Goal: Use online tool/utility: Utilize a website feature to perform a specific function

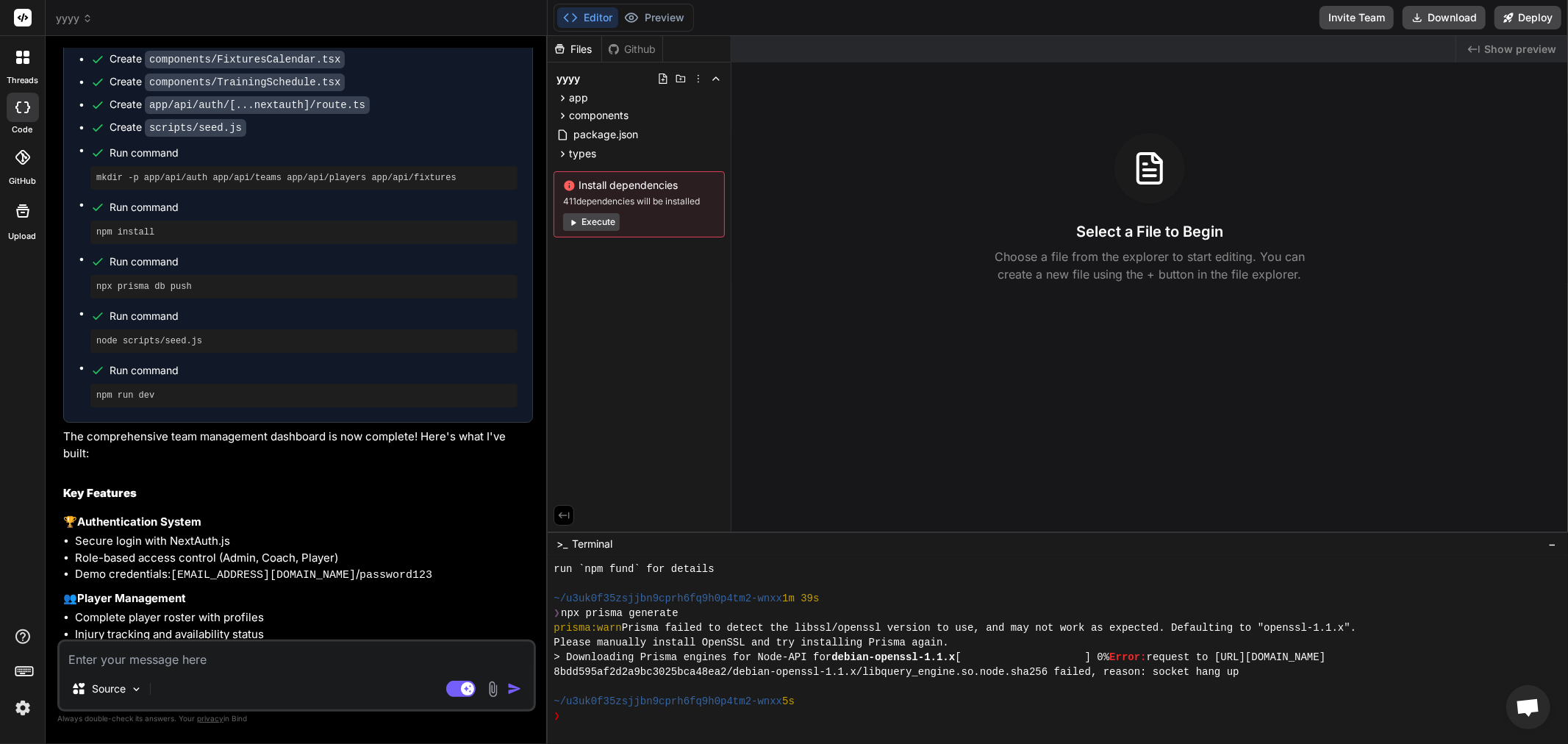
scroll to position [2689, 0]
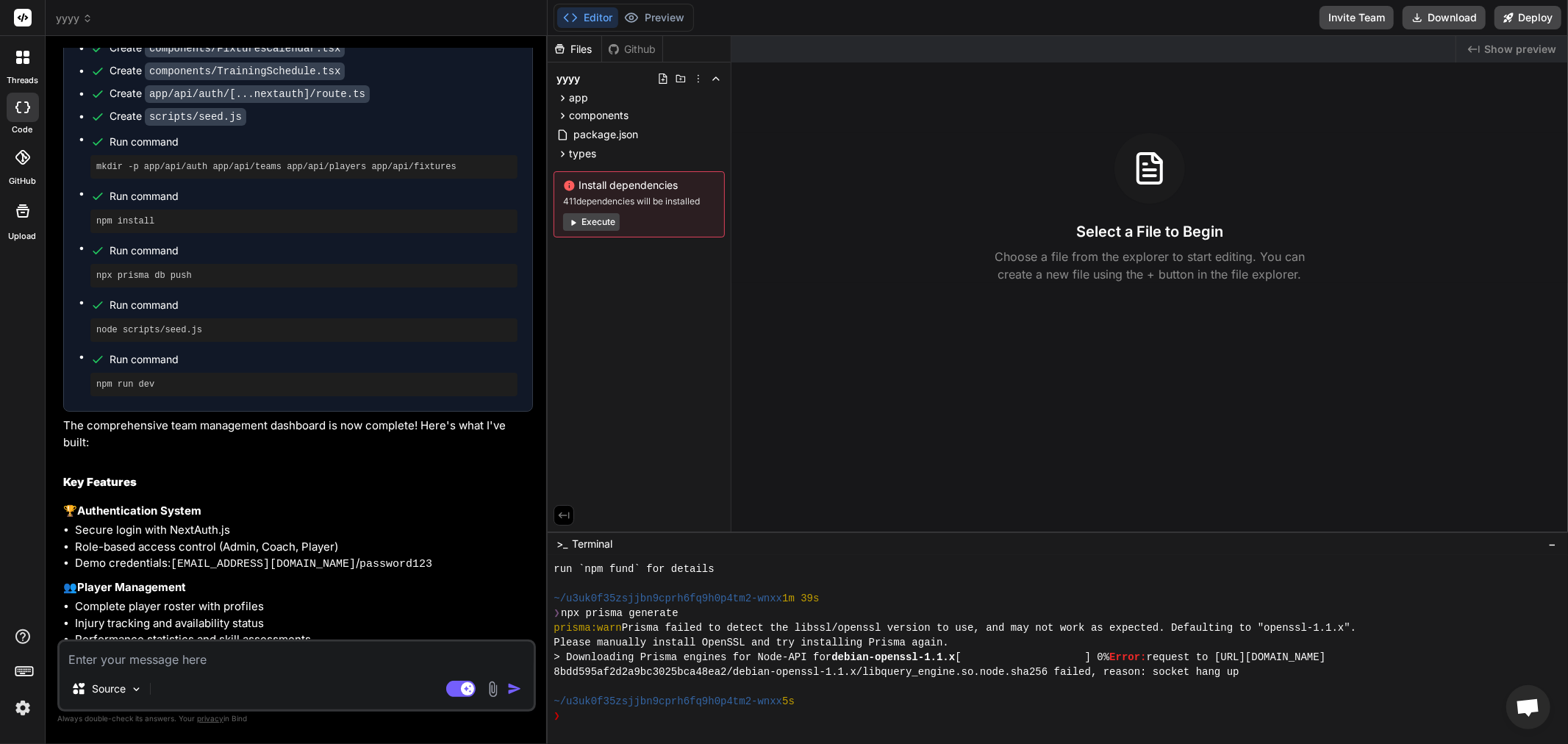
click at [584, 229] on button "Execute" at bounding box center [591, 222] width 56 height 17
click at [596, 219] on button "Execute" at bounding box center [591, 222] width 56 height 17
click at [650, 5] on div "Editor Preview Disabled until preview for your project is generated" at bounding box center [624, 18] width 140 height 28
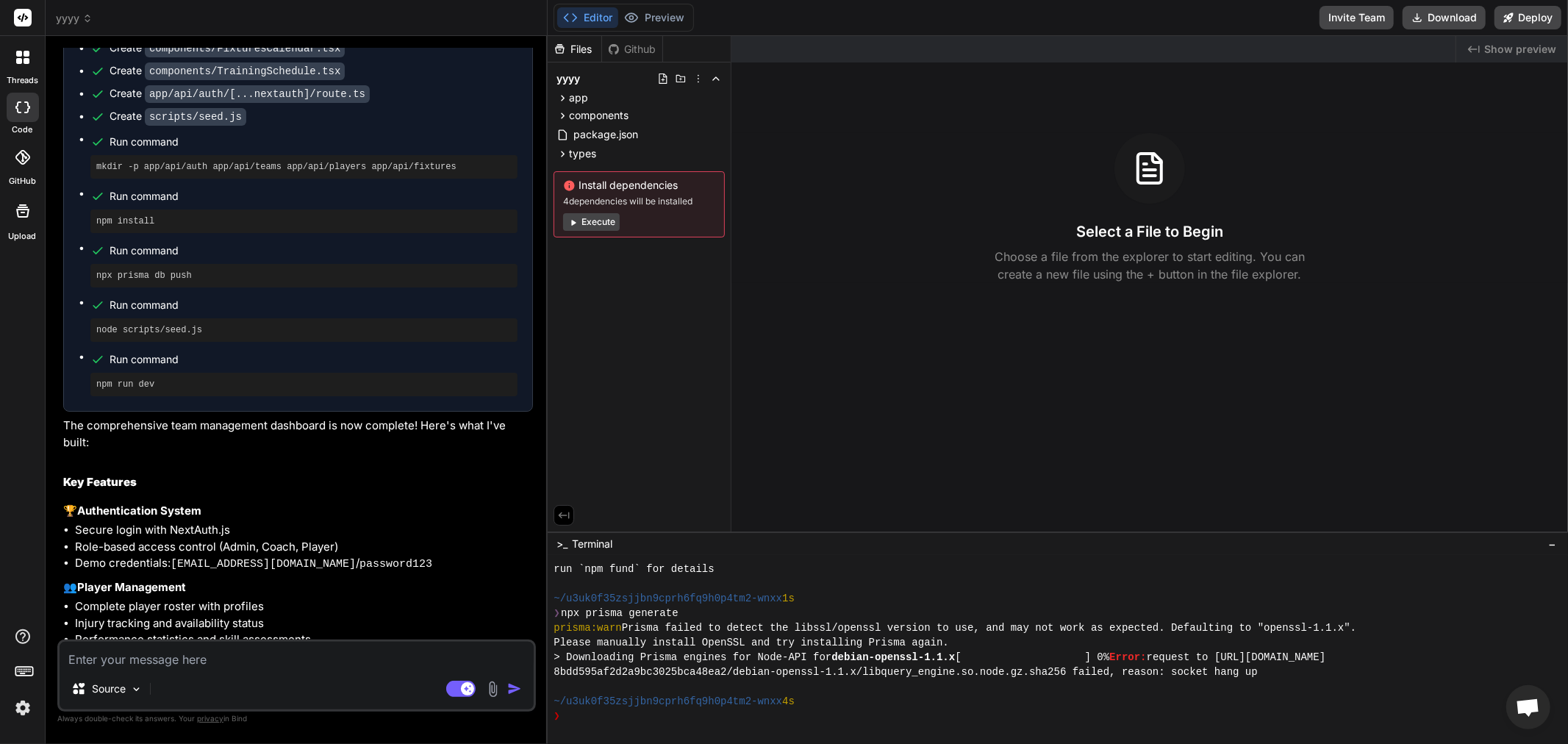
click at [601, 228] on button "Execute" at bounding box center [591, 222] width 56 height 17
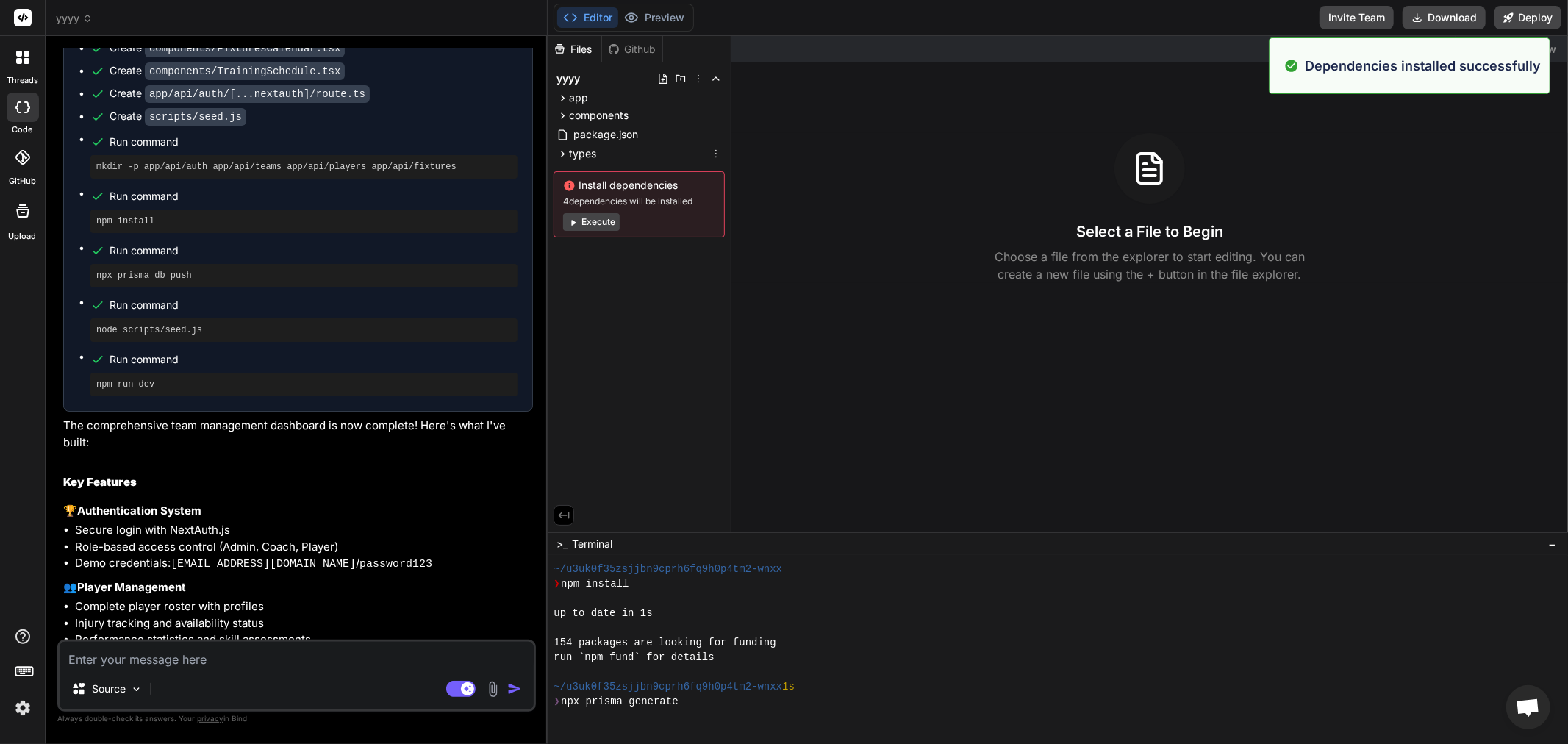
scroll to position [1059, 0]
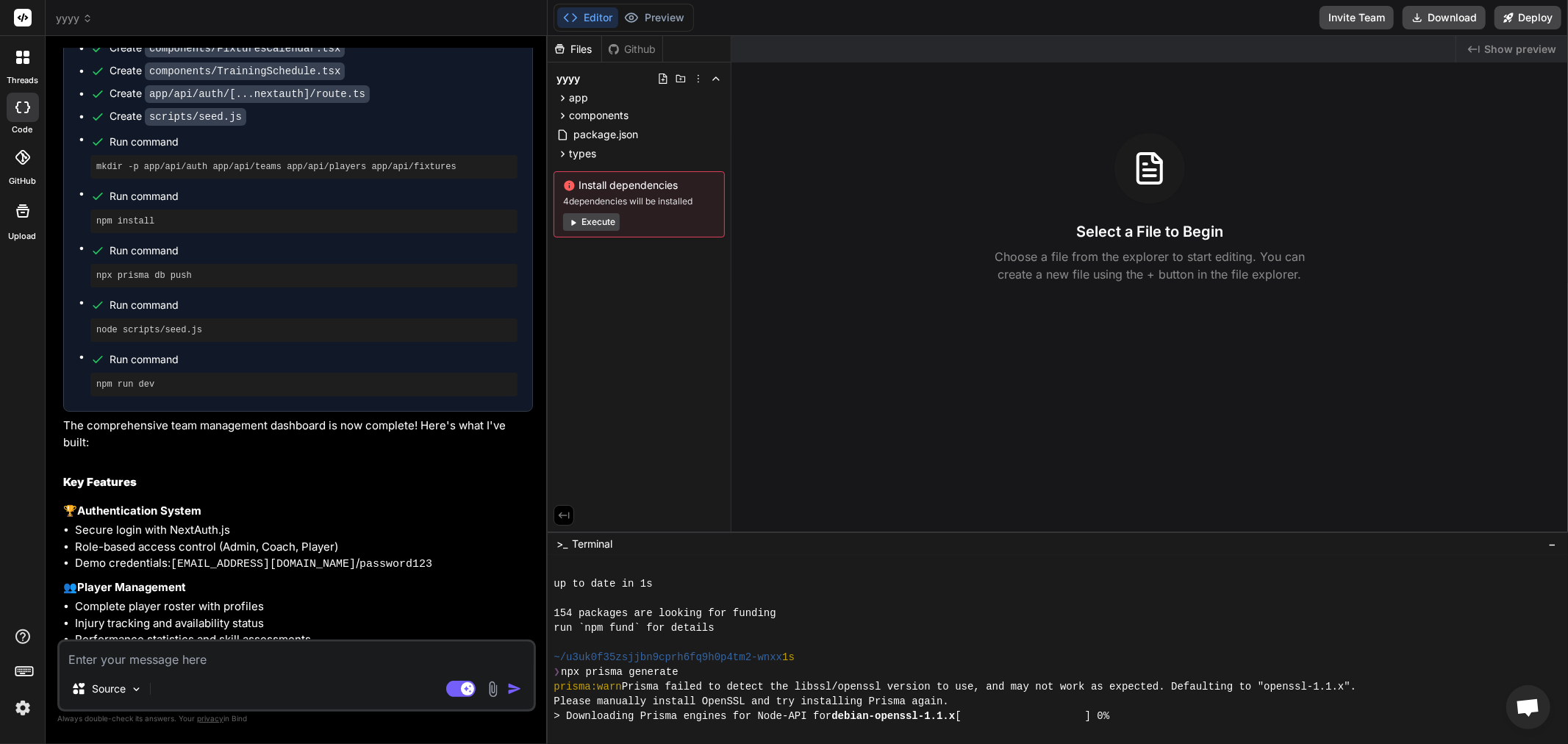
click at [579, 214] on button "Execute" at bounding box center [591, 222] width 56 height 17
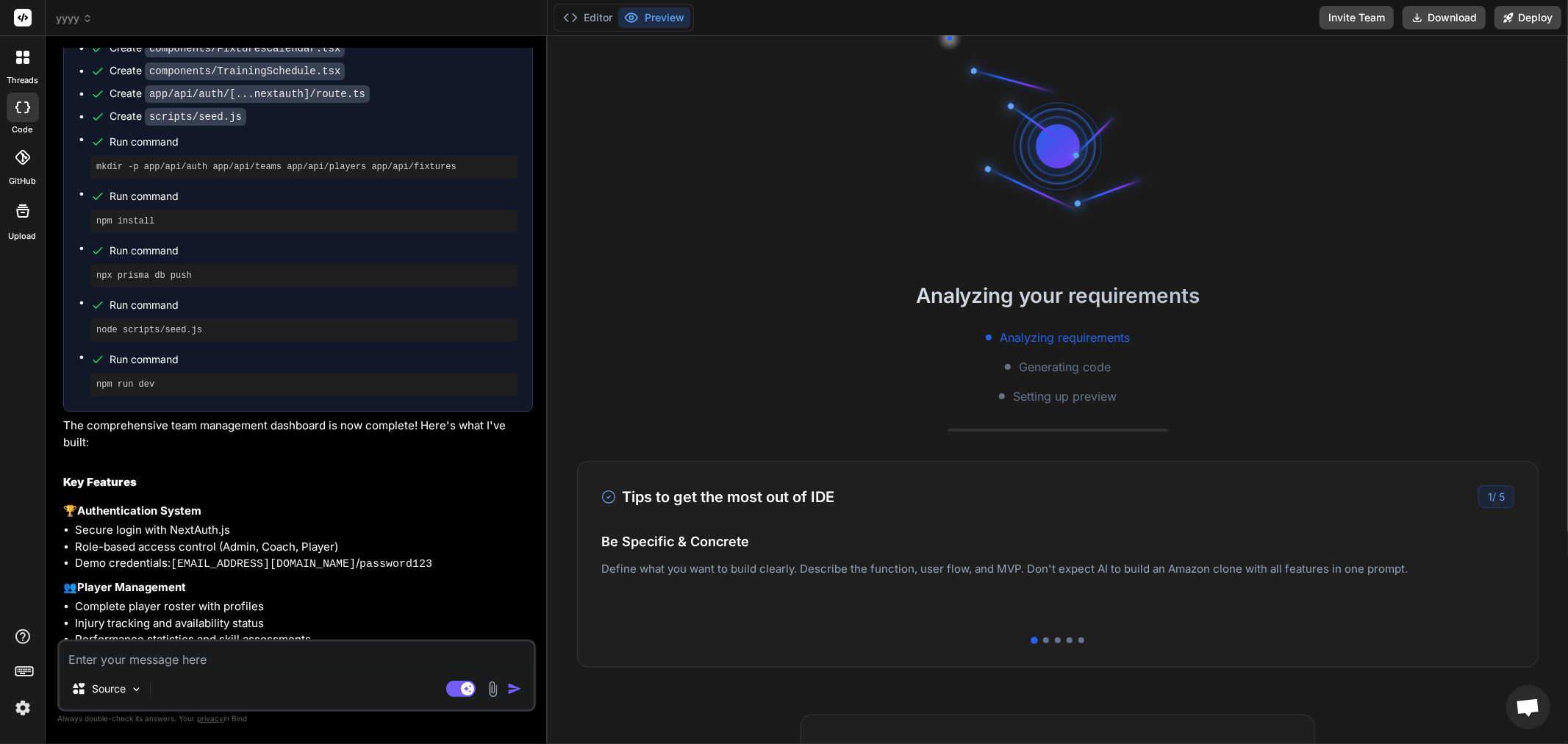
scroll to position [1235, 0]
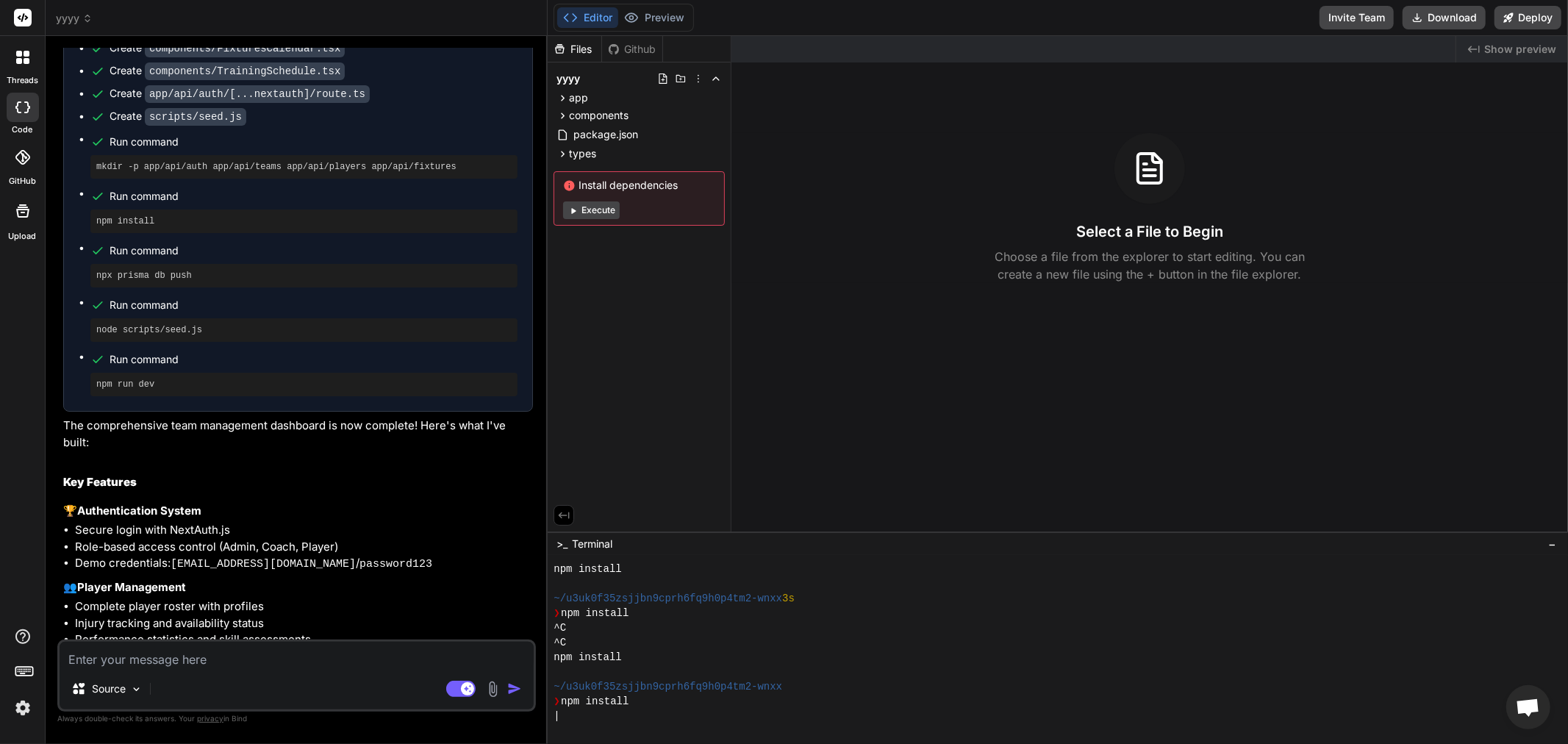
click at [579, 214] on button "Execute" at bounding box center [591, 210] width 56 height 17
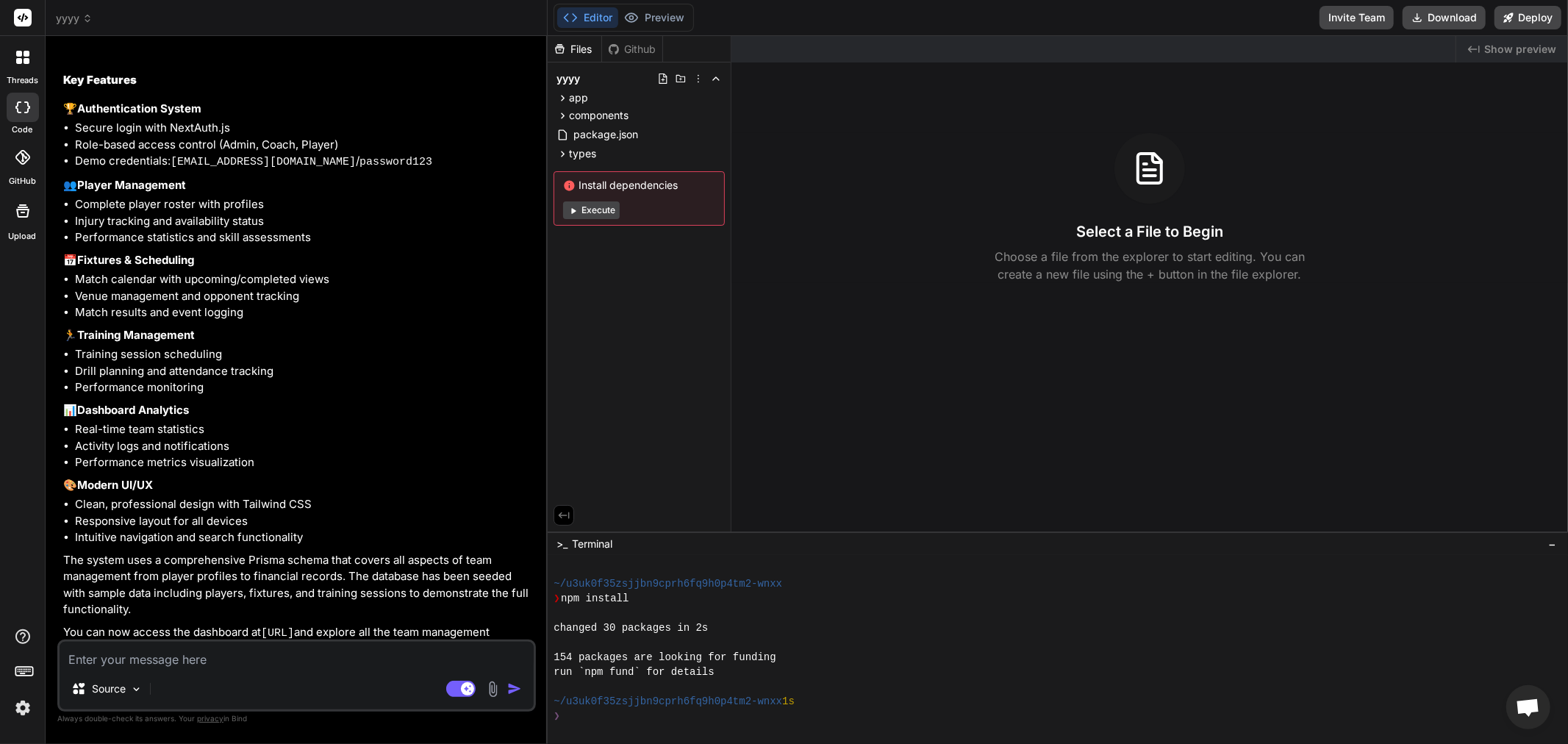
scroll to position [3098, 0]
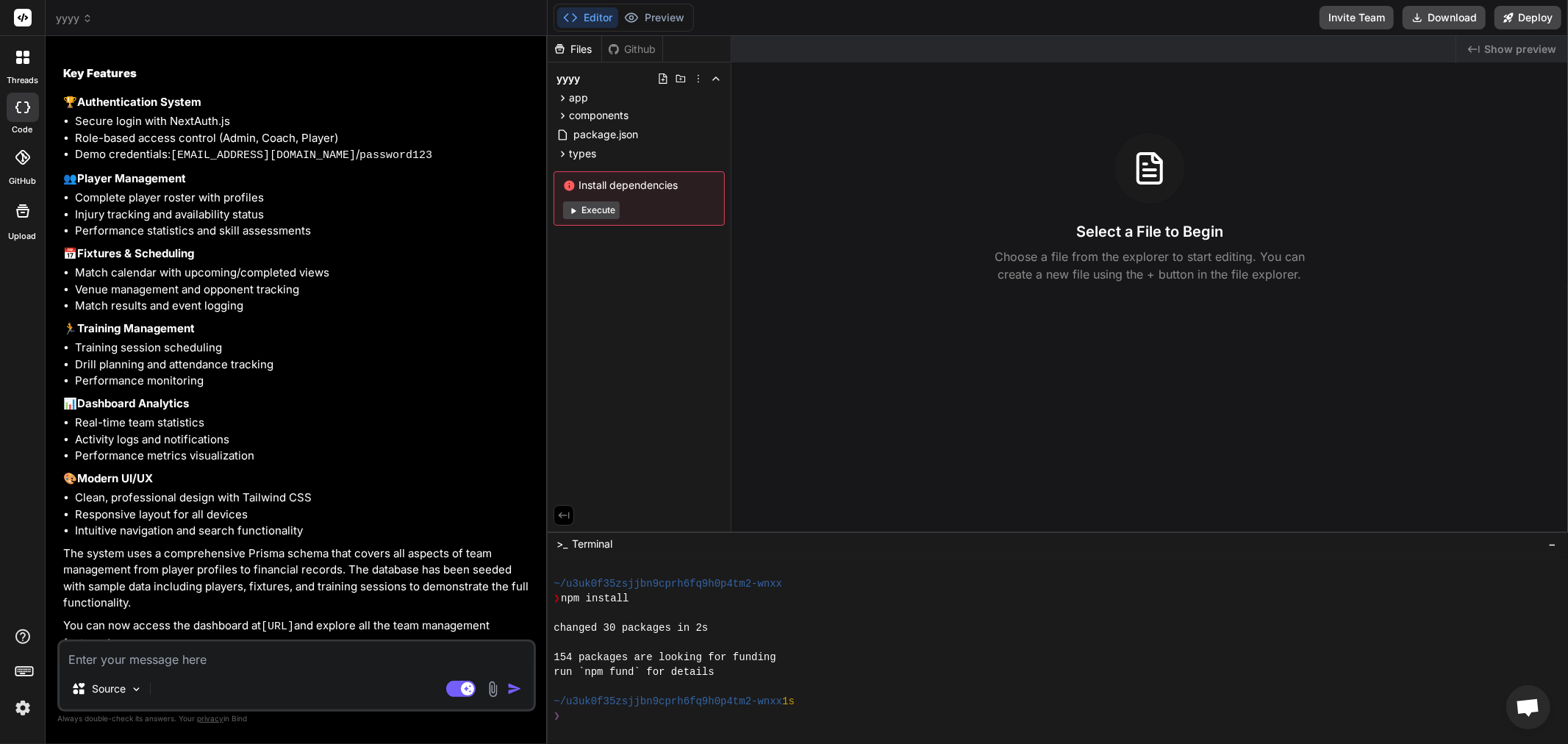
click at [577, 205] on icon at bounding box center [573, 210] width 11 height 11
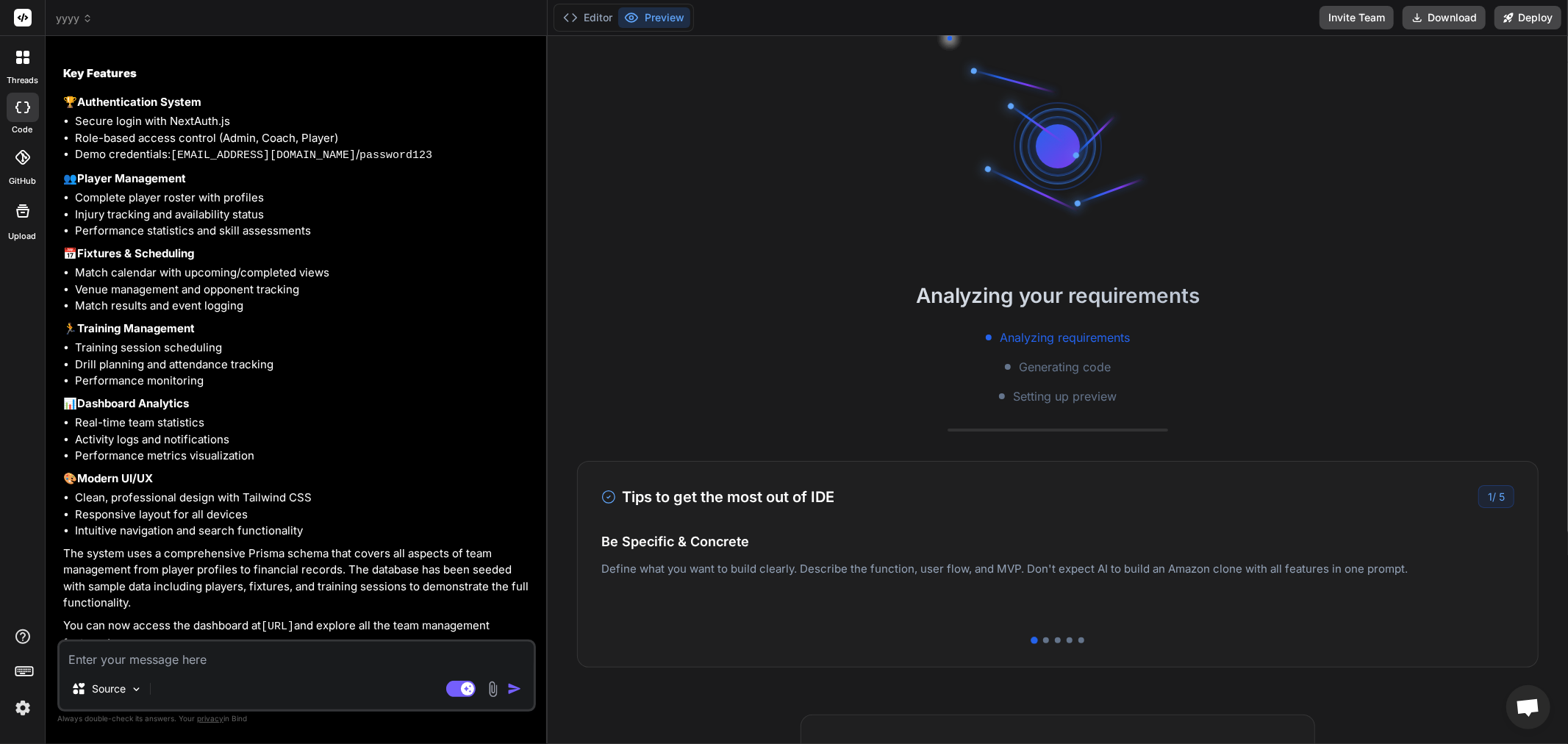
scroll to position [1824, 0]
type textarea "x"
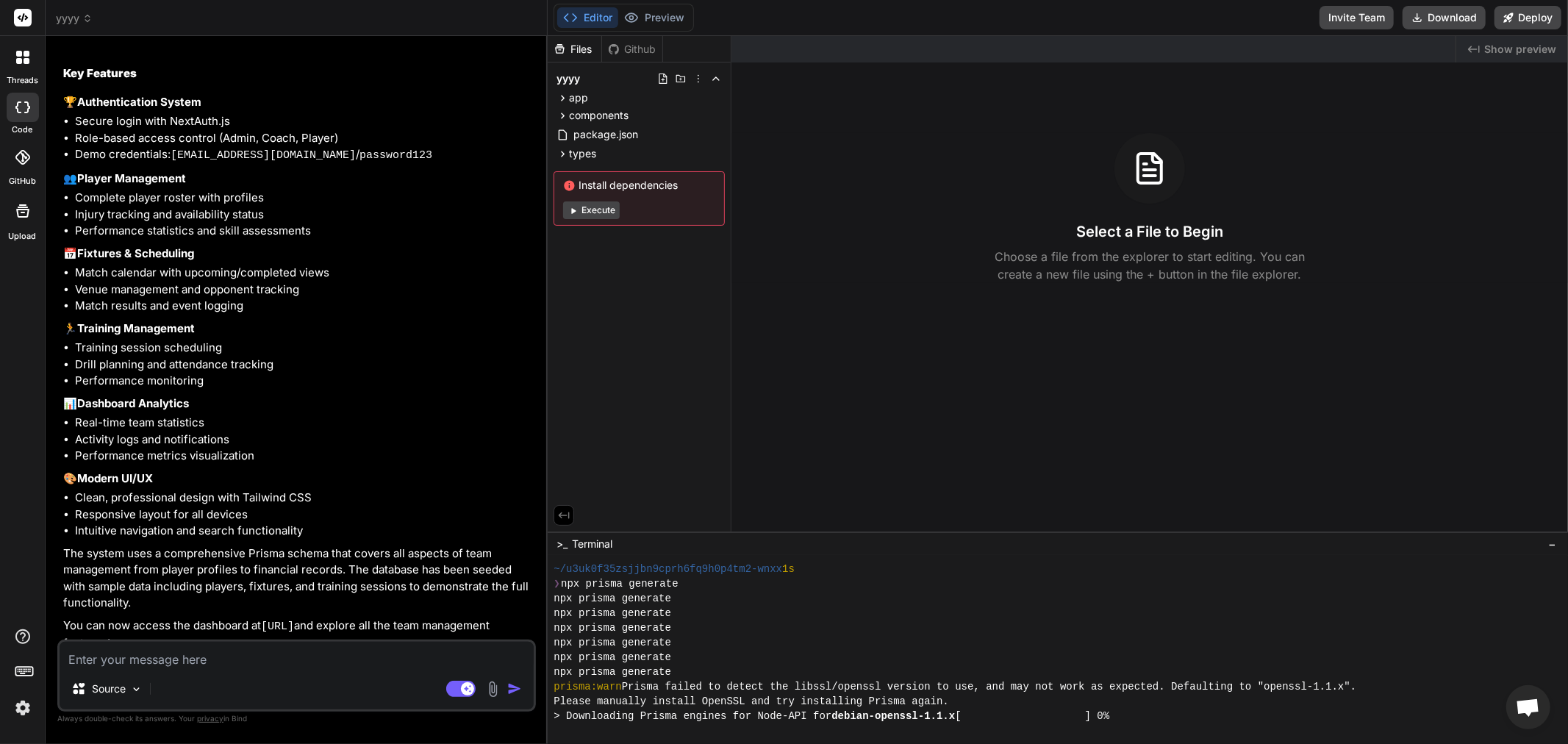
scroll to position [2015, 0]
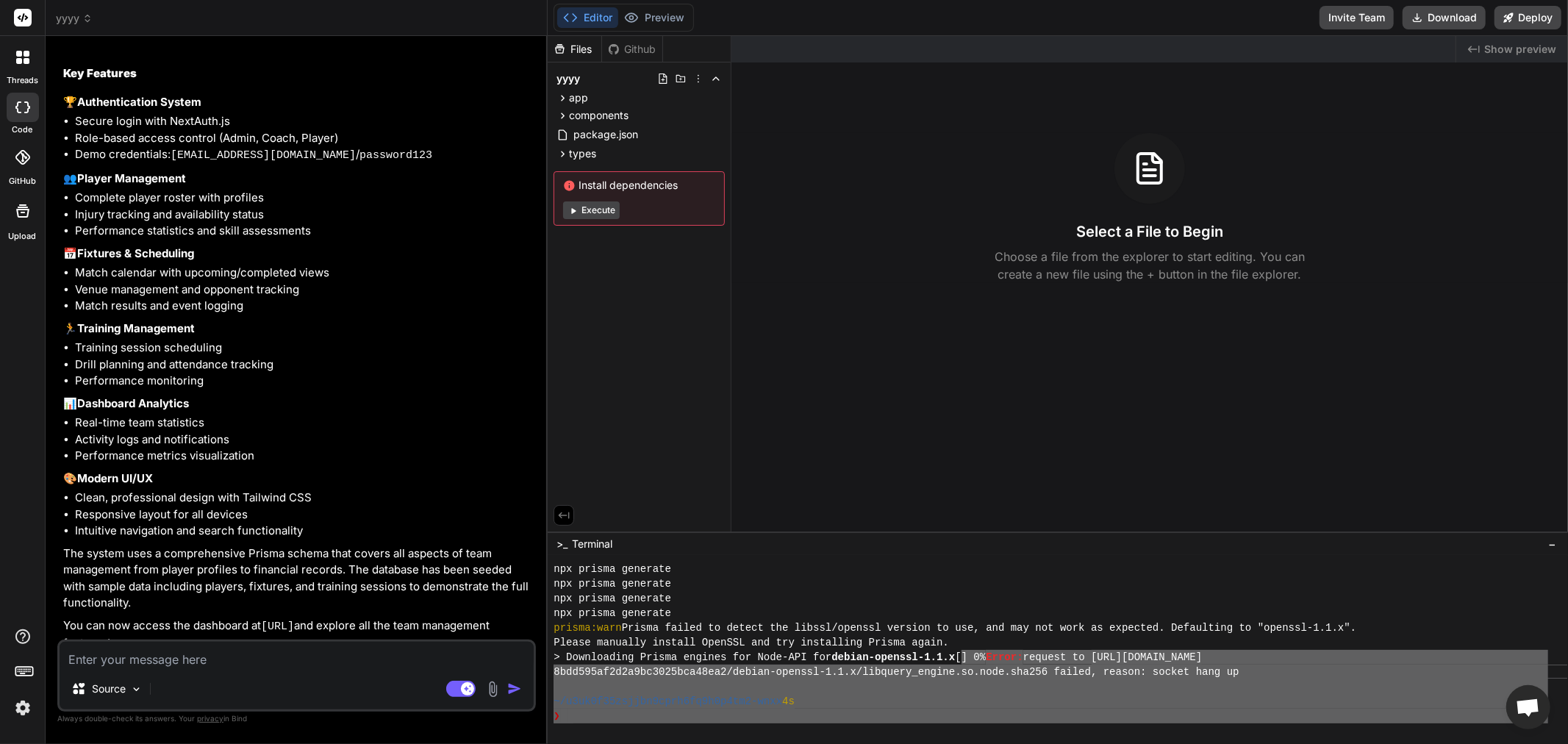
drag, startPoint x: 1092, startPoint y: 659, endPoint x: 1556, endPoint y: 717, distance: 467.6
type textarea "] 0%Error: request to https://binaries.prisma.sh/all_commits/605197351a3c8bdd59…"
drag, startPoint x: 239, startPoint y: 671, endPoint x: 136, endPoint y: 647, distance: 105.8
click at [136, 647] on textarea at bounding box center [297, 655] width 474 height 27
paste textarea "] 0%Error: request to https://binaries.prisma.sh/all_commits/605197351a3c8bdd59…"
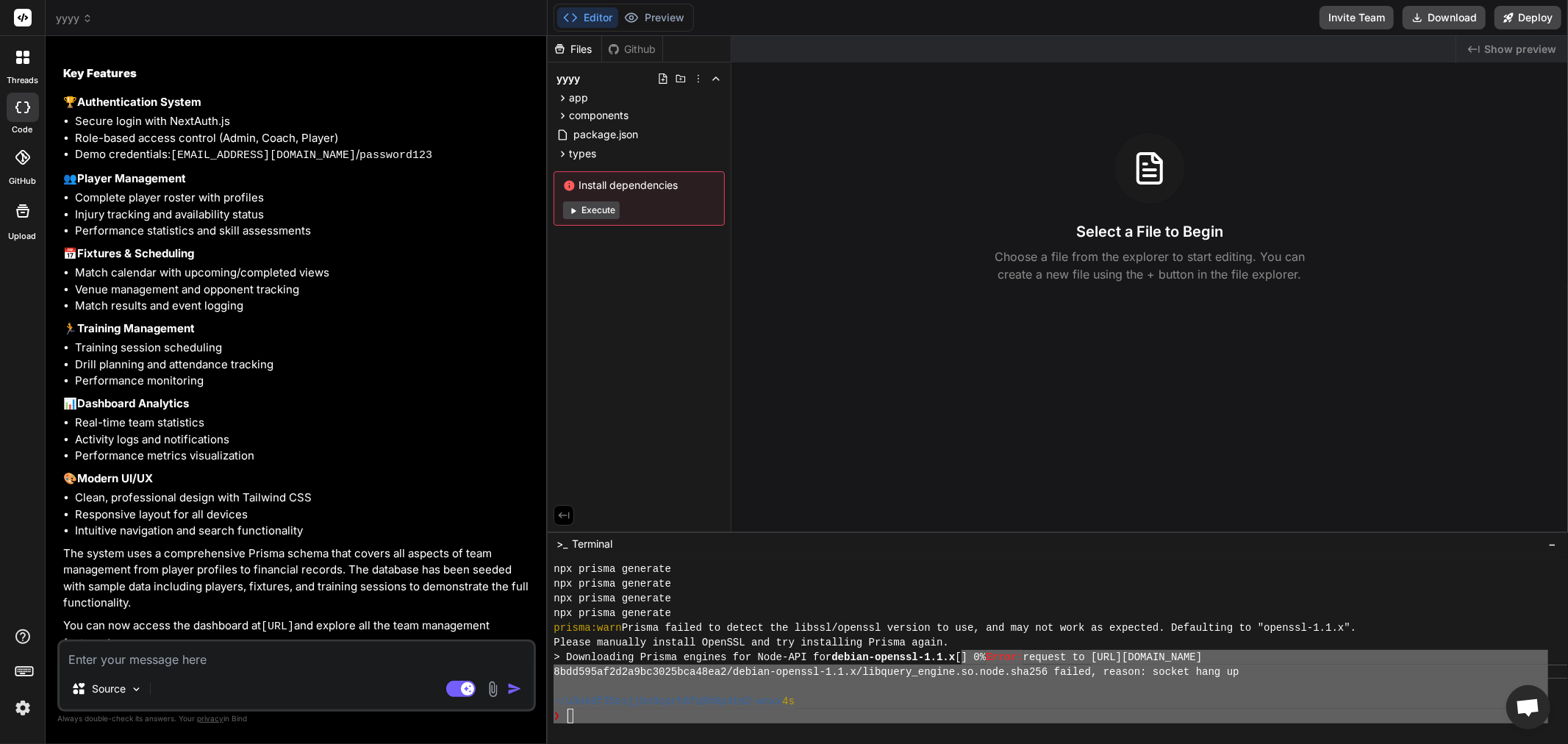
type textarea "x"
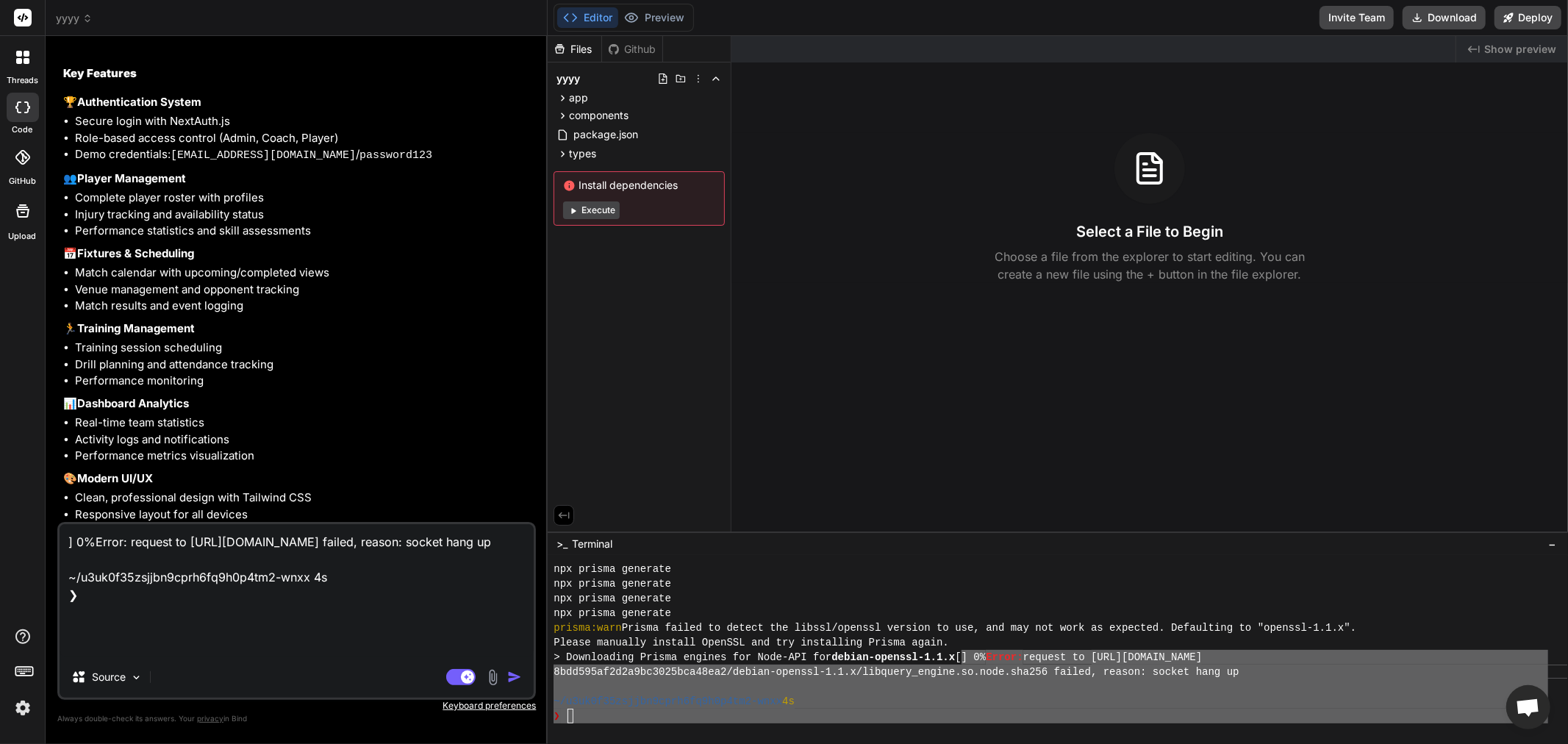
type textarea "] 0%Error: request to https://binaries.prisma.sh/all_commits/605197351a3c8bdd59…"
click at [508, 669] on div "Agent Mode. When this toggle is activated, AI automatically makes decisions, re…" at bounding box center [486, 677] width 85 height 17
click at [509, 669] on img "button" at bounding box center [515, 677] width 15 height 15
type textarea "x"
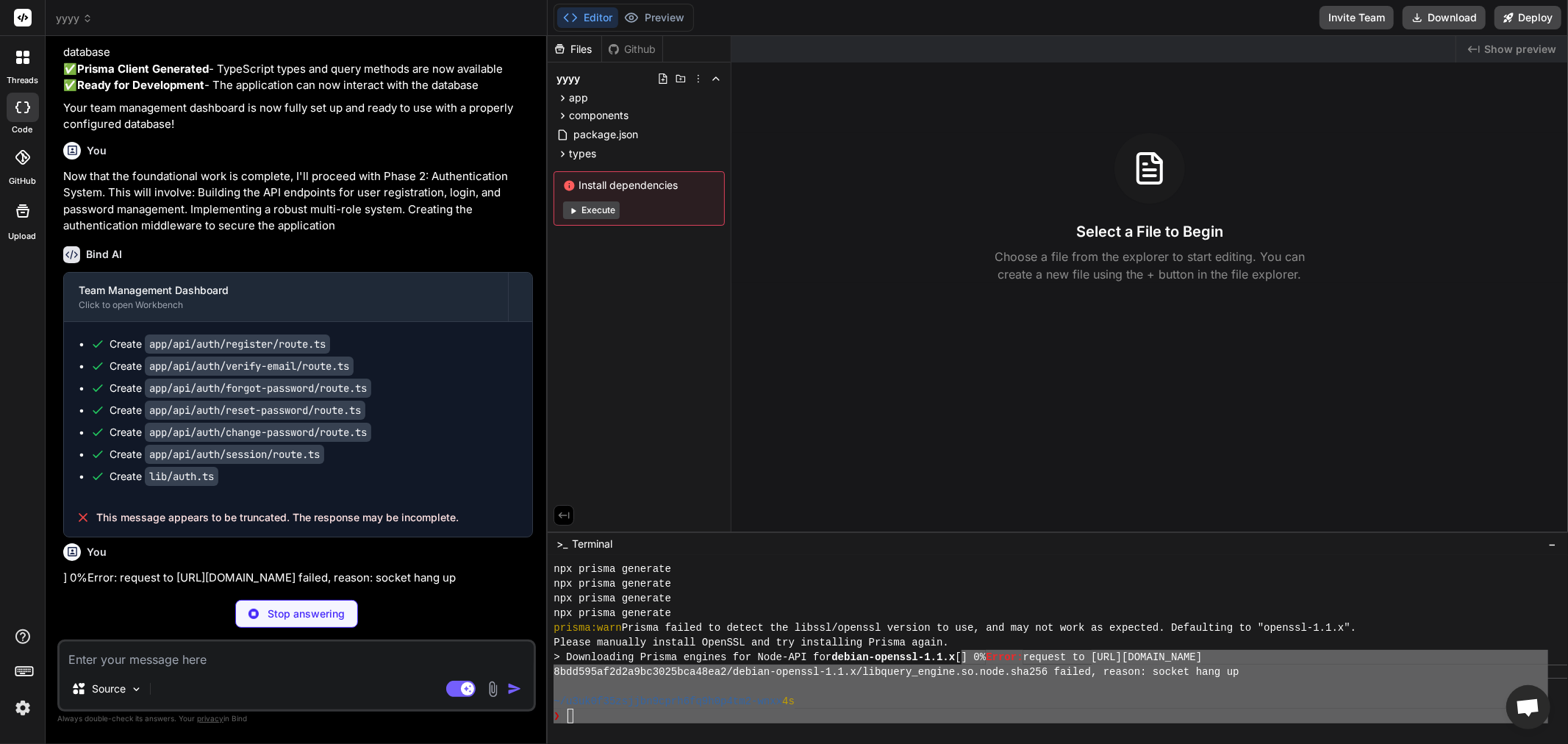
scroll to position [4000, 0]
type textarea "x"
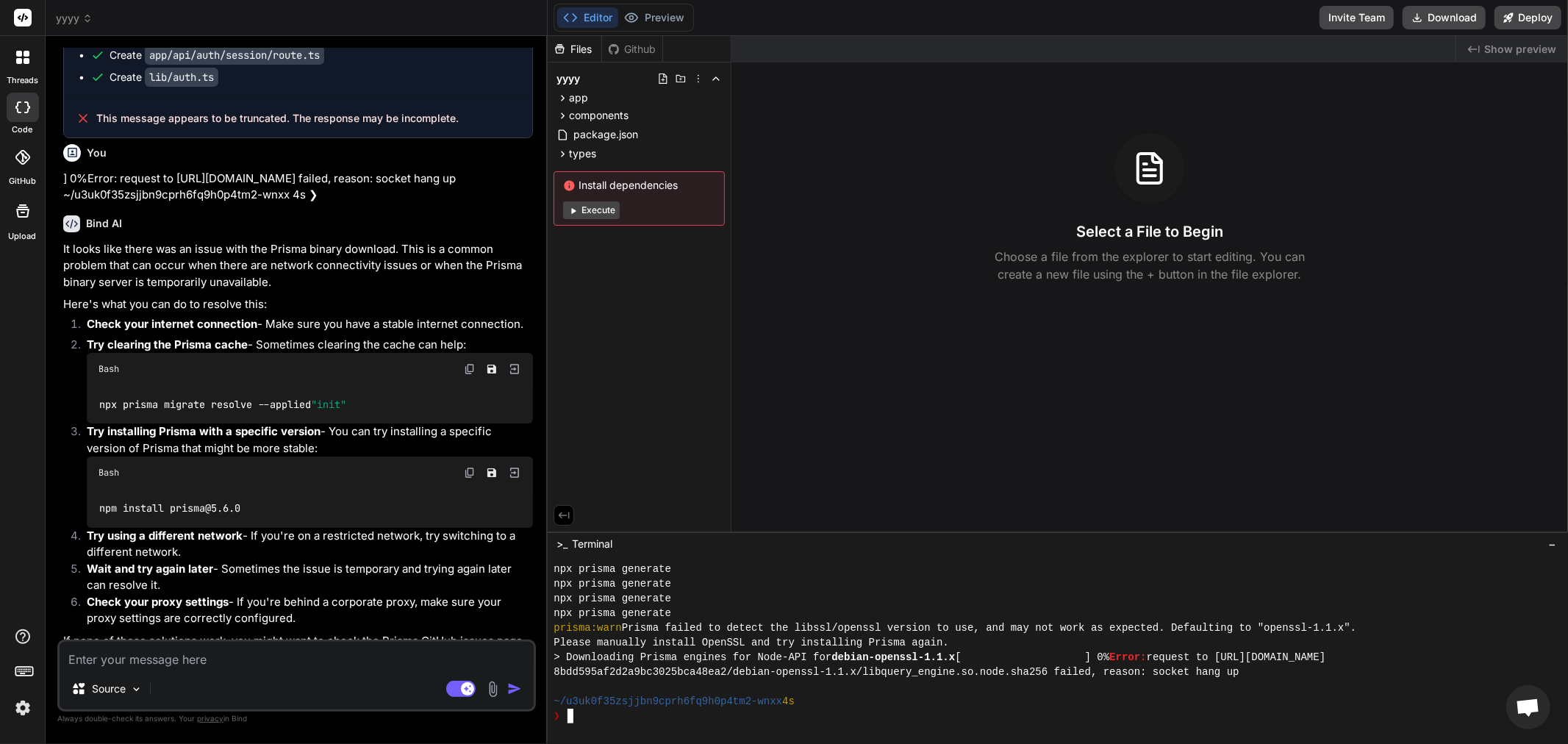
click at [672, 577] on div "npx prisma generate" at bounding box center [1051, 584] width 995 height 15
click at [463, 353] on div "Bash" at bounding box center [310, 369] width 446 height 32
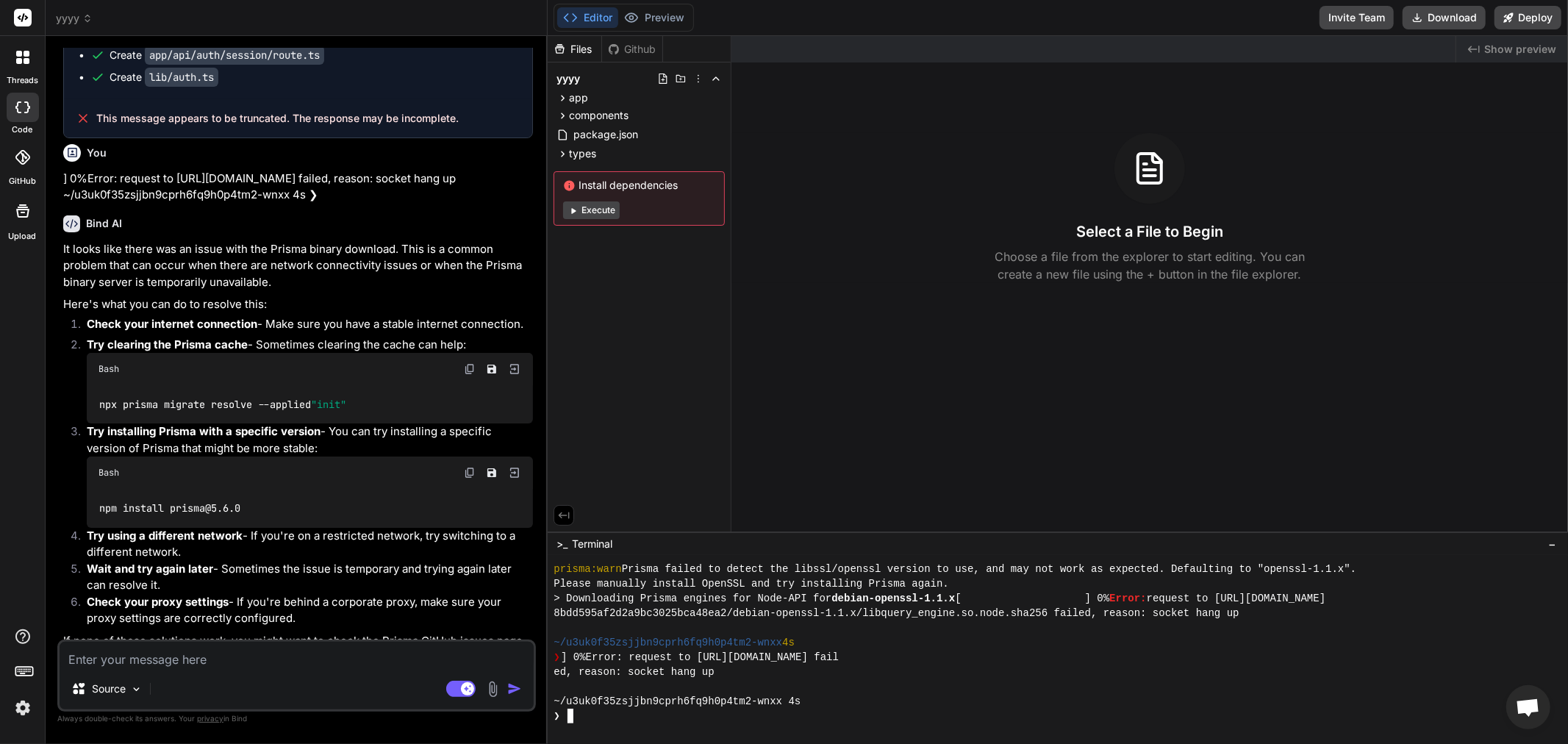
scroll to position [2073, 0]
type textarea "] 0%Error: request to https://binaries.prisma.sh/all_commits/605197351a3c8bdd59…"
click at [367, 669] on div "Source Agent Mode. When this toggle is activated, AI automatically makes decisi…" at bounding box center [297, 676] width 478 height 72
click at [362, 652] on textarea at bounding box center [297, 655] width 474 height 27
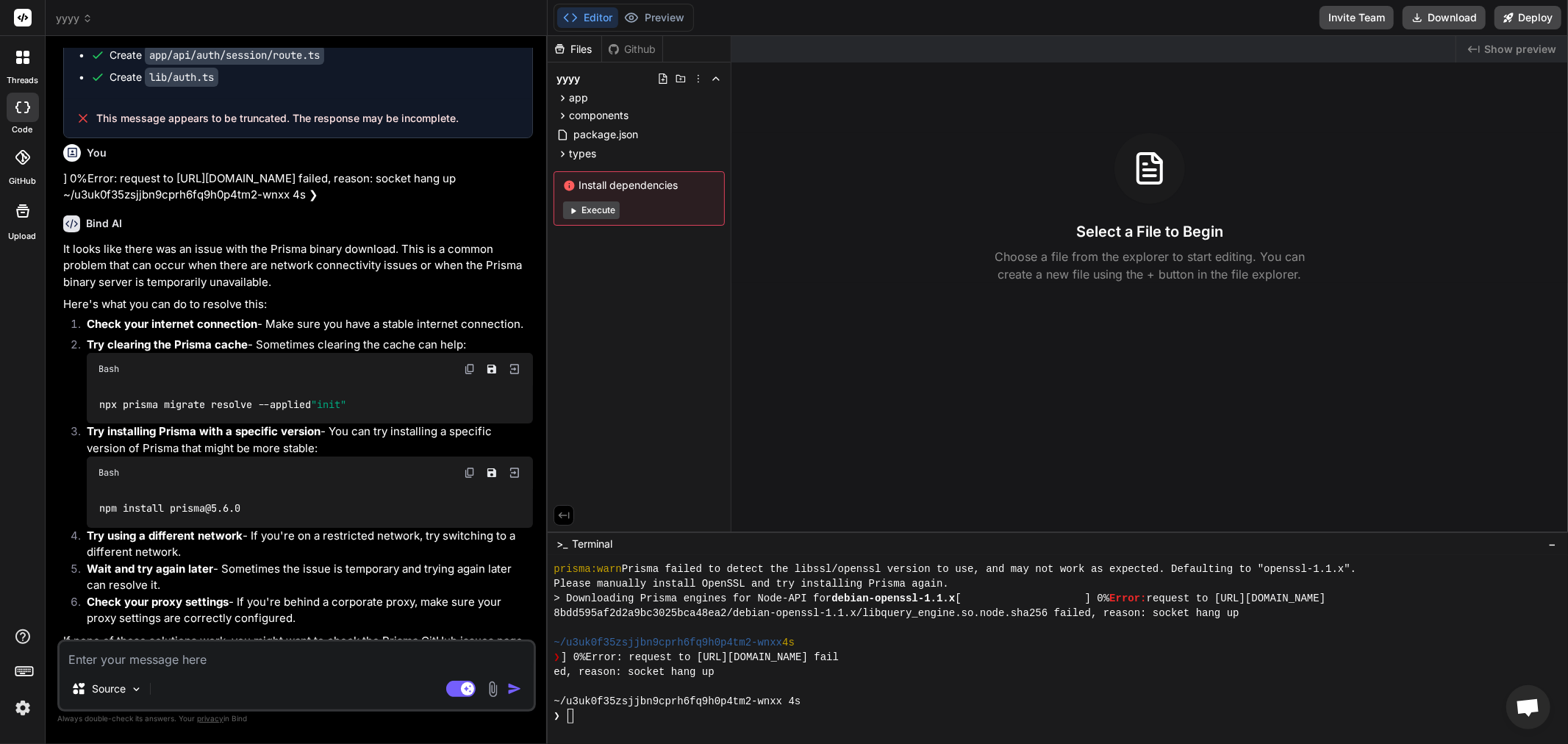
type textarea "x"
type textarea "a"
type textarea "x"
type textarea "au"
type textarea "x"
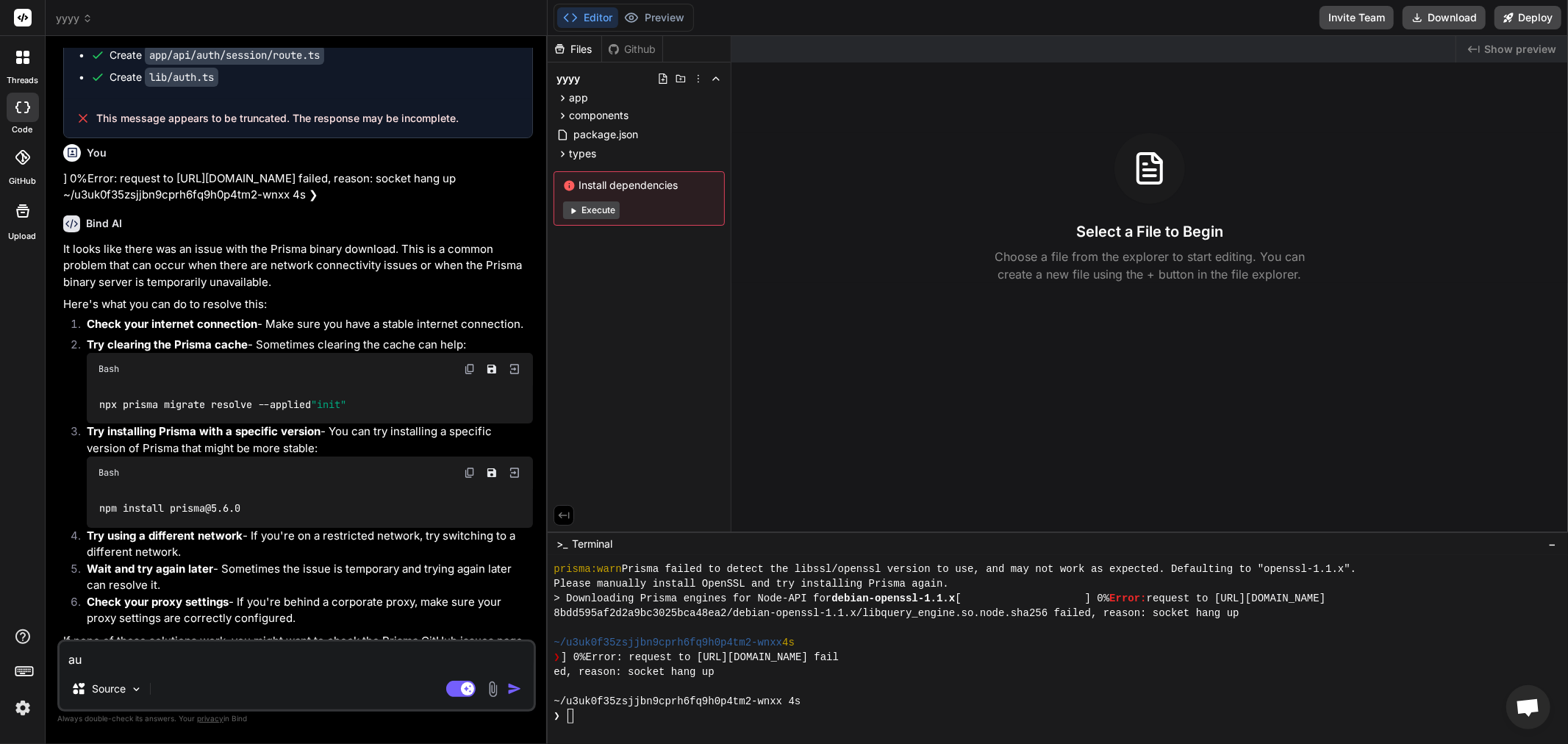
type textarea "aut"
type textarea "x"
type textarea "auto"
type textarea "x"
type textarea "auto"
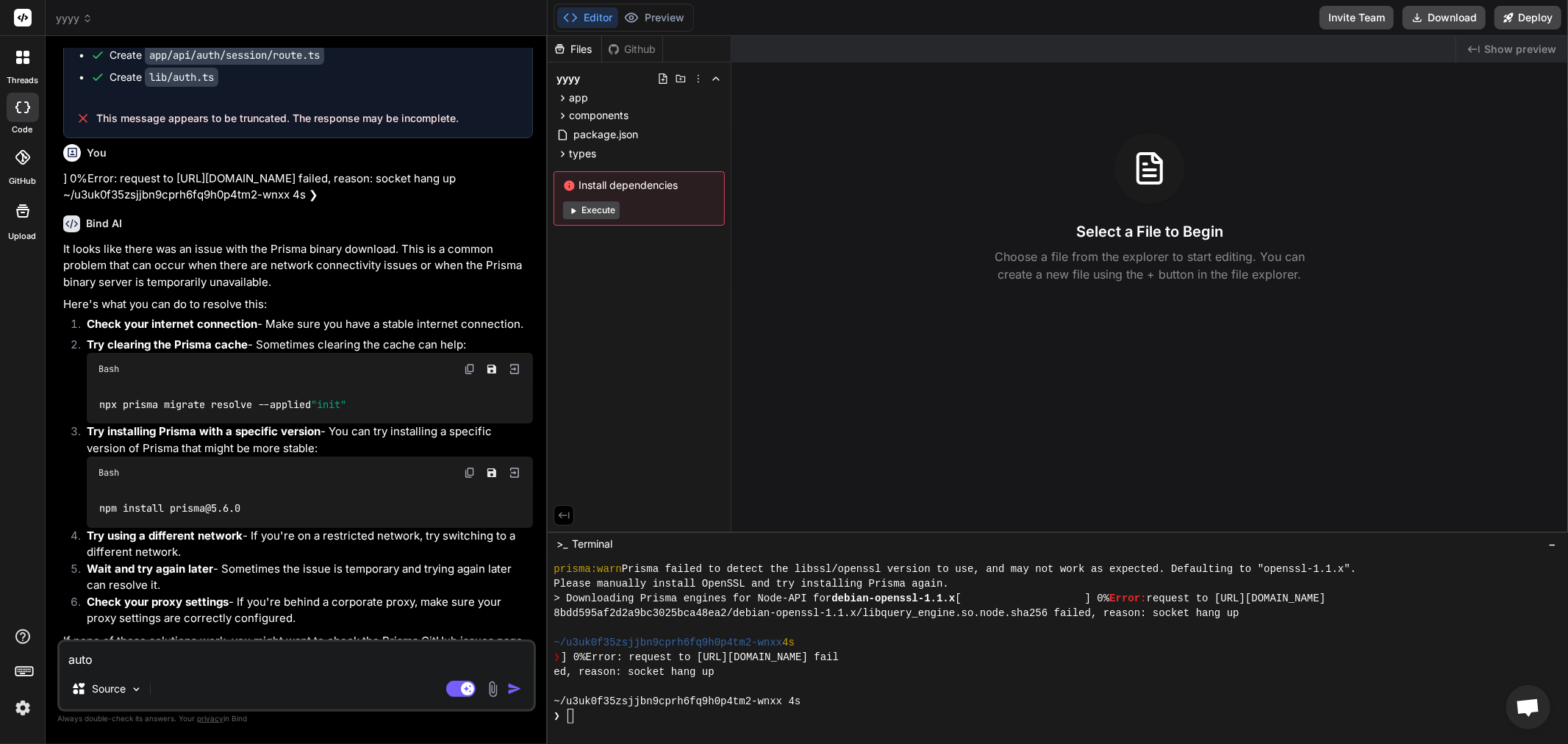
type textarea "x"
type textarea "auto f"
type textarea "x"
type textarea "auto fi"
type textarea "x"
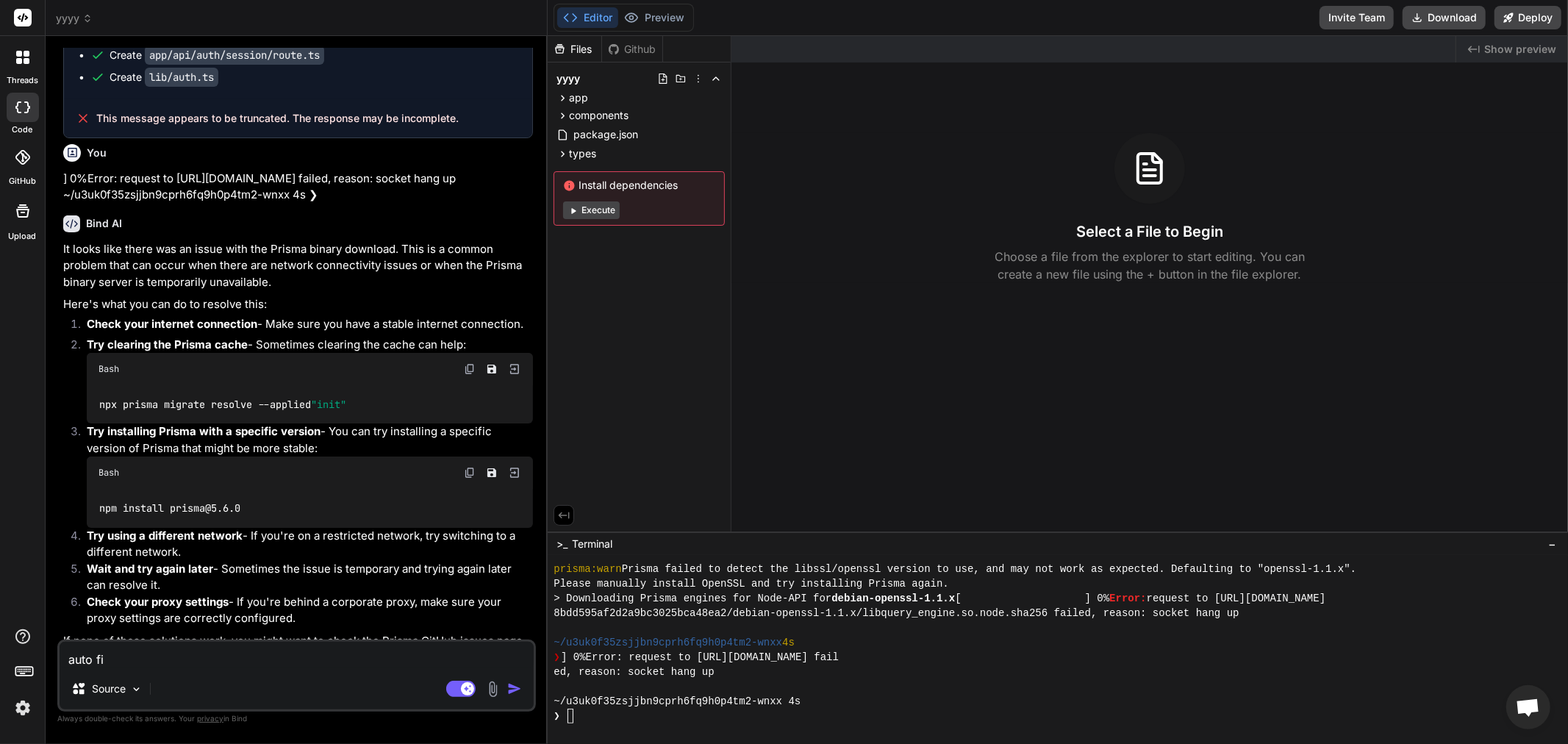
type textarea "auto fix"
type textarea "x"
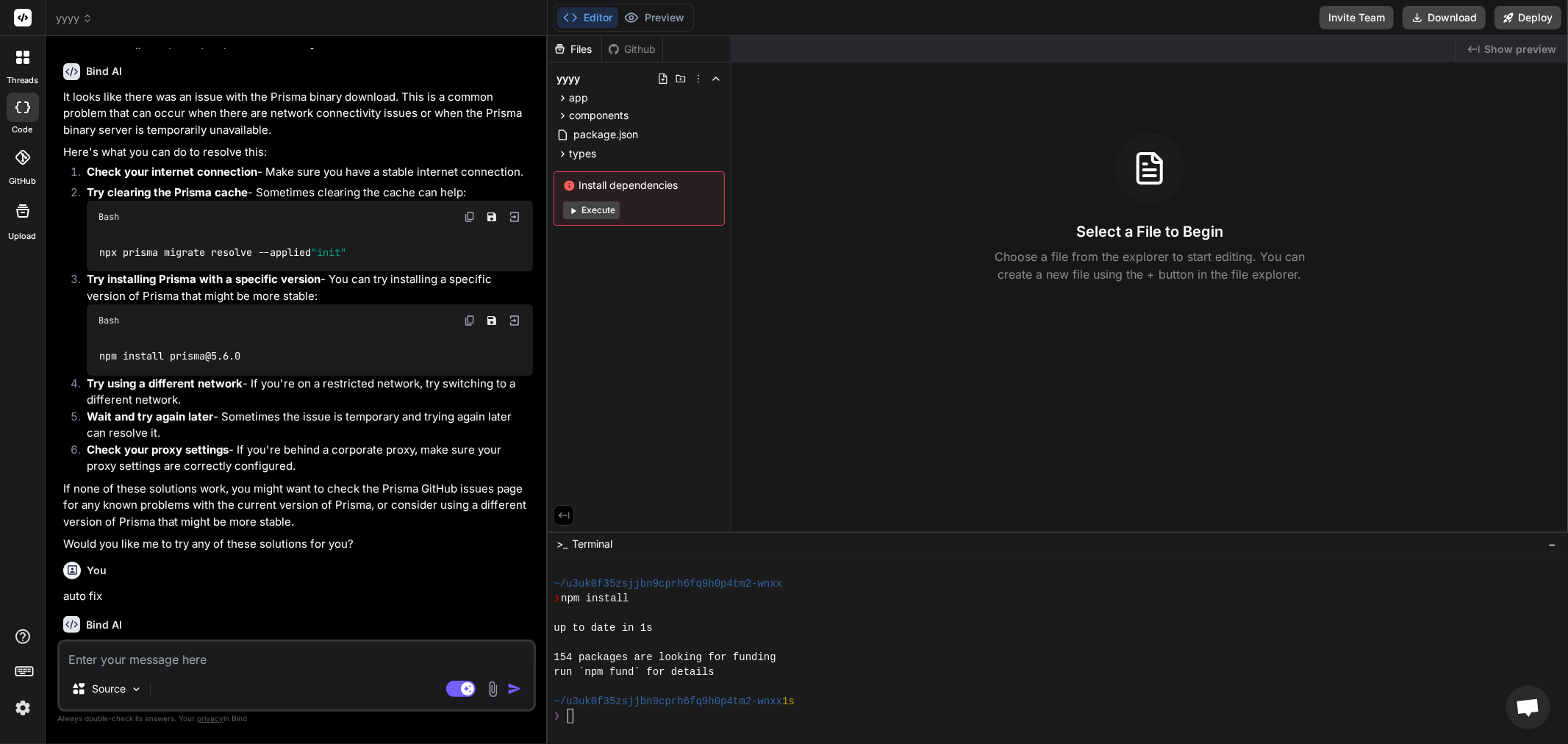
scroll to position [2500, 0]
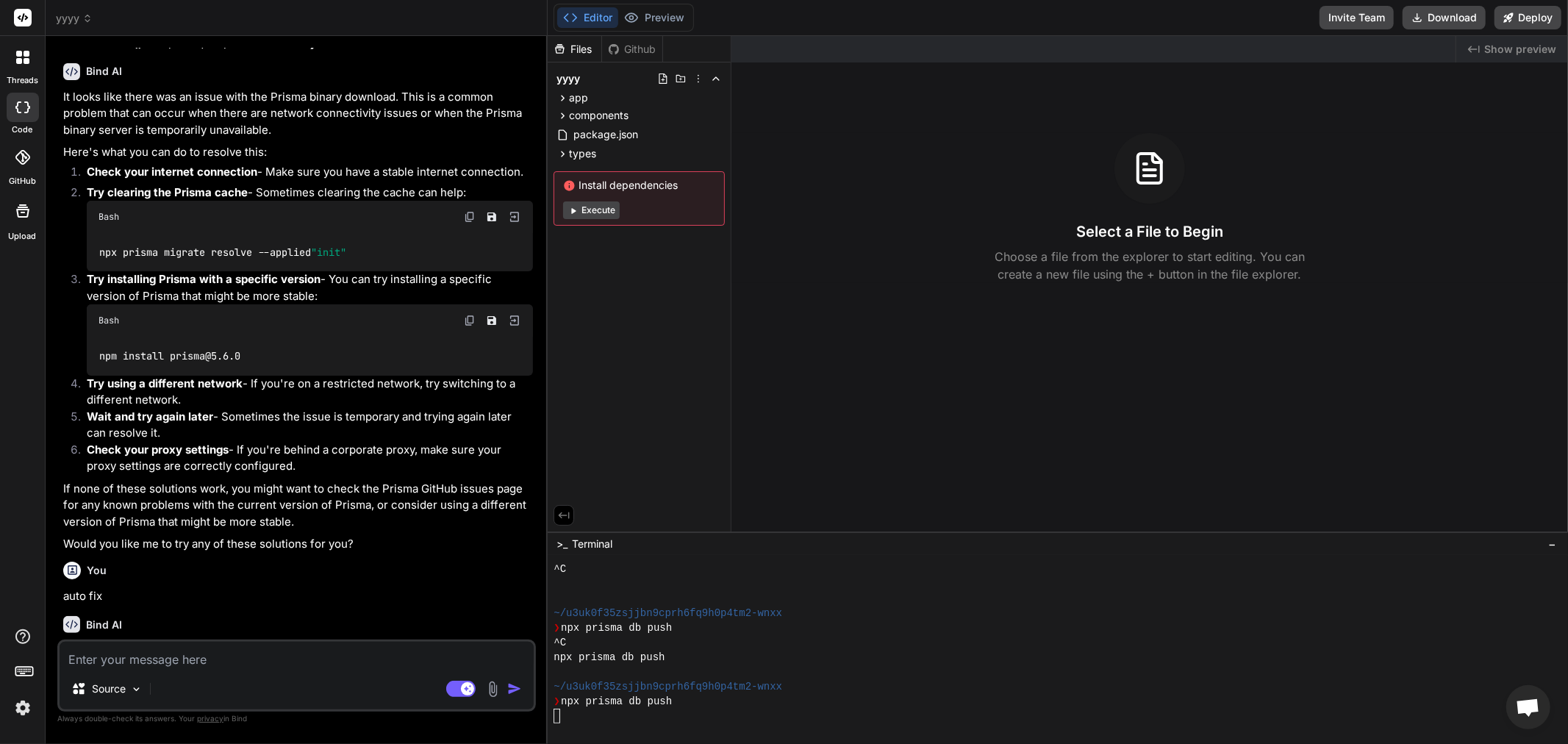
type textarea "x"
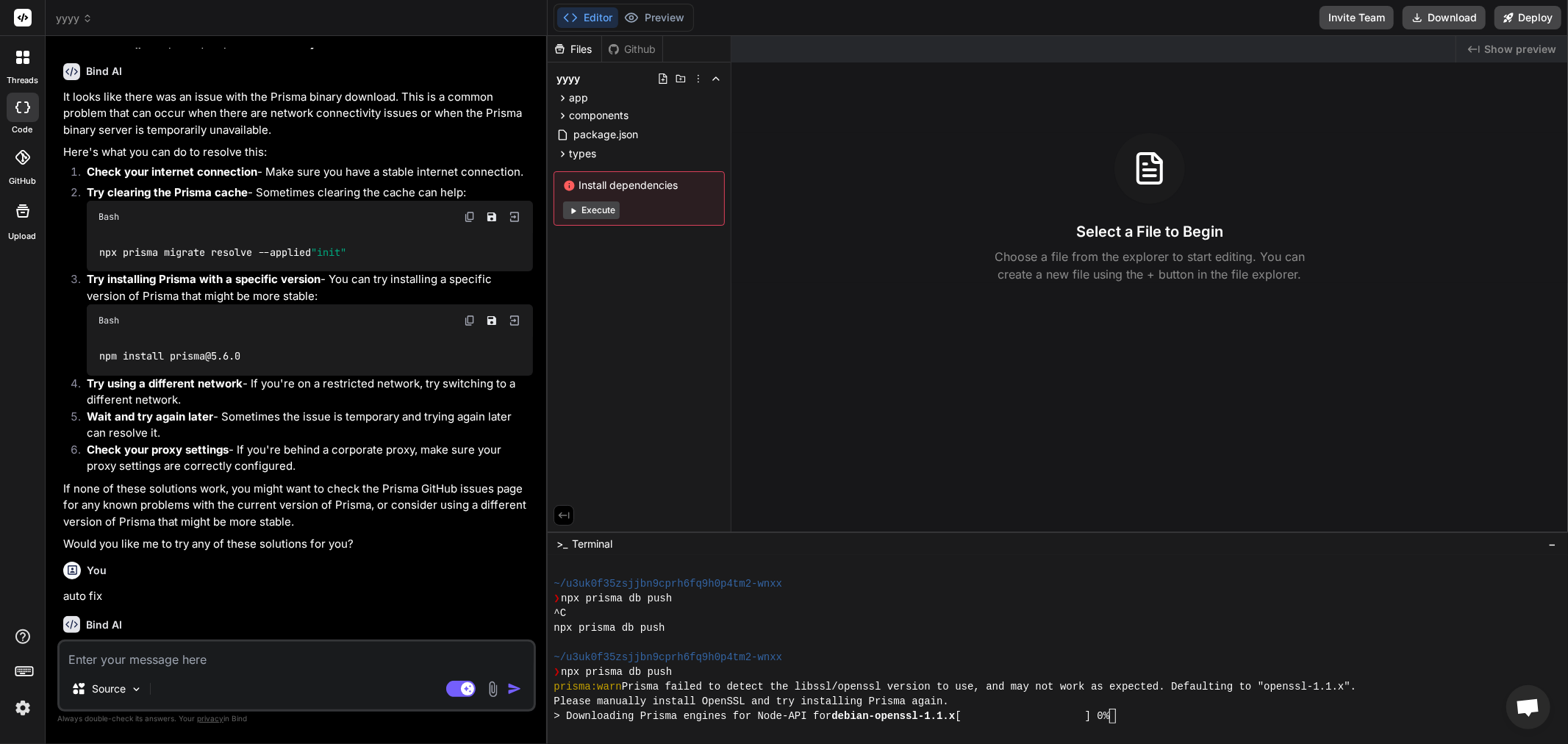
scroll to position [2588, 0]
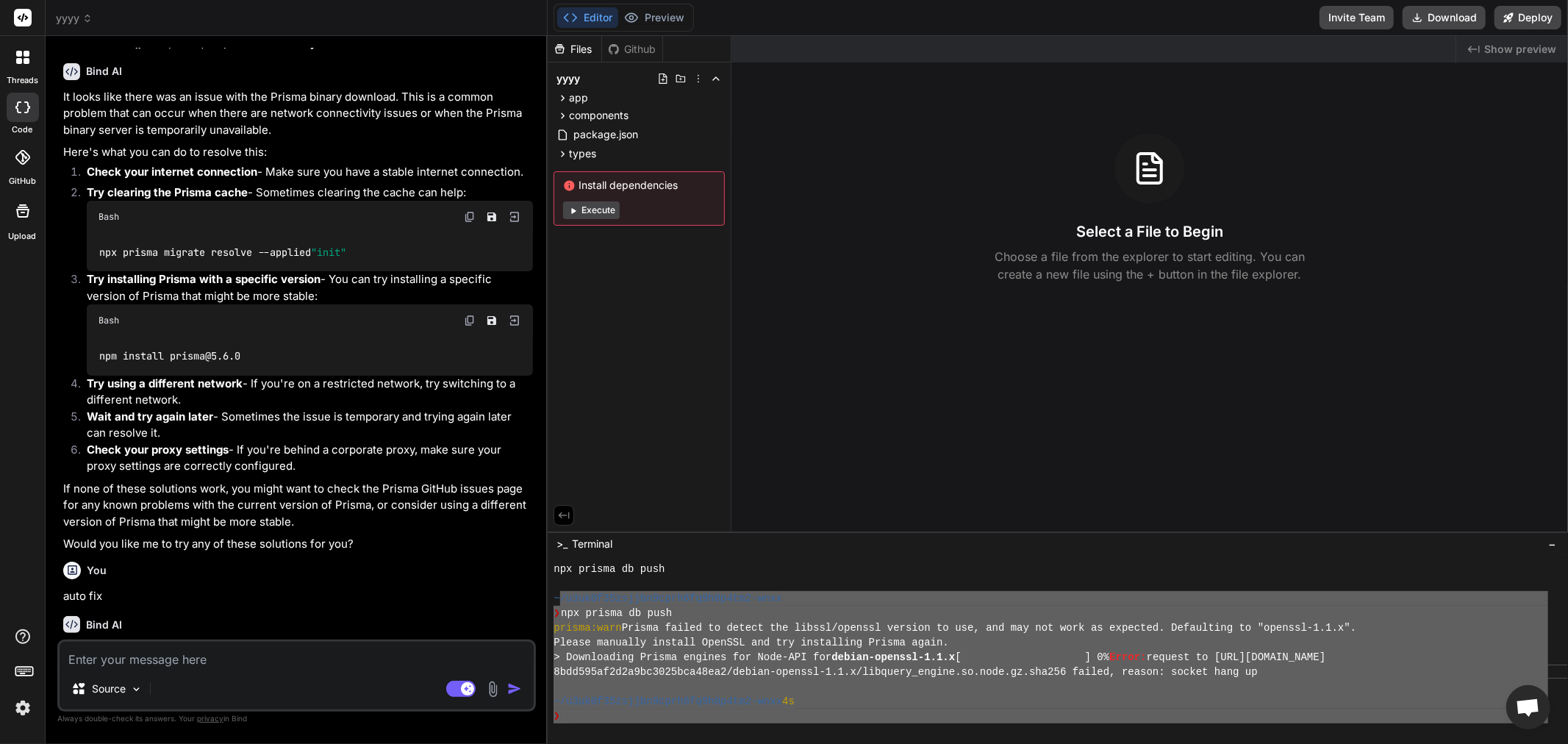
drag, startPoint x: 562, startPoint y: 593, endPoint x: 659, endPoint y: 732, distance: 169.5
drag, startPoint x: 631, startPoint y: 636, endPoint x: 623, endPoint y: 637, distance: 8.1
type textarea "/u3uk0f35zsjjbn9cprh6fq9h0p4tm2-wnxx ❯ npx prisma db push prisma:warn Prisma fa…"
paste textarea "/u3uk0f35zsjjbn9cprh6fq9h0p4tm2-wnxx ❯ npx prisma db push prisma:warn Prisma fa…"
type textarea "x"
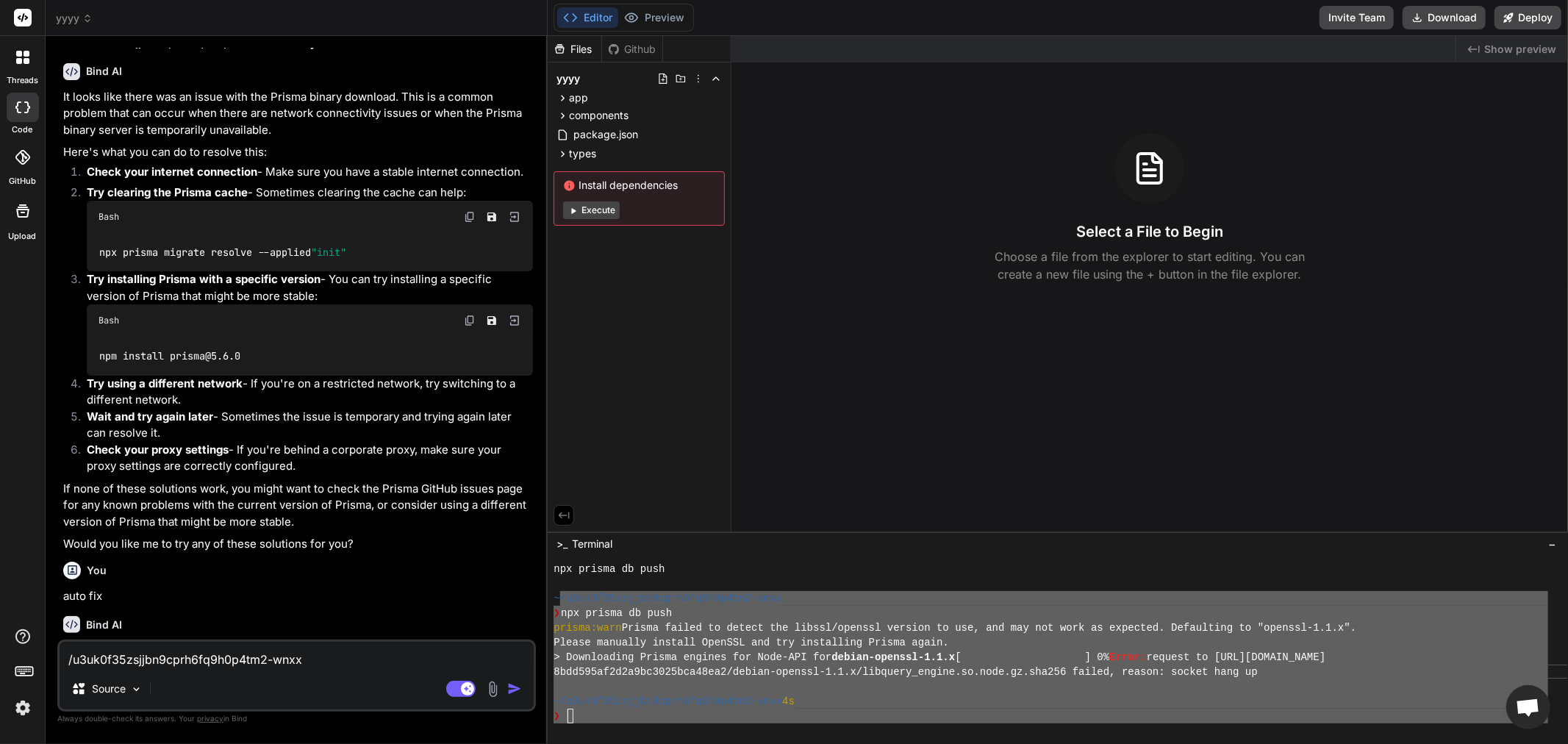
scroll to position [53, 0]
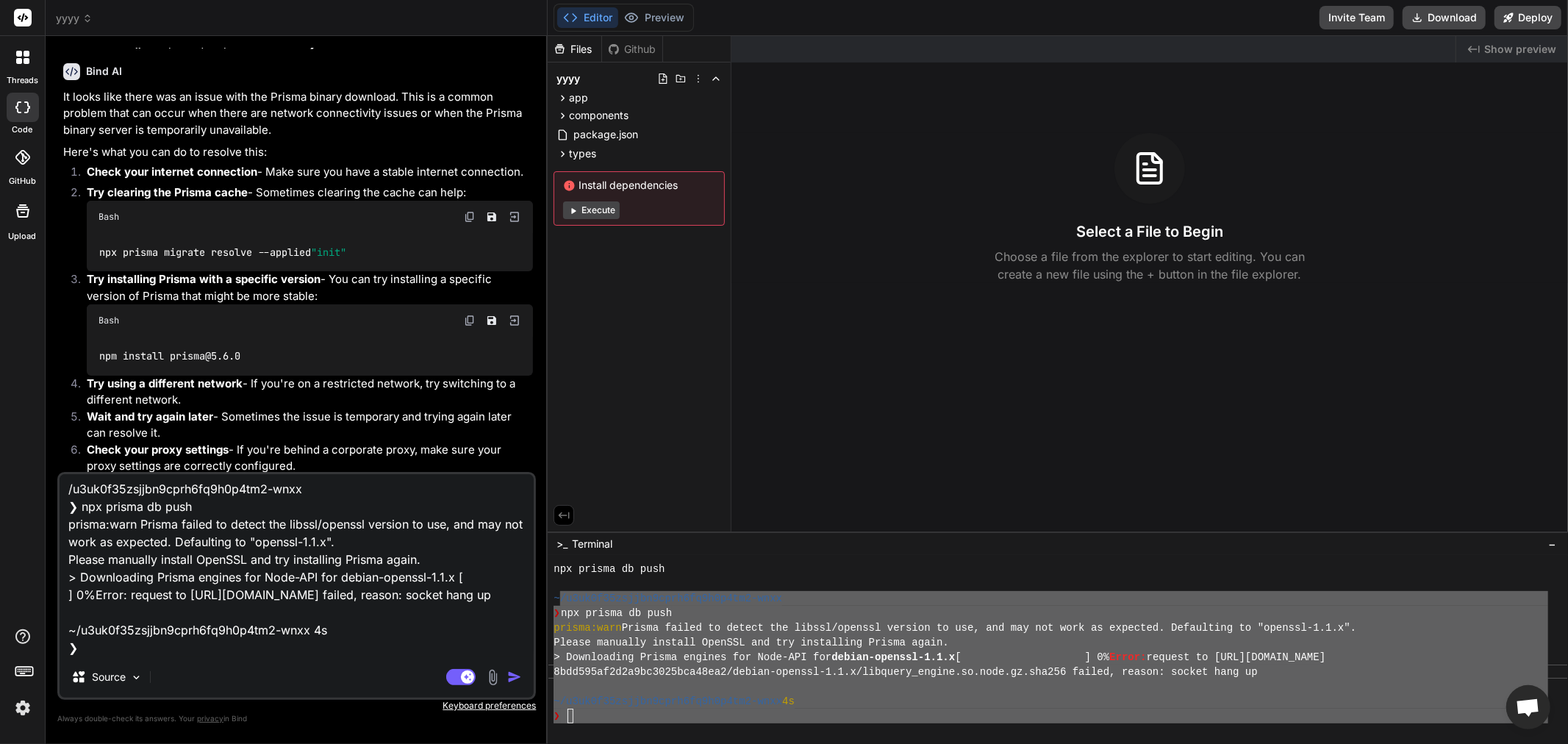
type textarea "/u3uk0f35zsjjbn9cprh6fq9h0p4tm2-wnxx ❯ npx prisma db push prisma:warn Prisma fa…"
click at [520, 669] on img "button" at bounding box center [515, 677] width 15 height 15
type textarea "x"
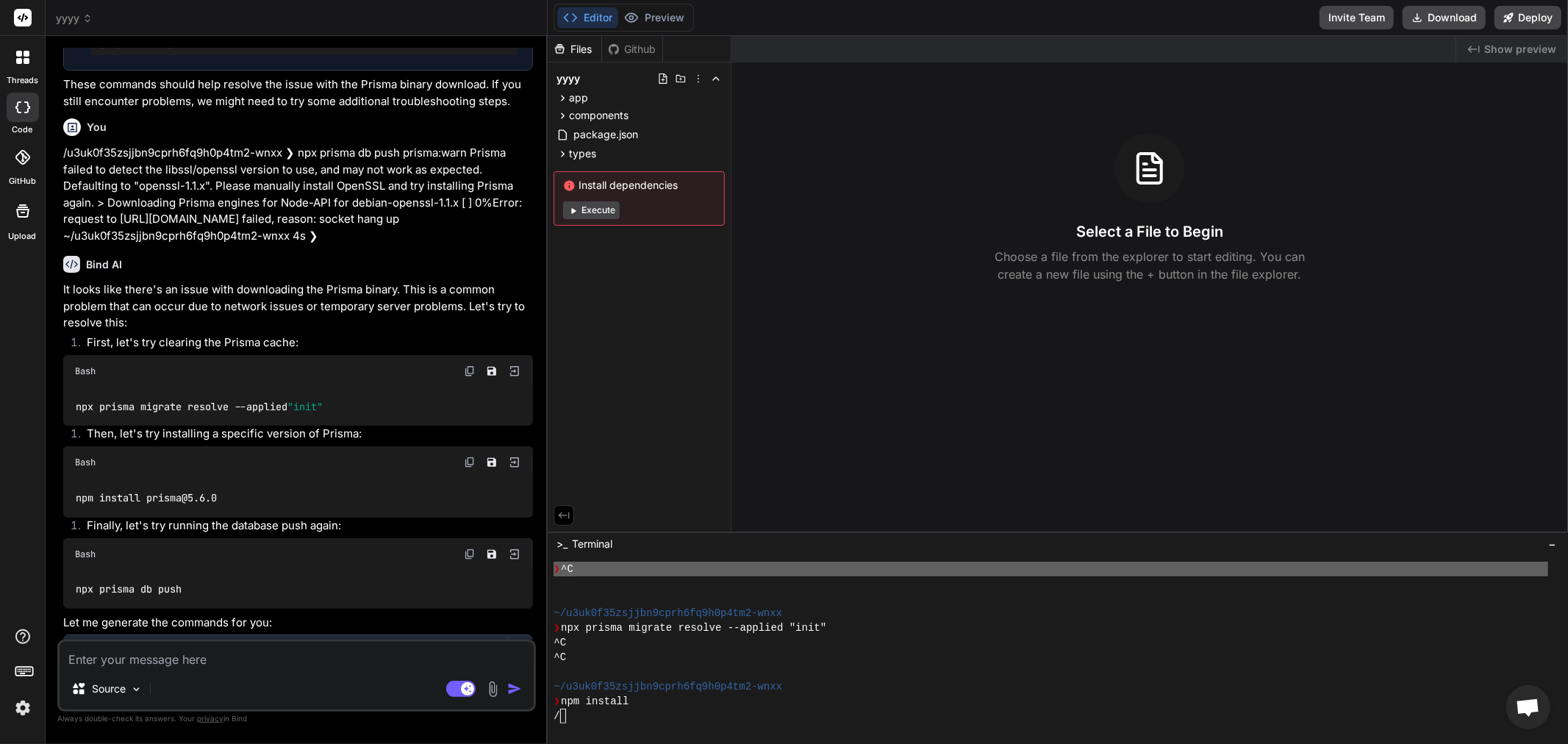
scroll to position [2839, 0]
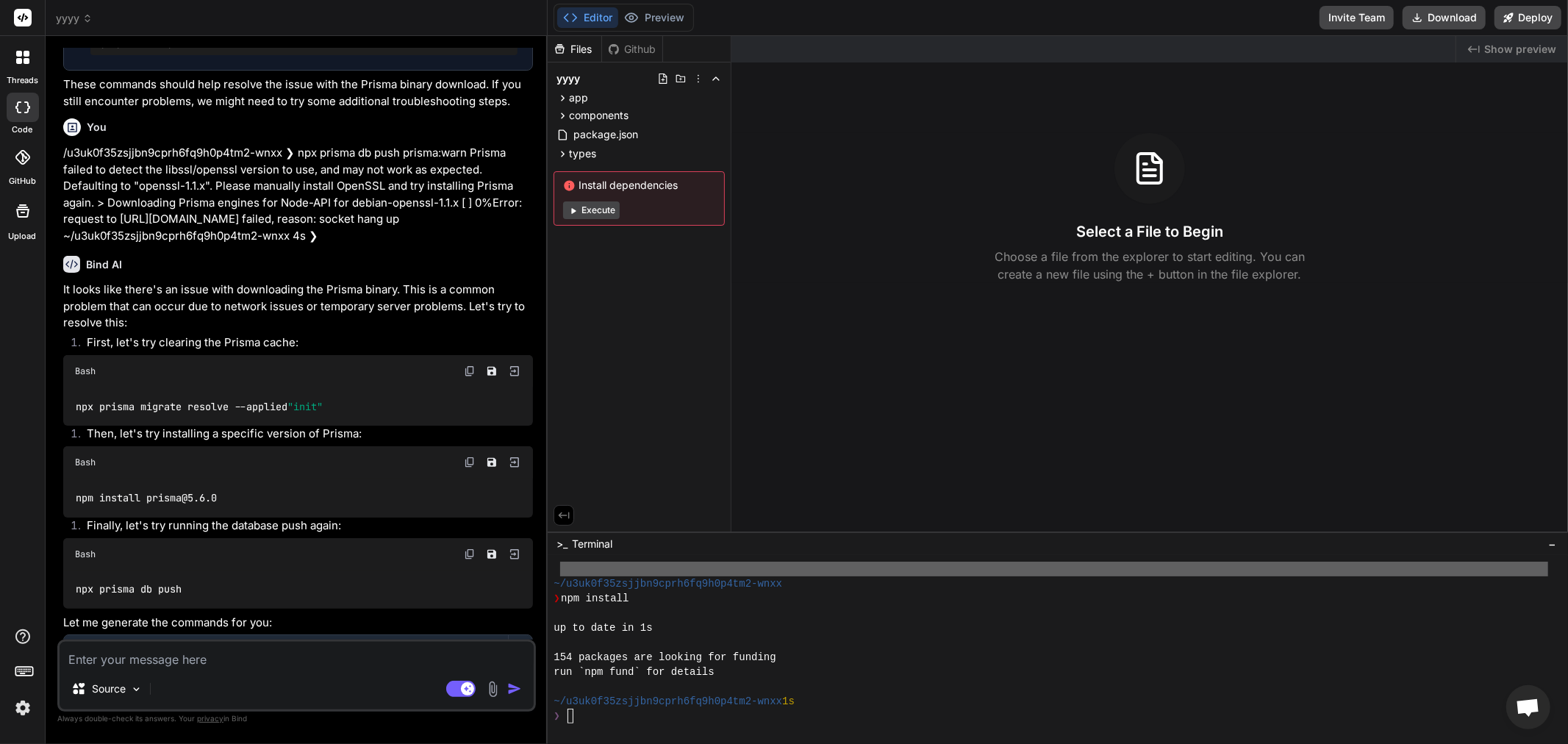
type textarea "x"
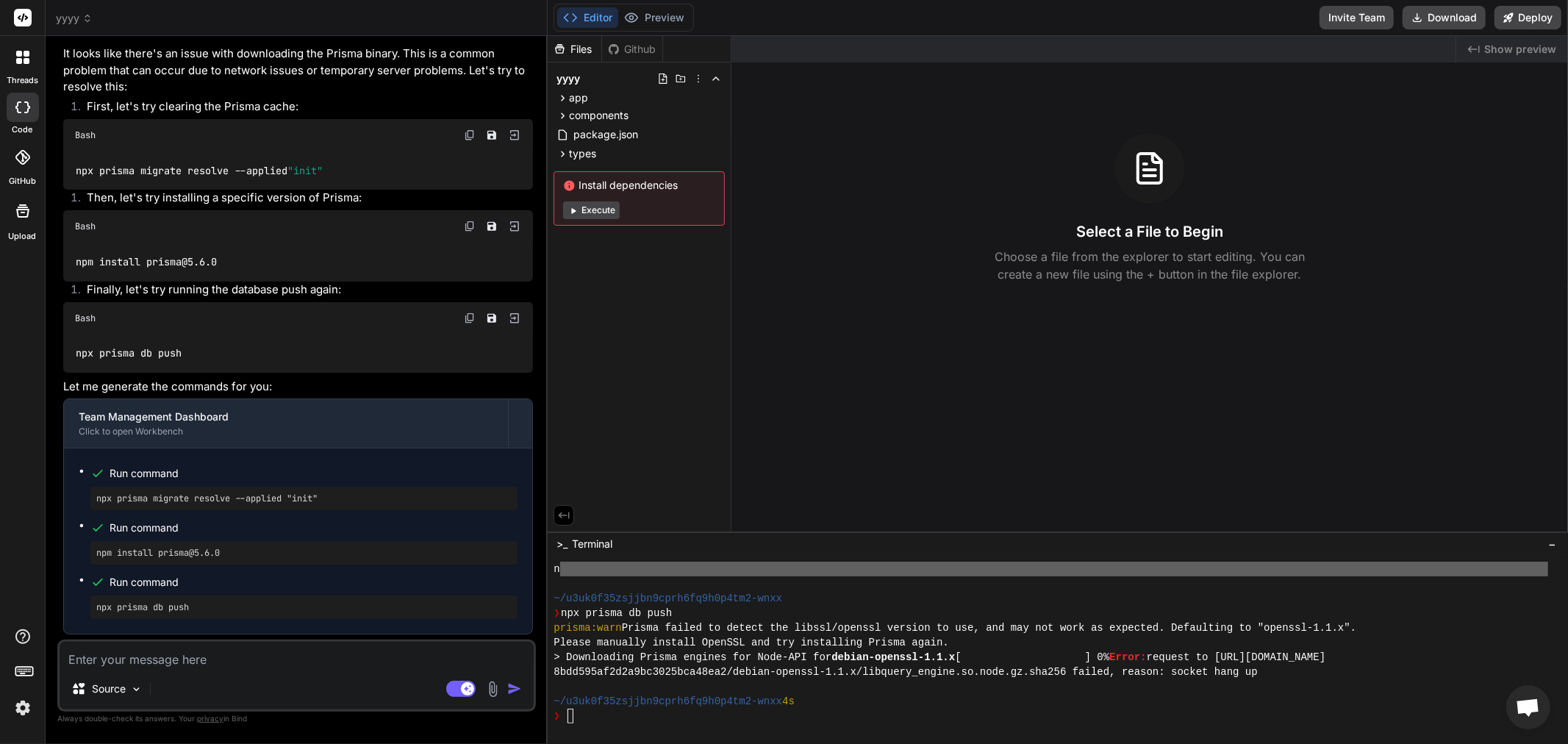
scroll to position [5917, 0]
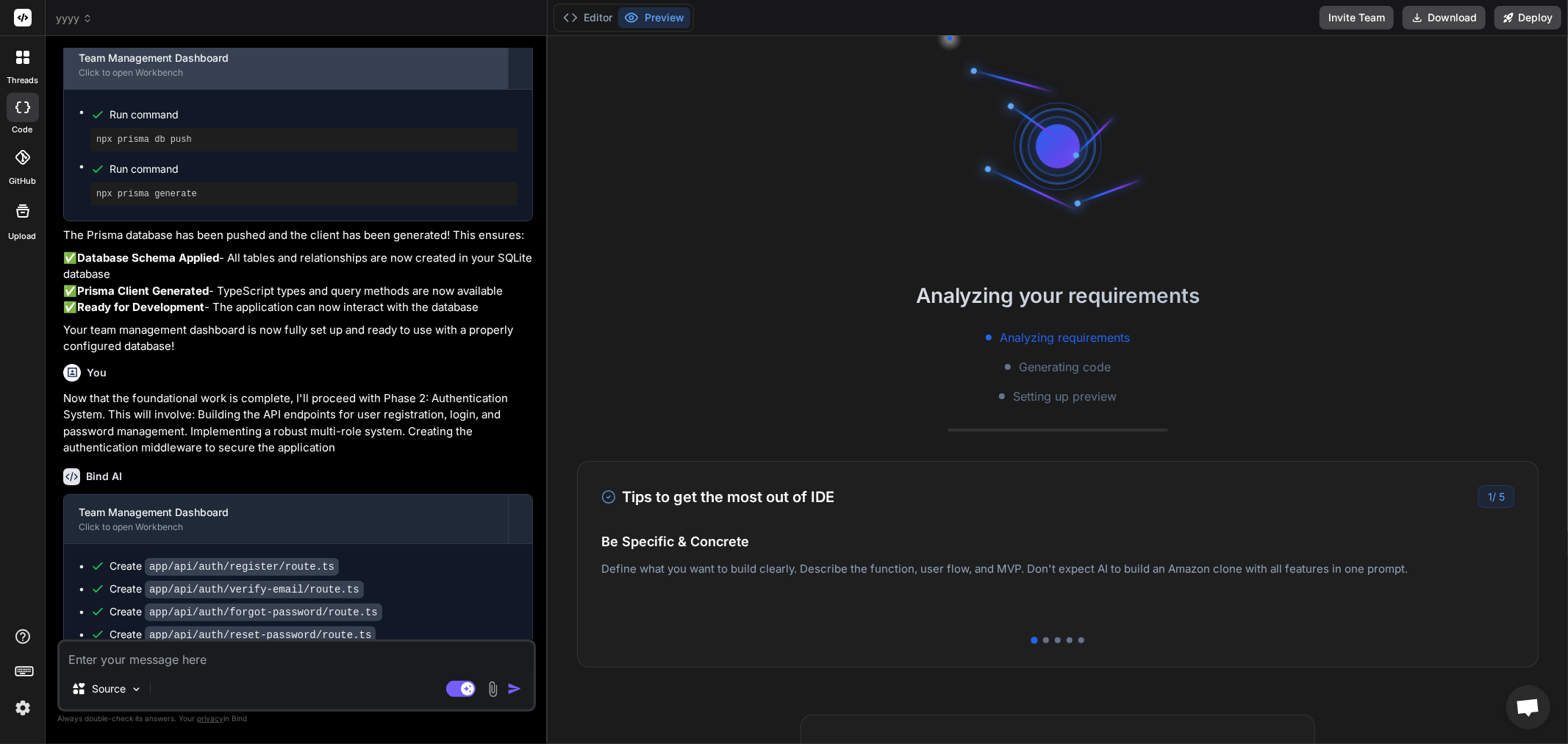
scroll to position [3799, 0]
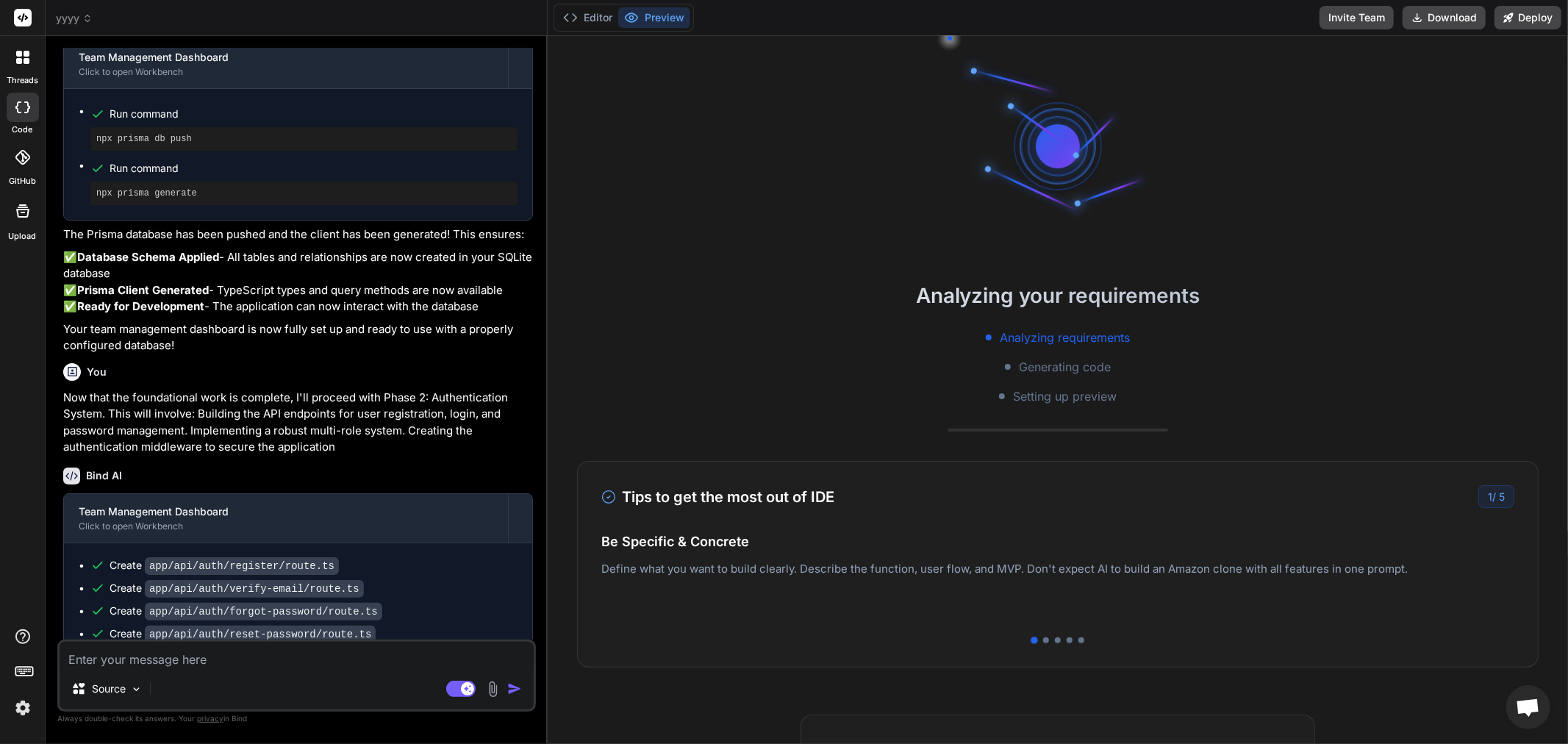
type textarea "x"
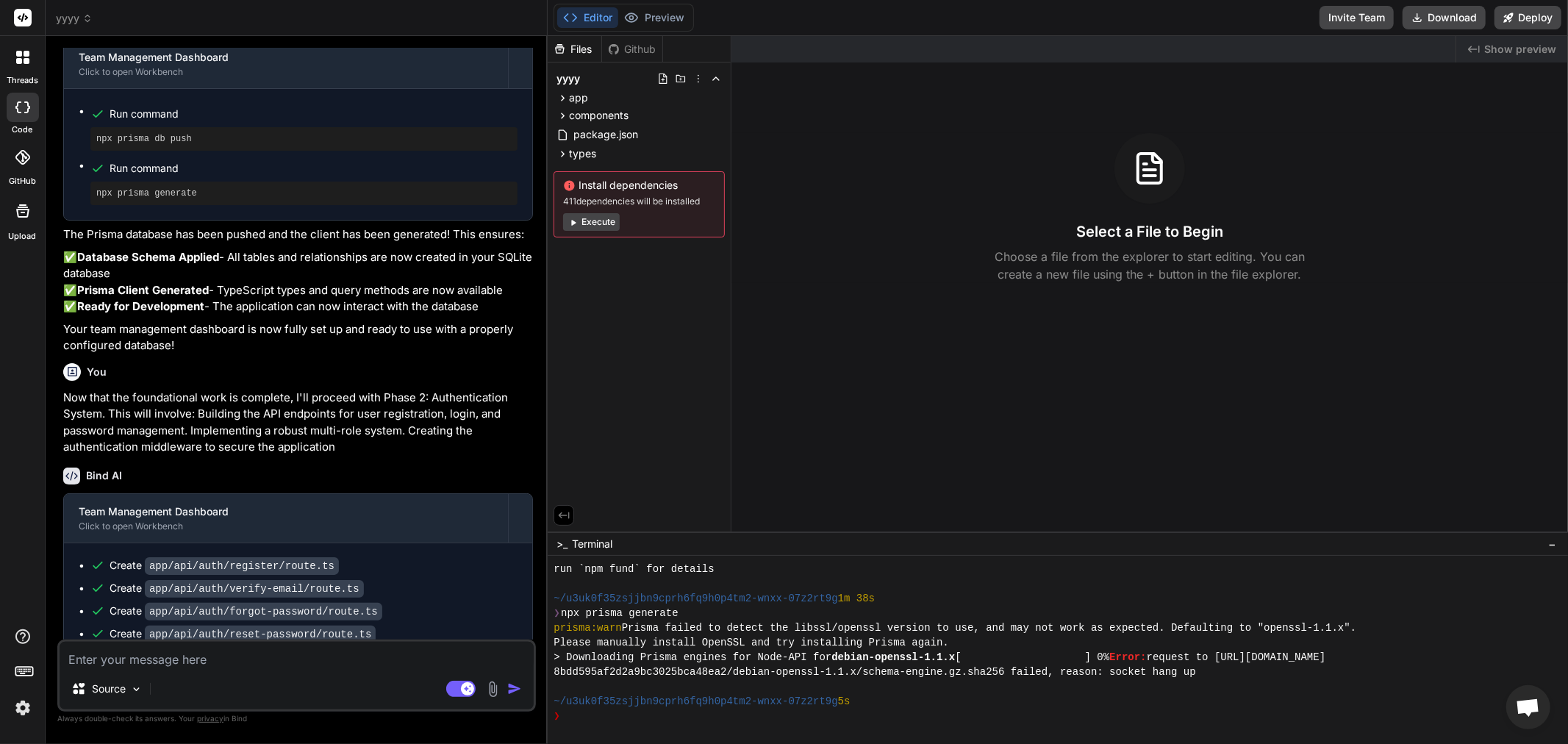
scroll to position [279, 0]
click at [19, 706] on img at bounding box center [23, 708] width 25 height 25
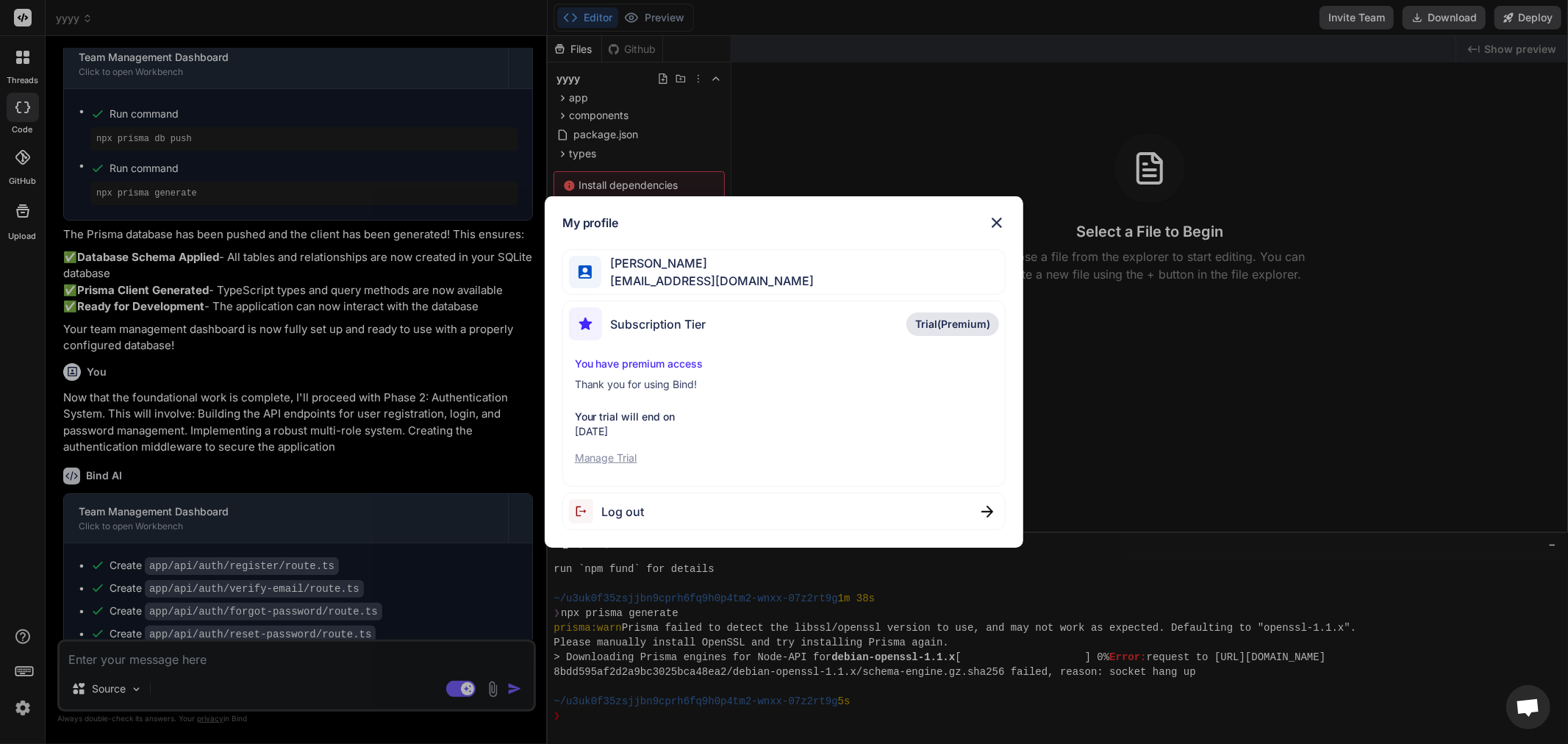
click at [556, 712] on div "My profile [PERSON_NAME] [EMAIL_ADDRESS][DOMAIN_NAME] Subscription Tier Trial(P…" at bounding box center [784, 372] width 1568 height 744
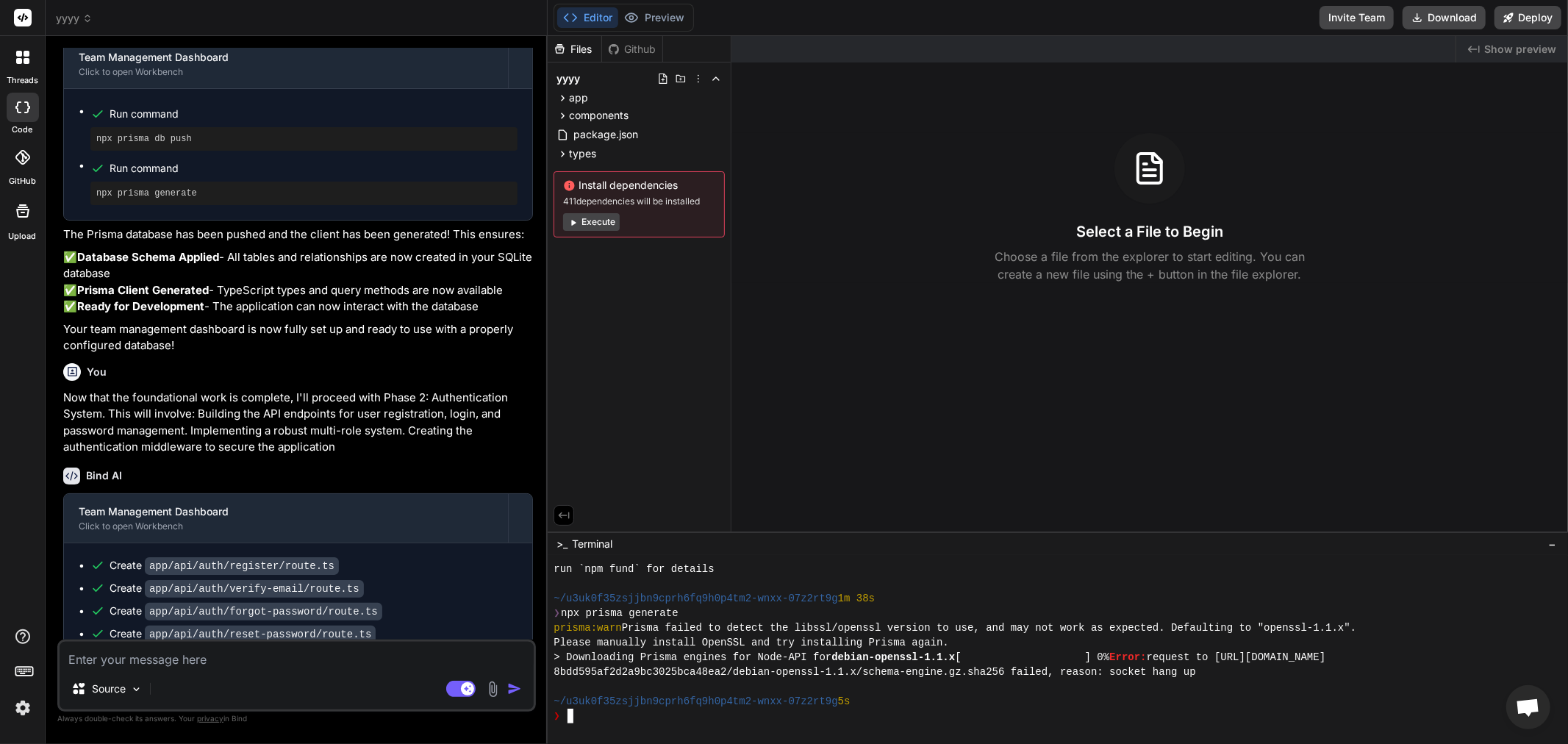
type textarea "npm install prisma @prisma/client@latest @prisma/extension-accelerate@latest"
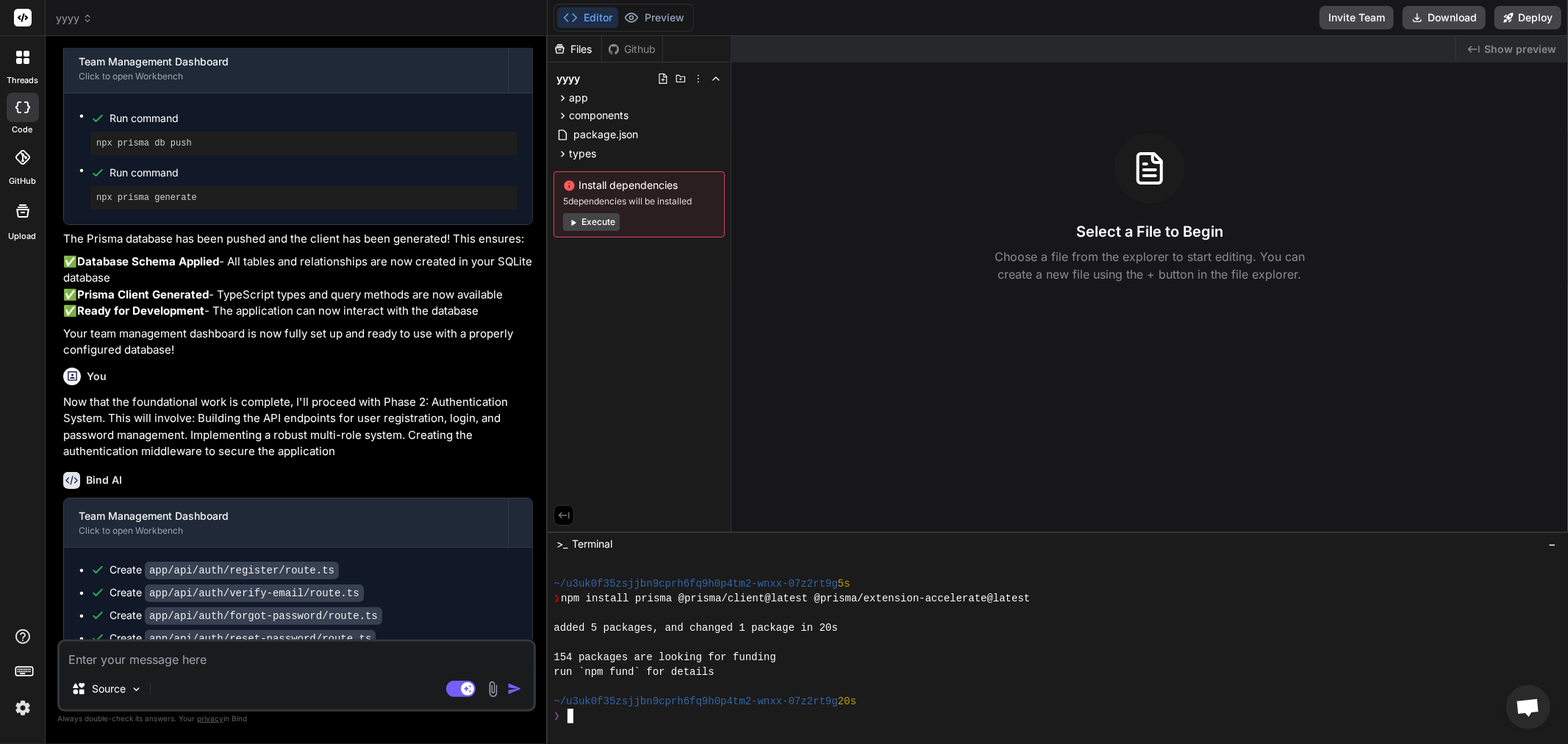
scroll to position [3799, 0]
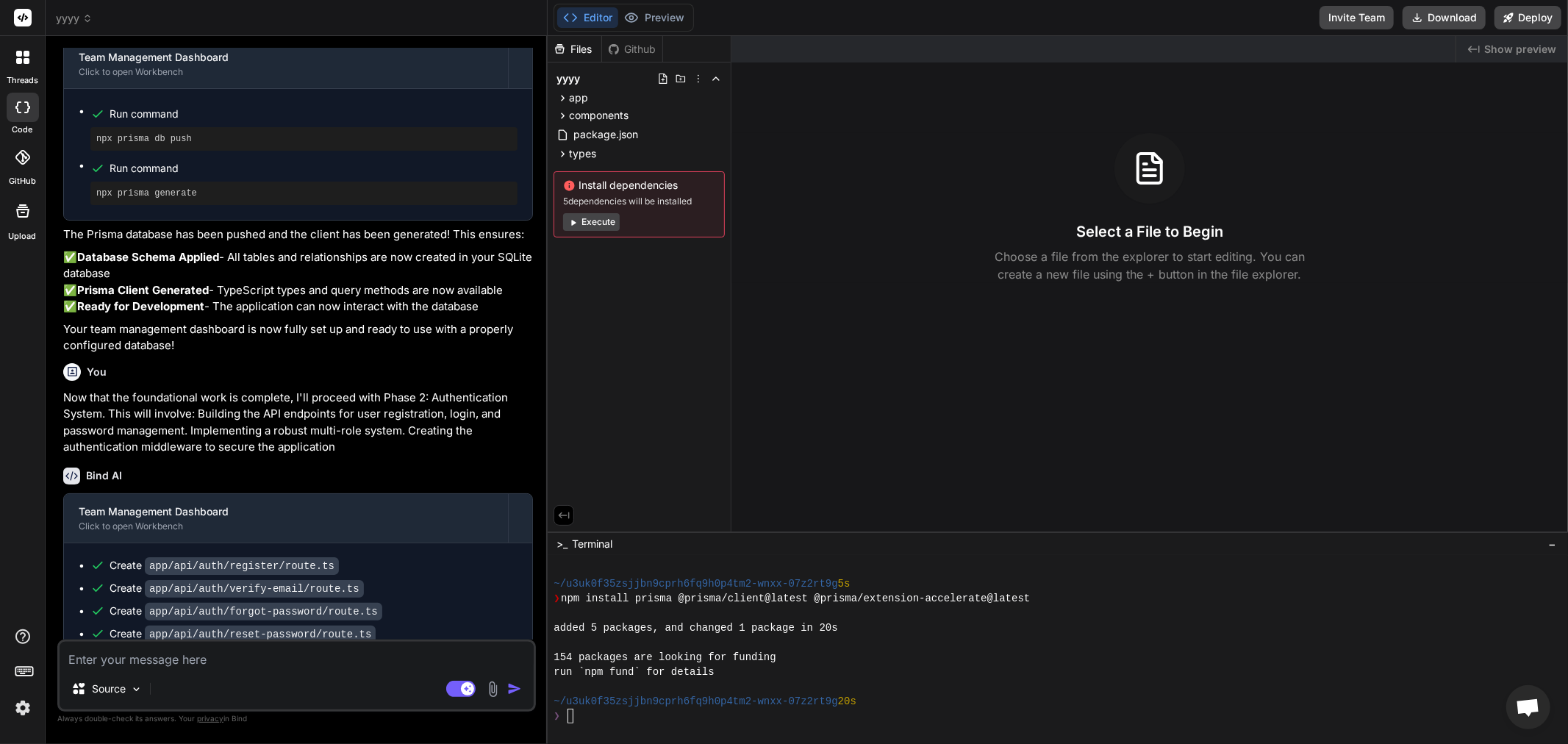
drag, startPoint x: 96, startPoint y: 615, endPoint x: 463, endPoint y: 622, distance: 367.1
click at [463, 725] on div "This message appears to be truncated. The response may be incomplete." at bounding box center [298, 744] width 468 height 38
copy span "This message appears to be truncated. The response may be incomplete."
paste textarea "This message appears to be truncated. The response may be incomplete."
type textarea "x"
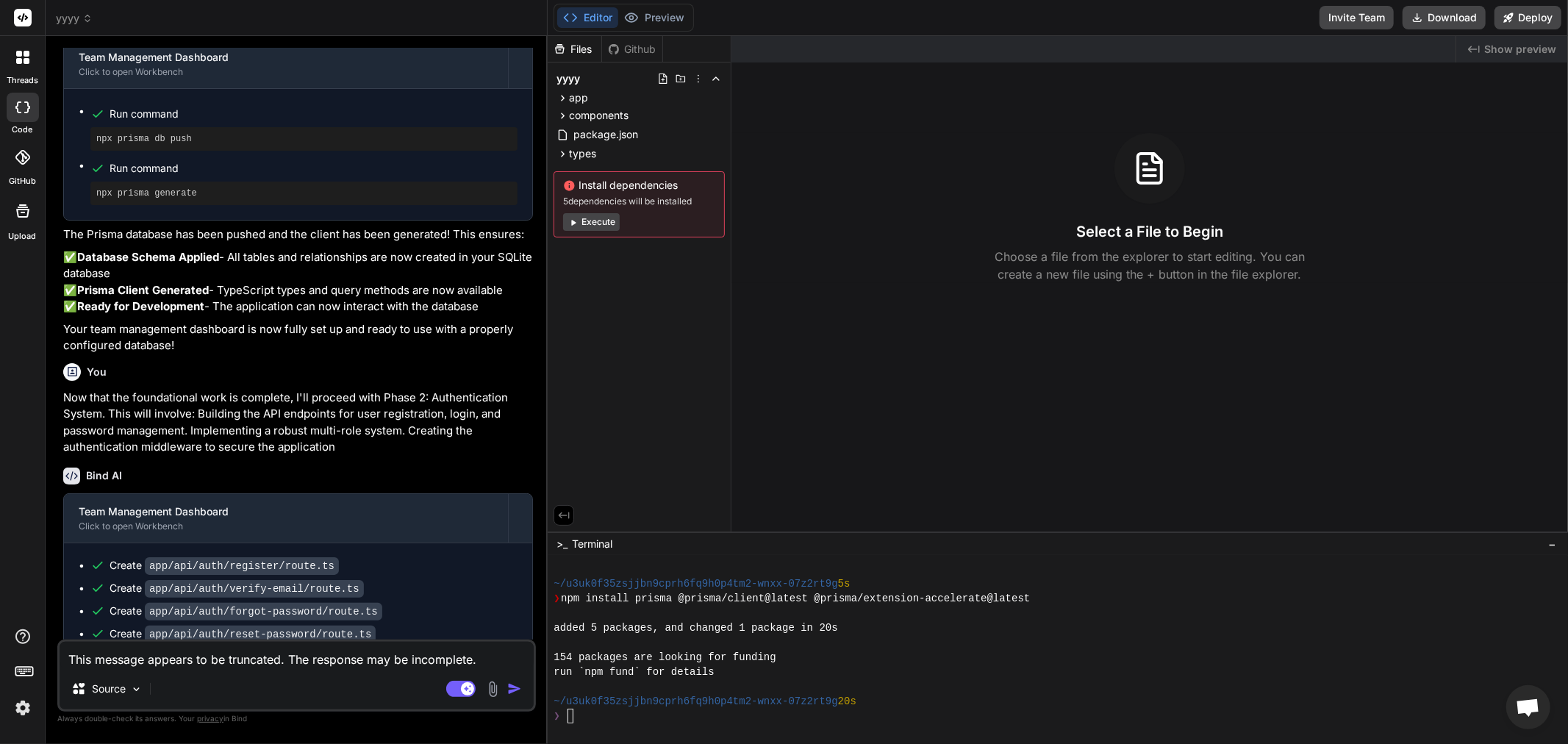
type textarea "This message appears to be truncated. The response may be incomplete."
click at [518, 692] on img "button" at bounding box center [515, 689] width 15 height 15
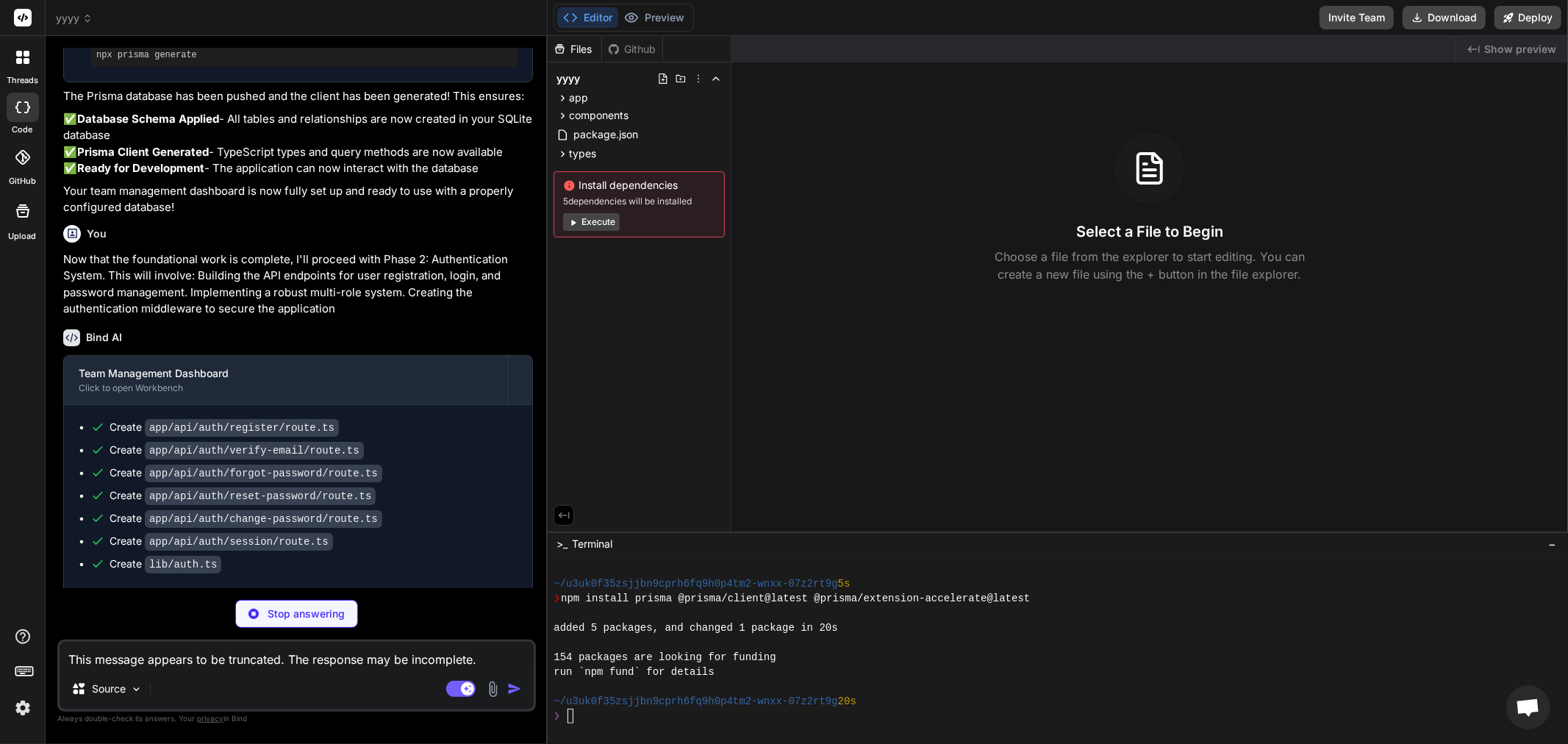
scroll to position [3952, 0]
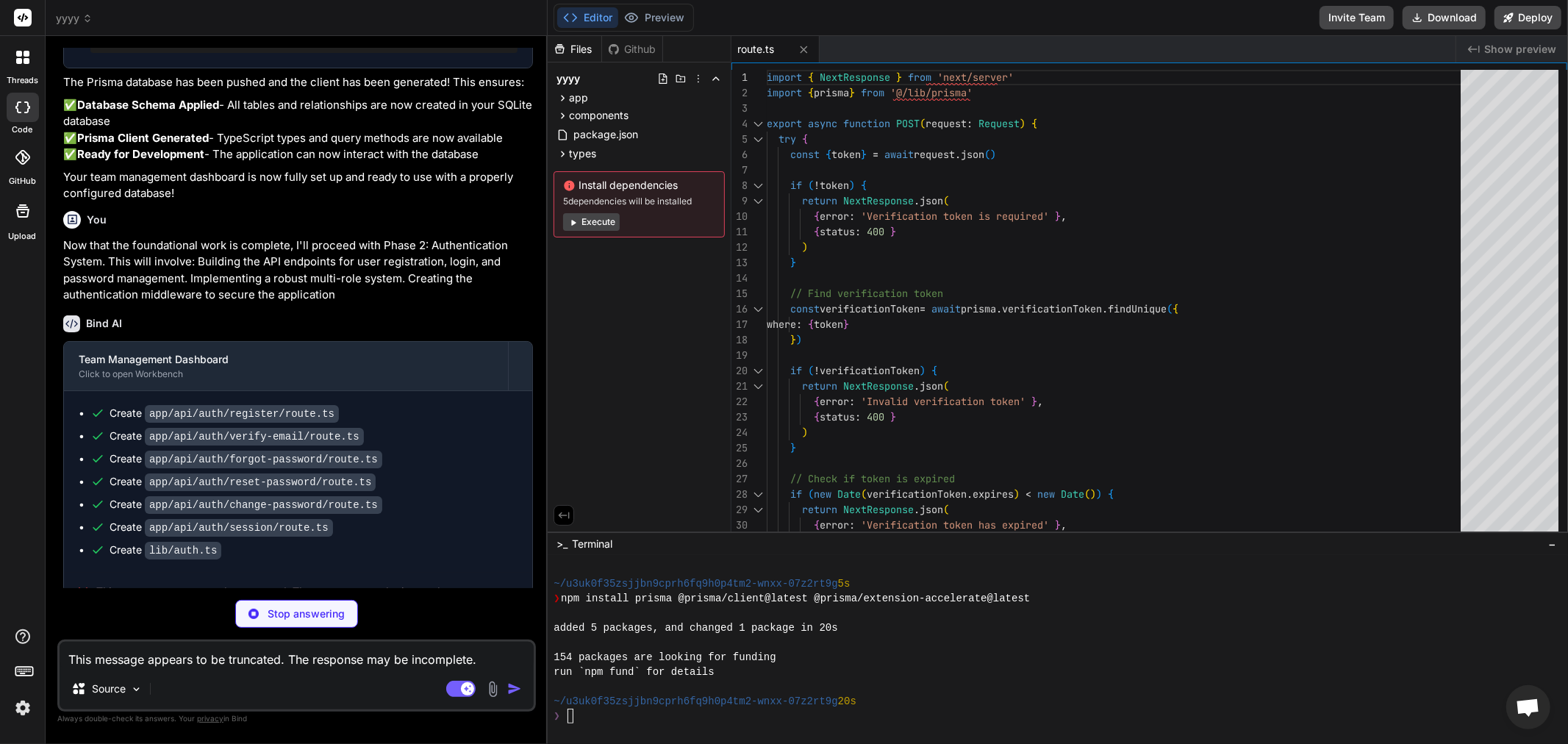
click at [592, 221] on button "Execute" at bounding box center [591, 222] width 56 height 17
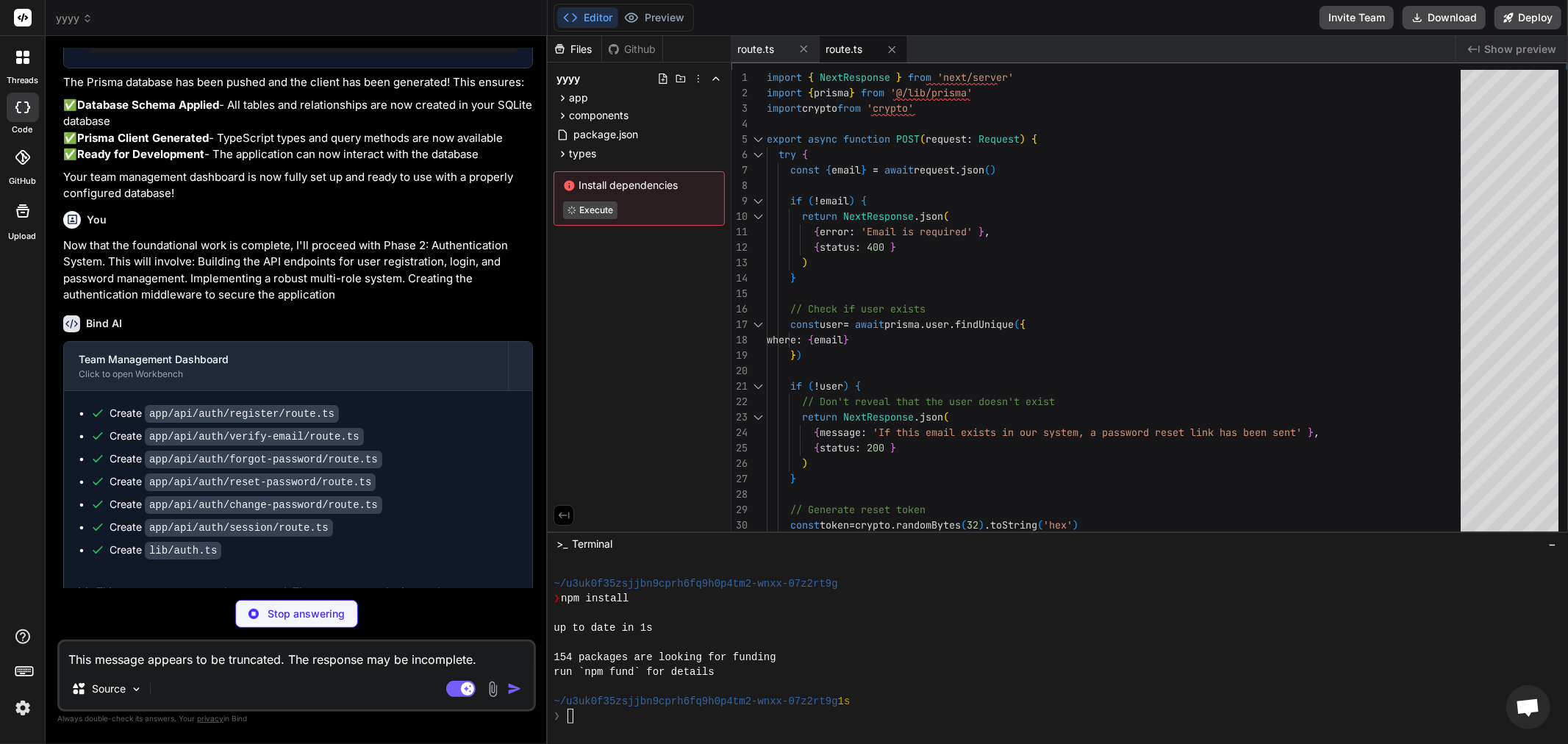
scroll to position [589, 0]
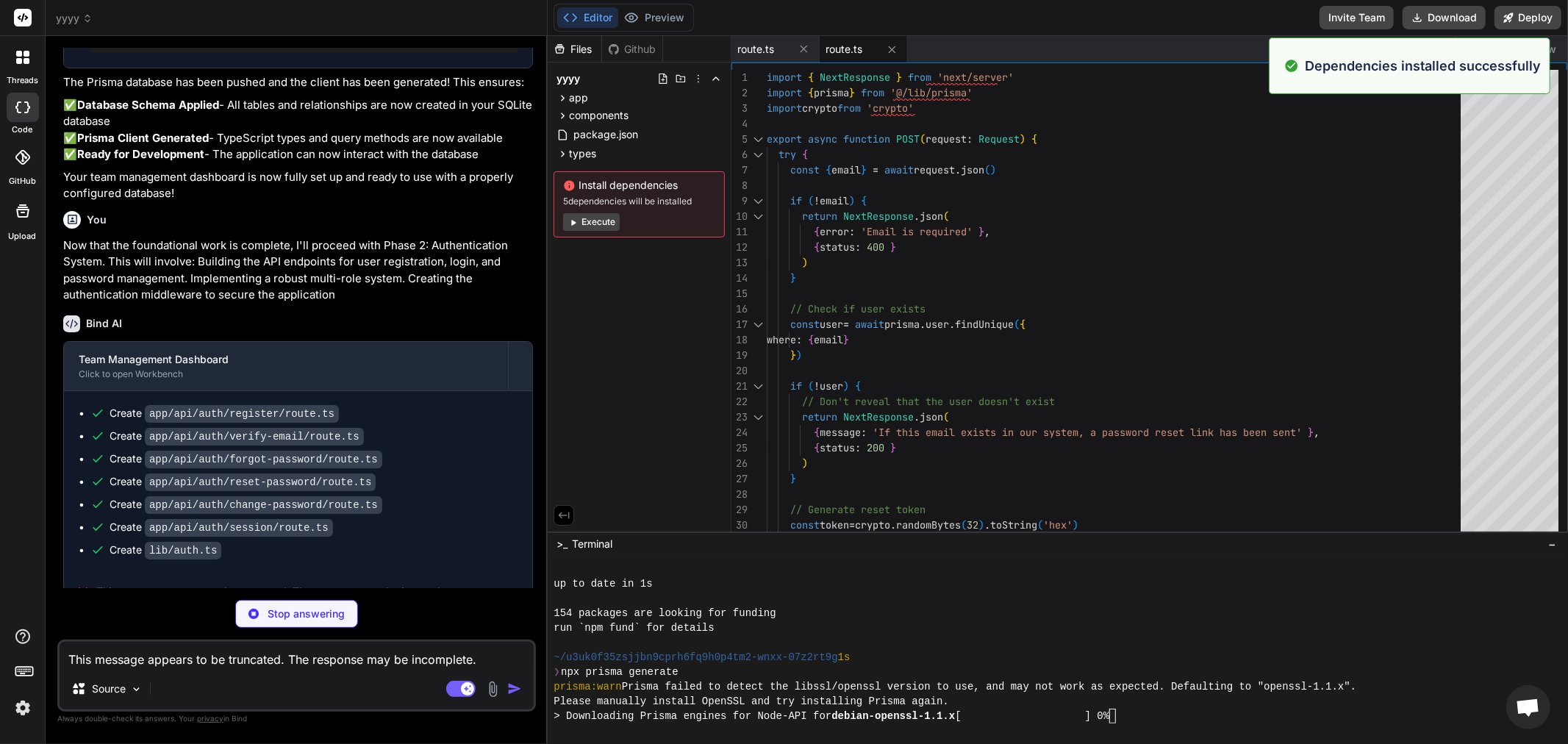
click at [577, 217] on icon at bounding box center [573, 222] width 11 height 11
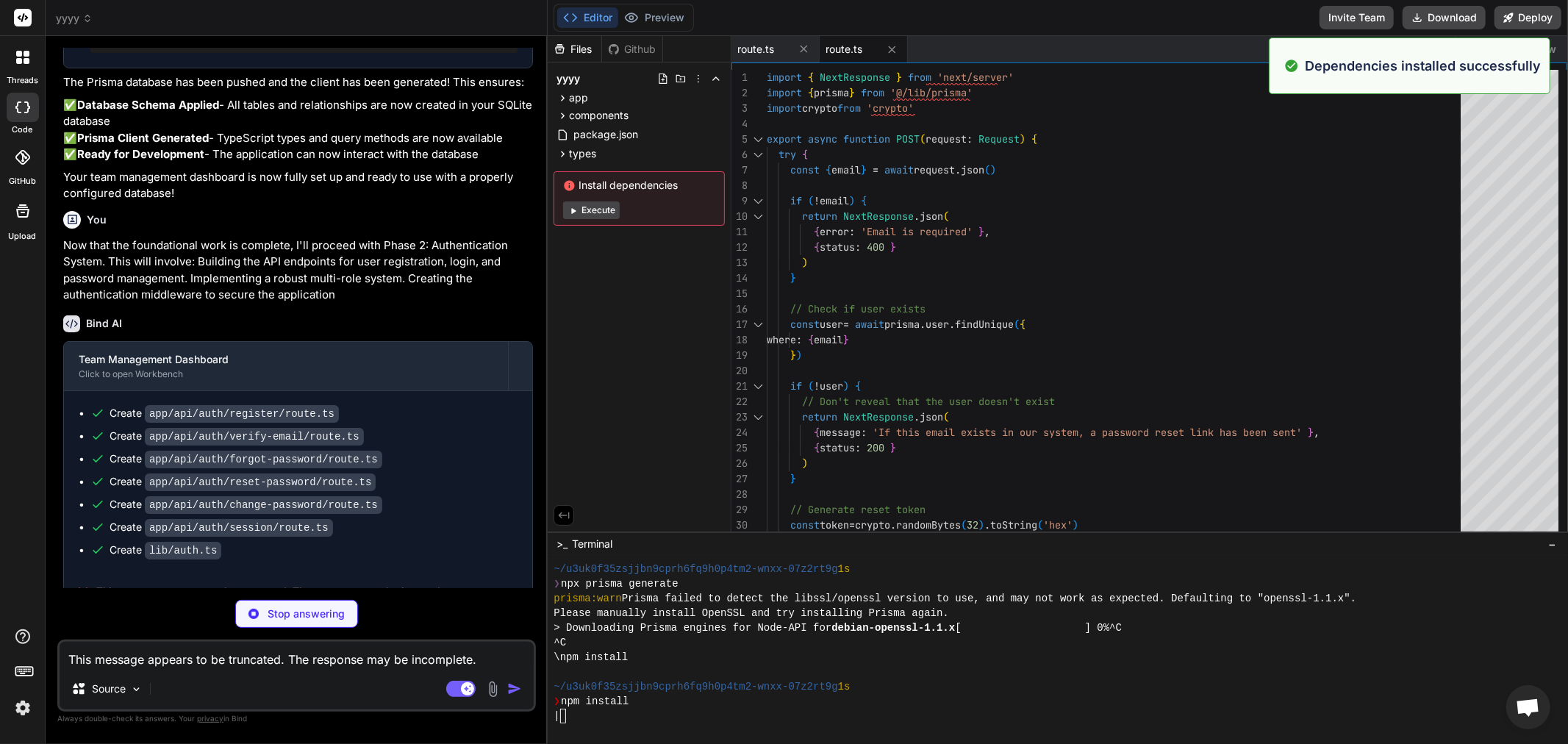
type textarea "x"
type textarea "}"
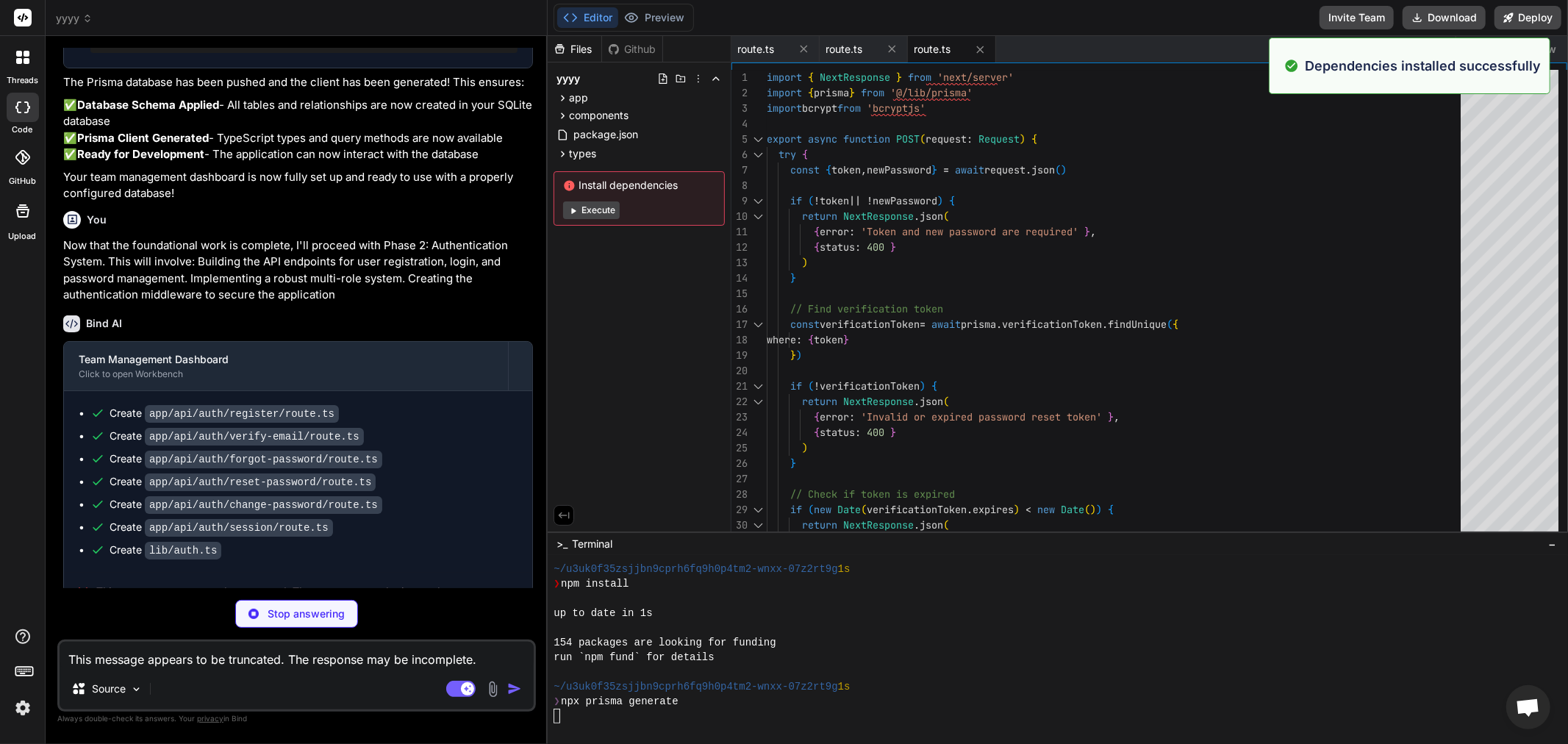
scroll to position [853, 0]
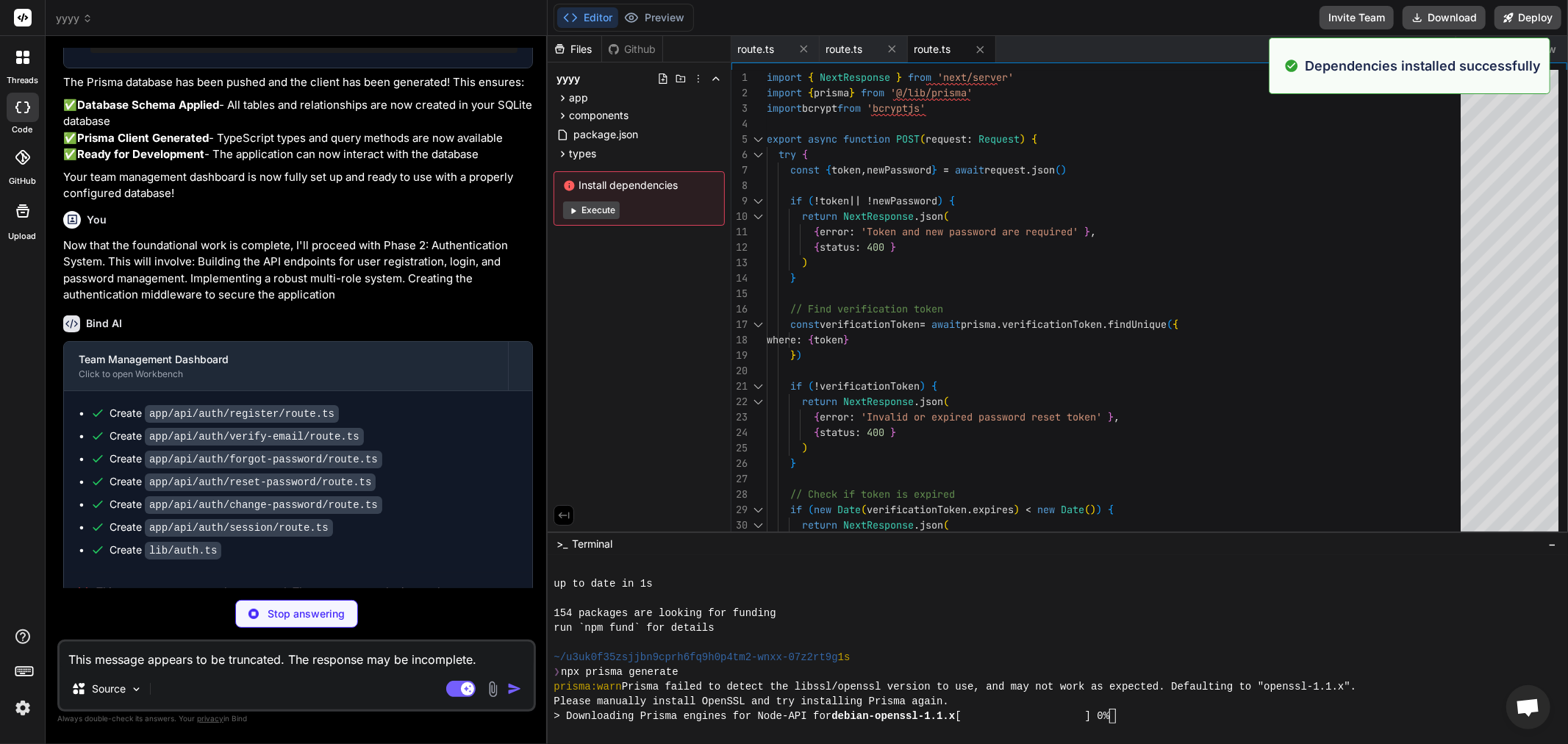
type textarea "x"
type textarea ") } catch (error) { console.error('Change password error:', error) return NextR…"
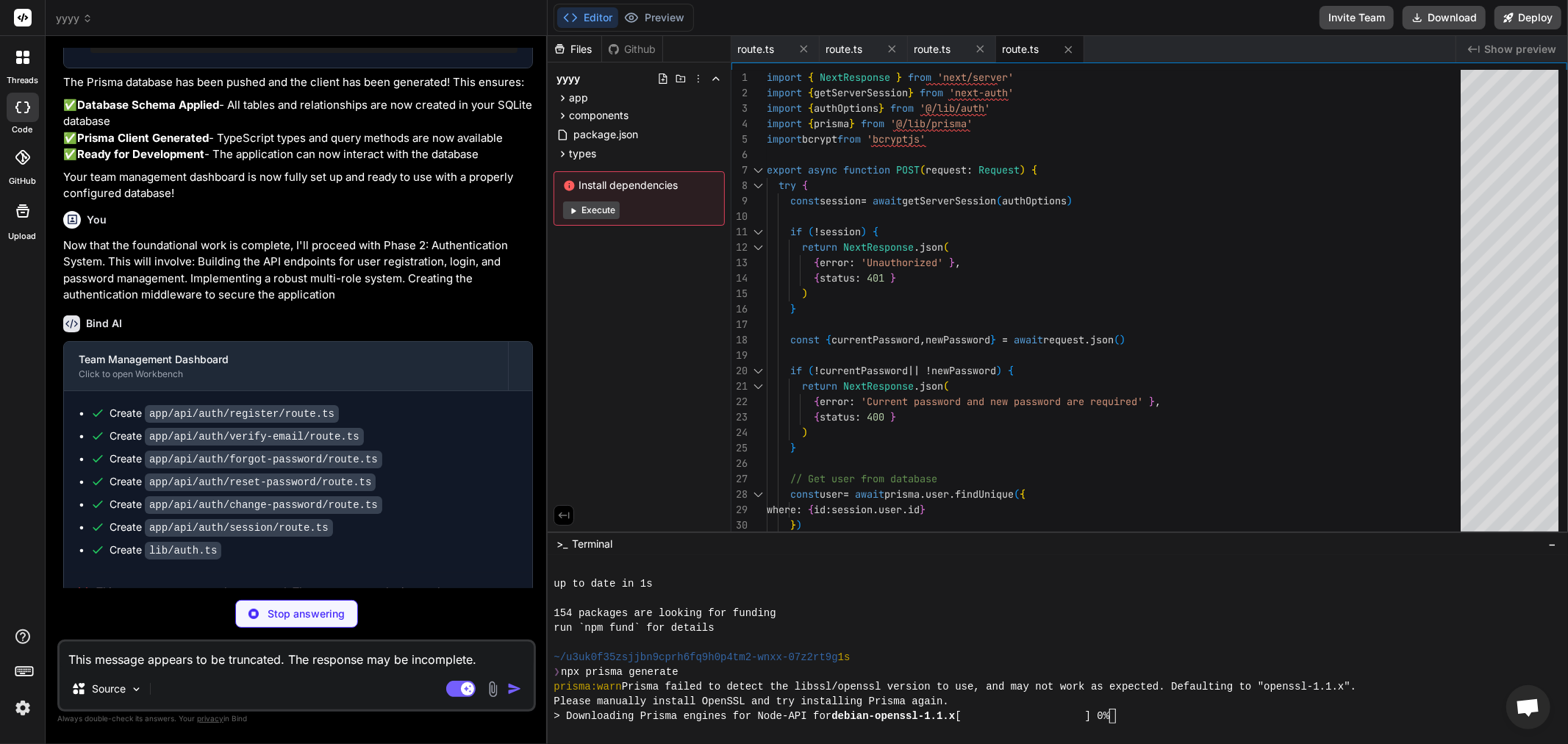
type textarea "x"
type textarea "{ status: 500 } ) } }"
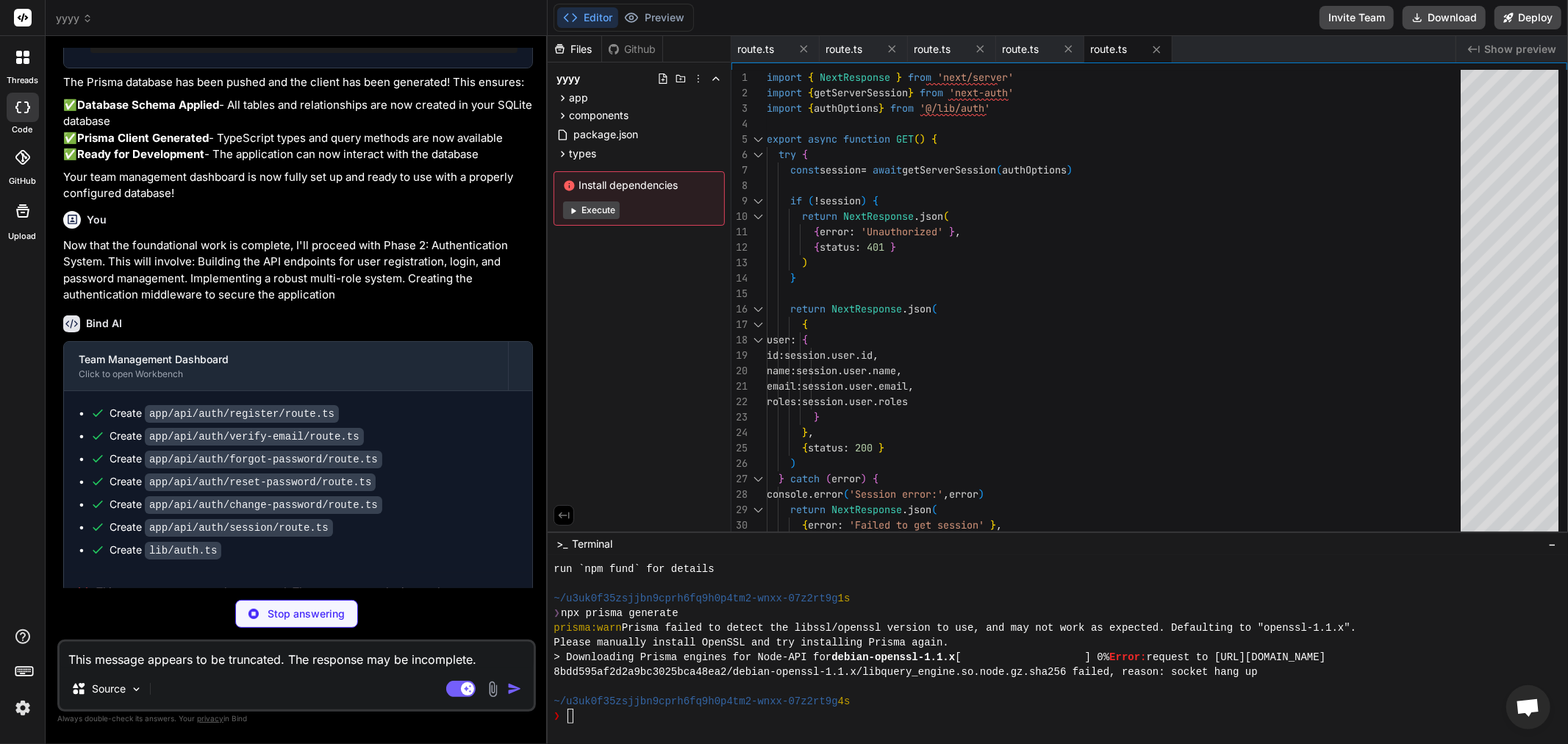
scroll to position [912, 0]
drag, startPoint x: 577, startPoint y: 217, endPoint x: 457, endPoint y: 428, distance: 242.7
click at [504, 399] on div "yyyy Created with Pixso. Bind AI Web Search Created with Pixso. Code Generator …" at bounding box center [806, 372] width 1522 height 744
click at [472, 421] on ul "Create app/api/auth/register/route.ts Create app/api/auth/verify-email/route.ts…" at bounding box center [297, 482] width 438 height 152
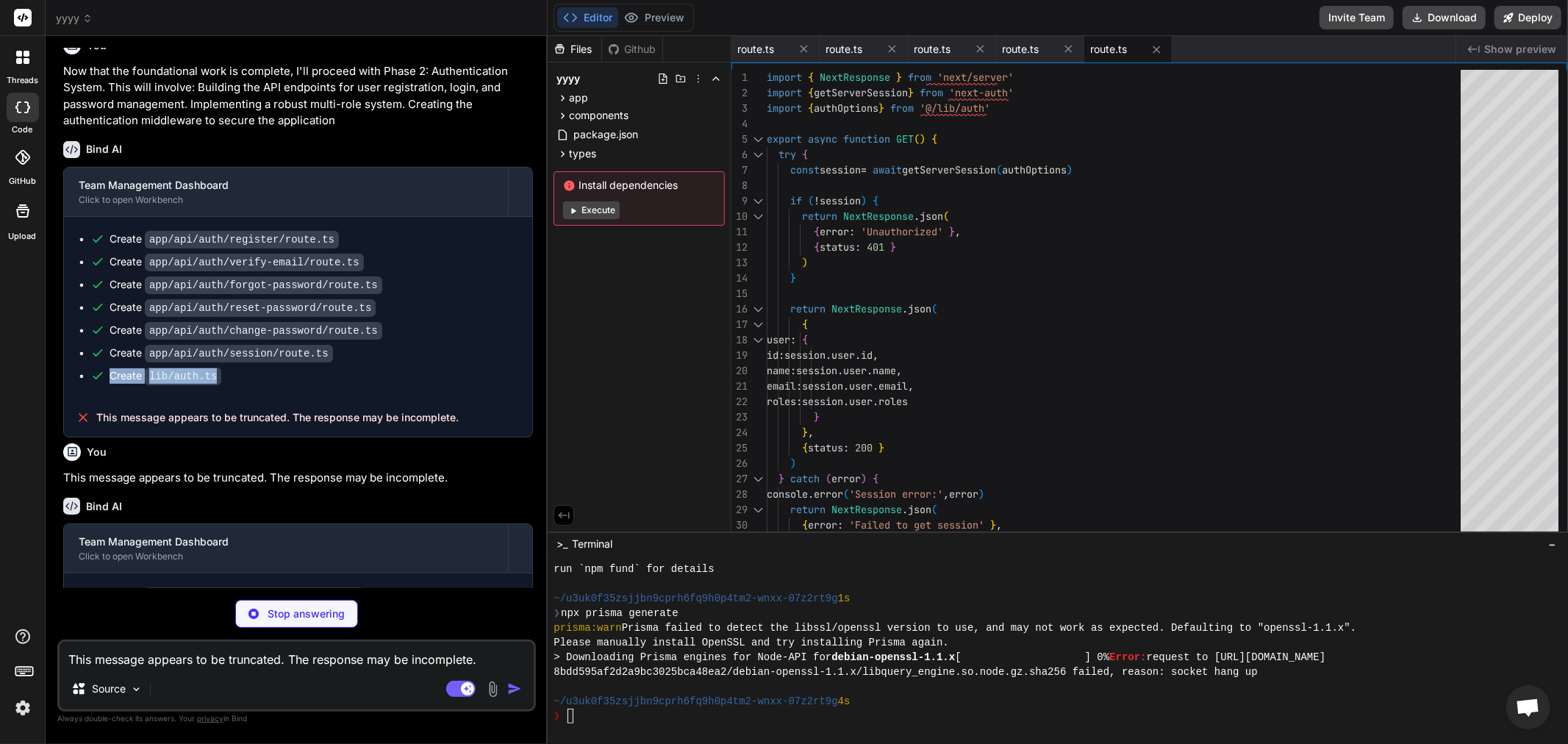
scroll to position [4143, 0]
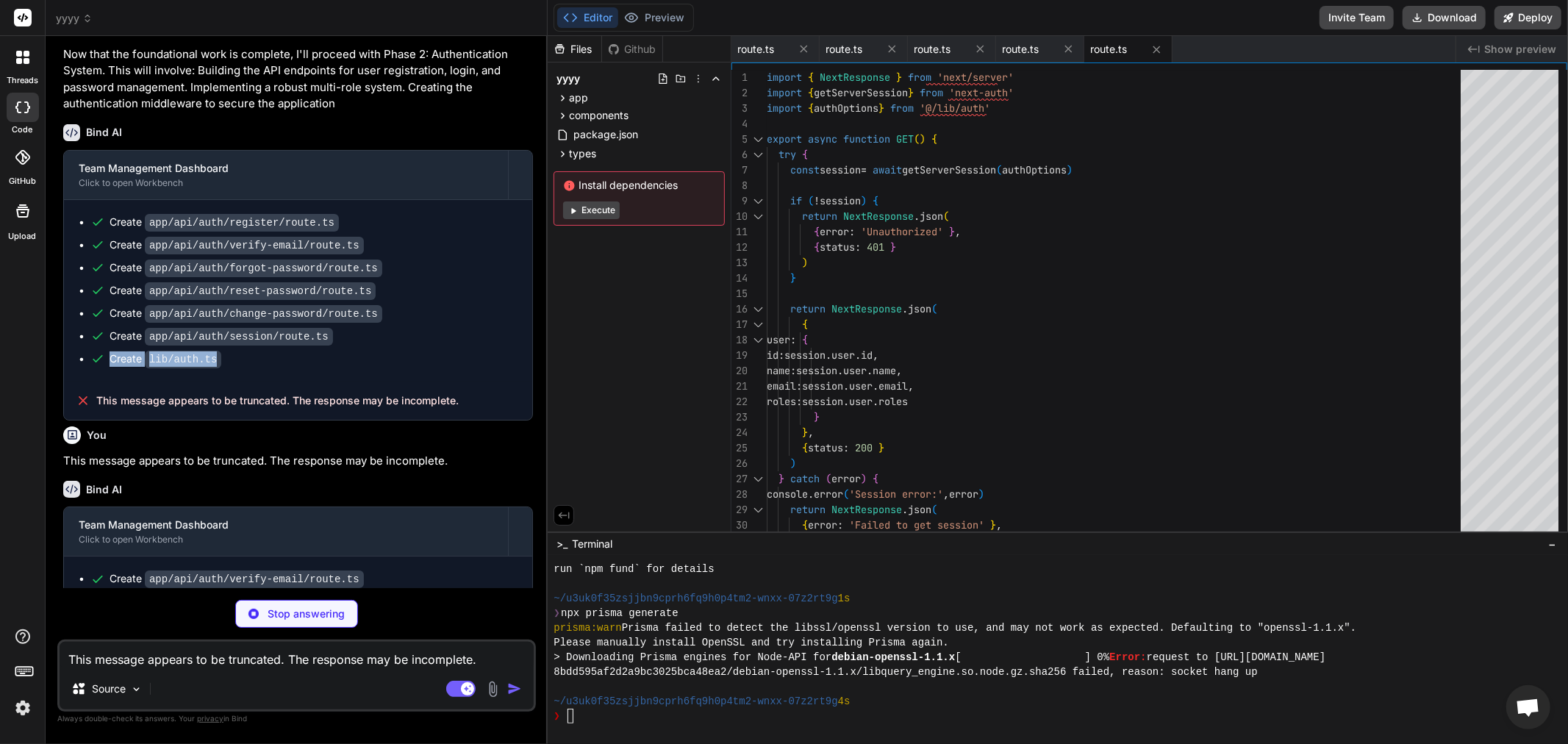
type textarea "x"
type textarea "} return session } }, pages: { signIn: '/auth/signin', error: '/auth/error' } }"
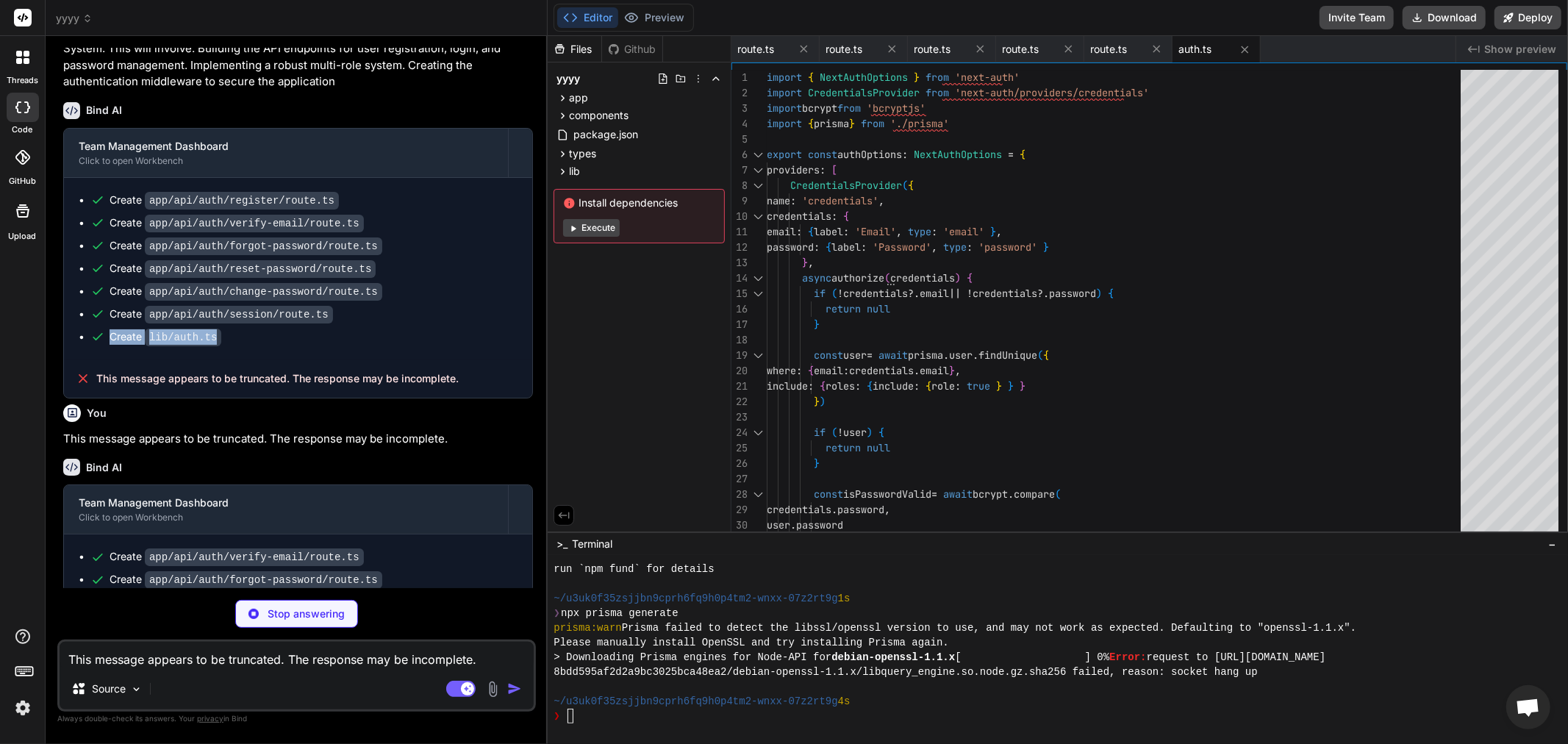
type textarea "x"
type textarea "<SignInForm /> </div> </div> ) }"
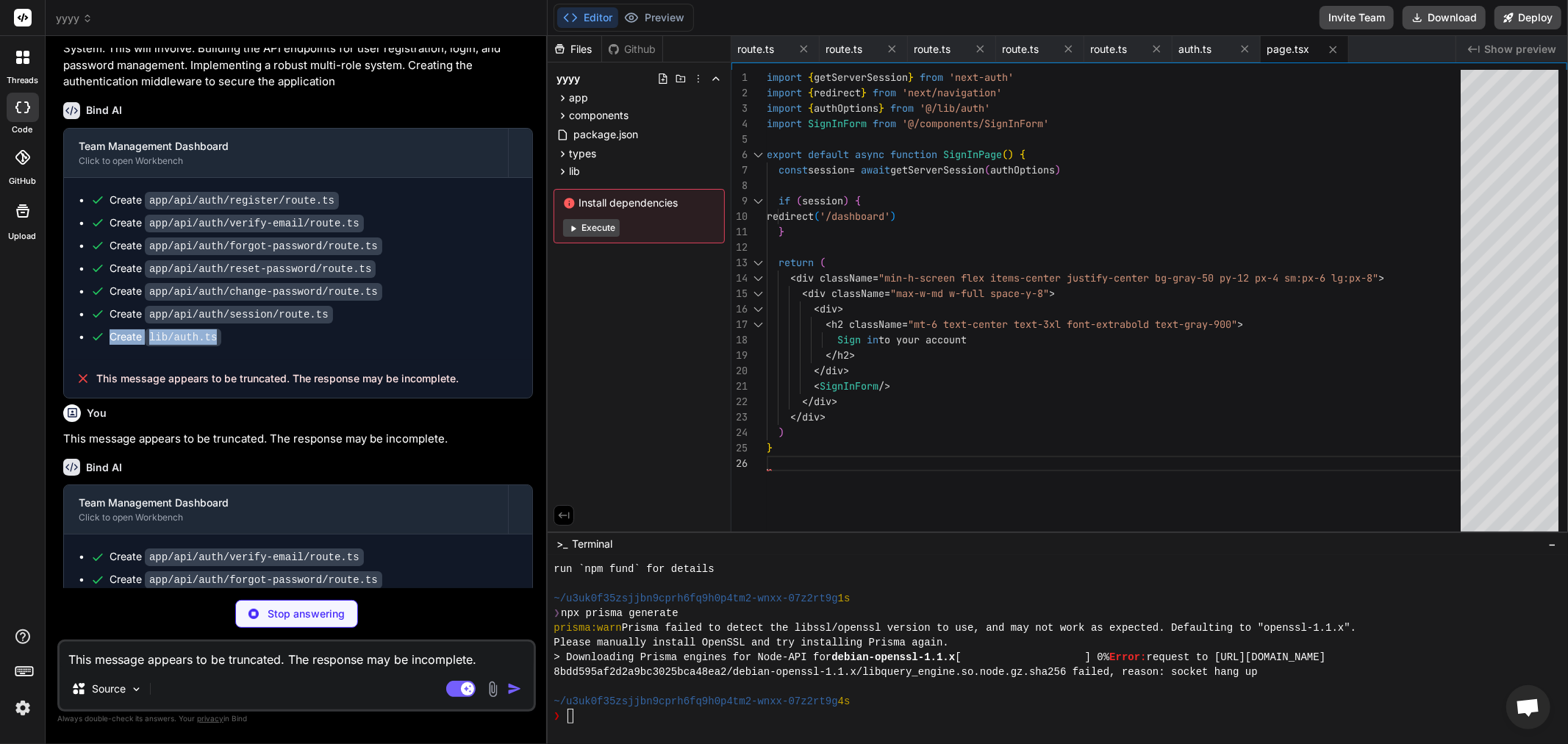
scroll to position [4187, 0]
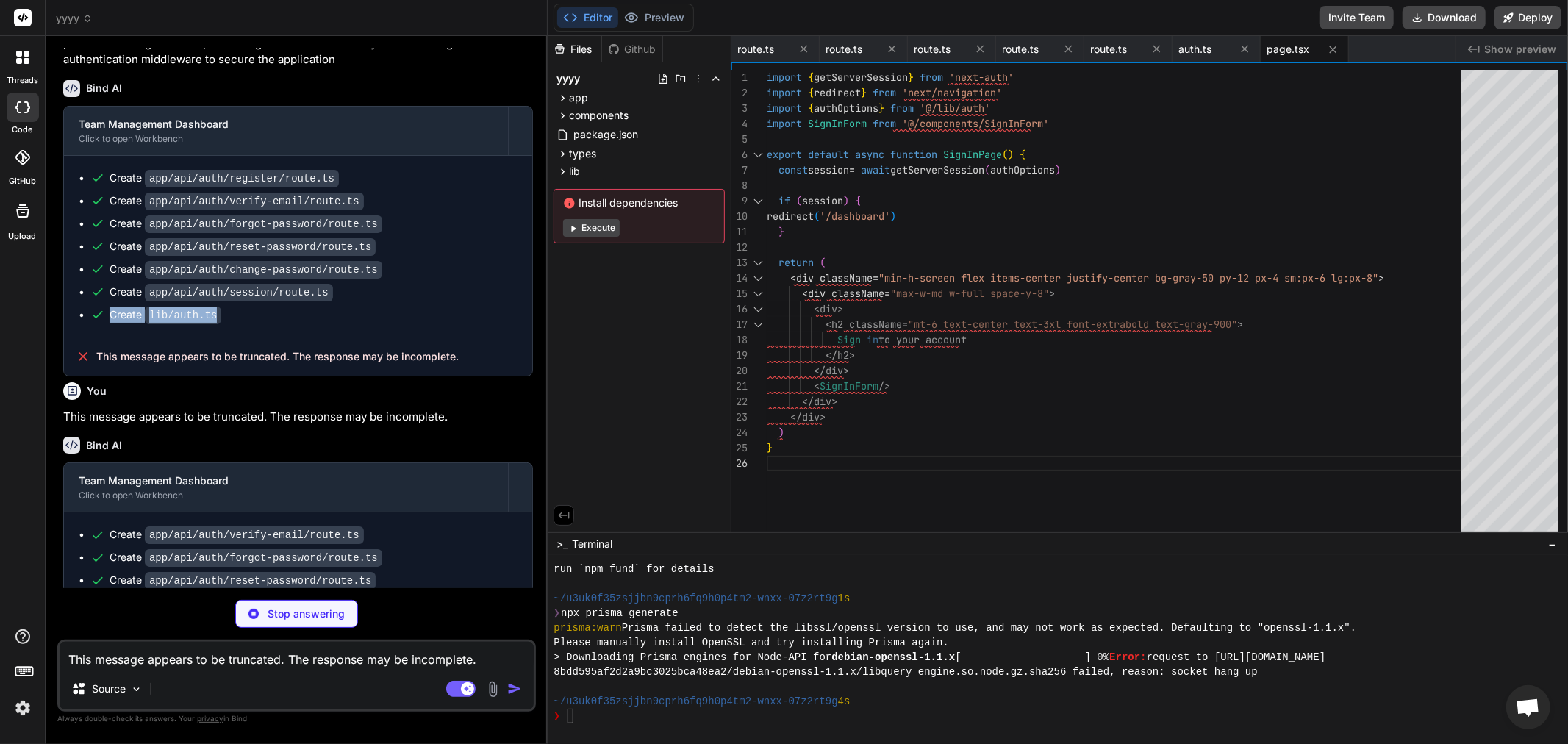
type textarea "x"
type textarea ") }"
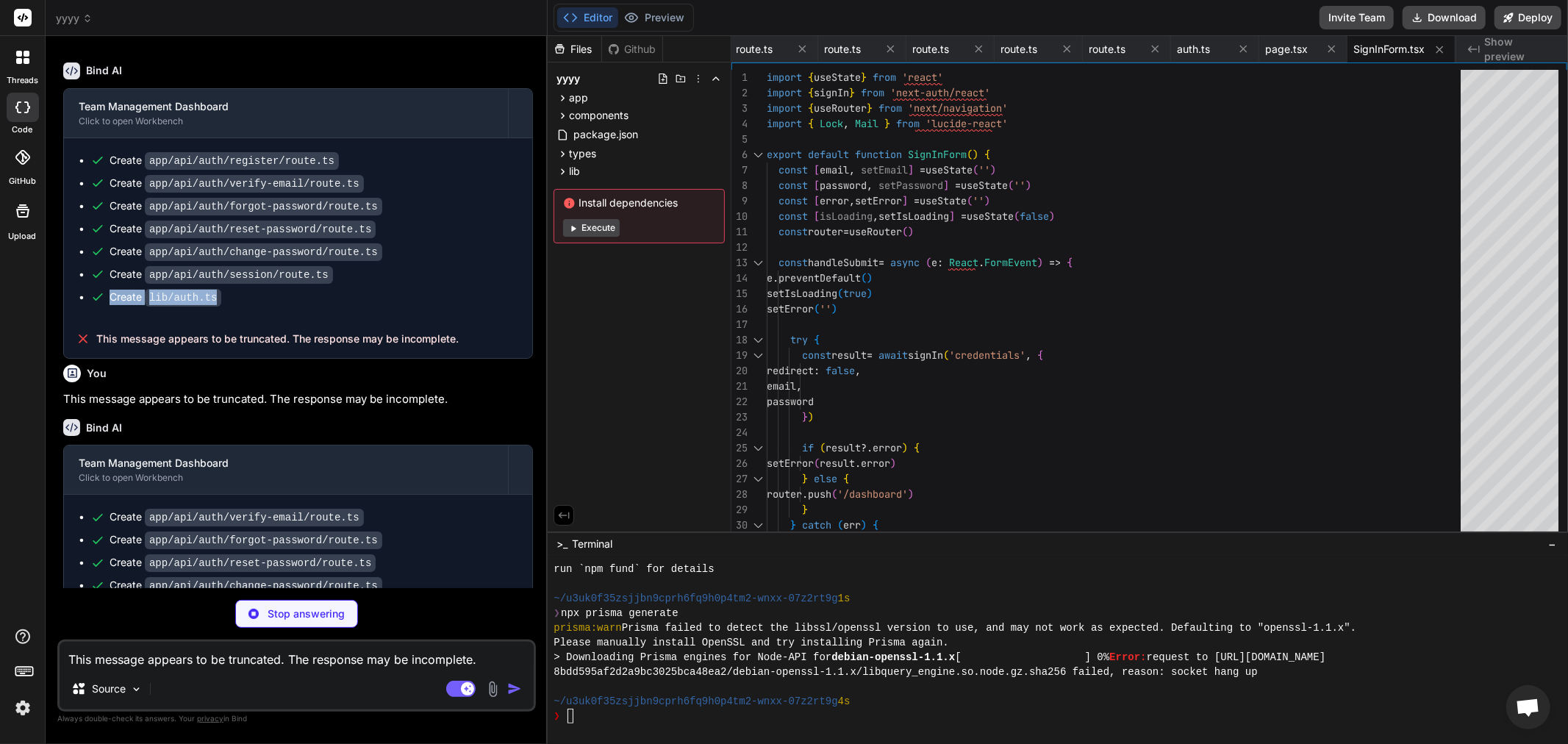
scroll to position [4209, 0]
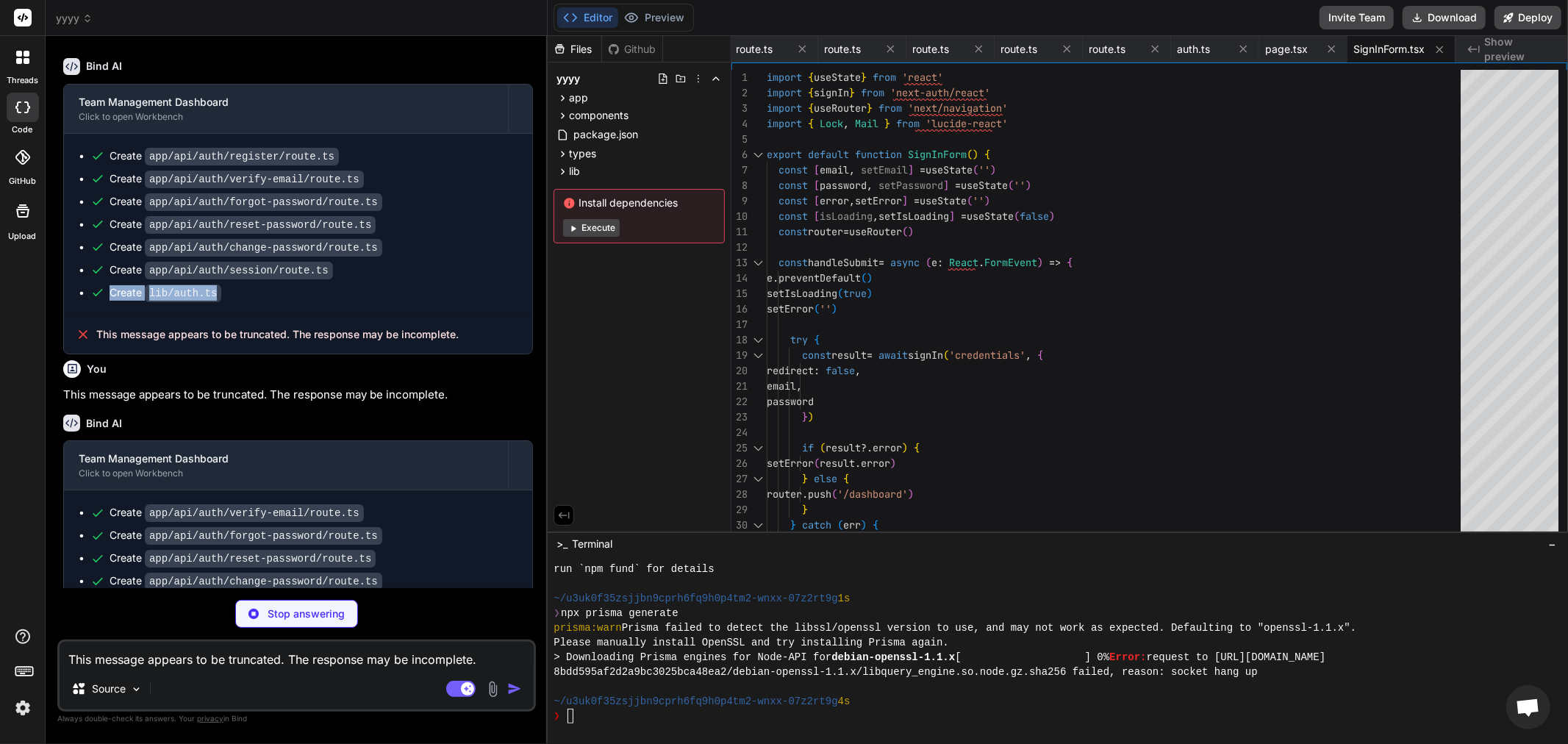
type textarea "x"
type textarea "<p className="mt-2 text-center text-sm text-gray-600"> Enter your email address…"
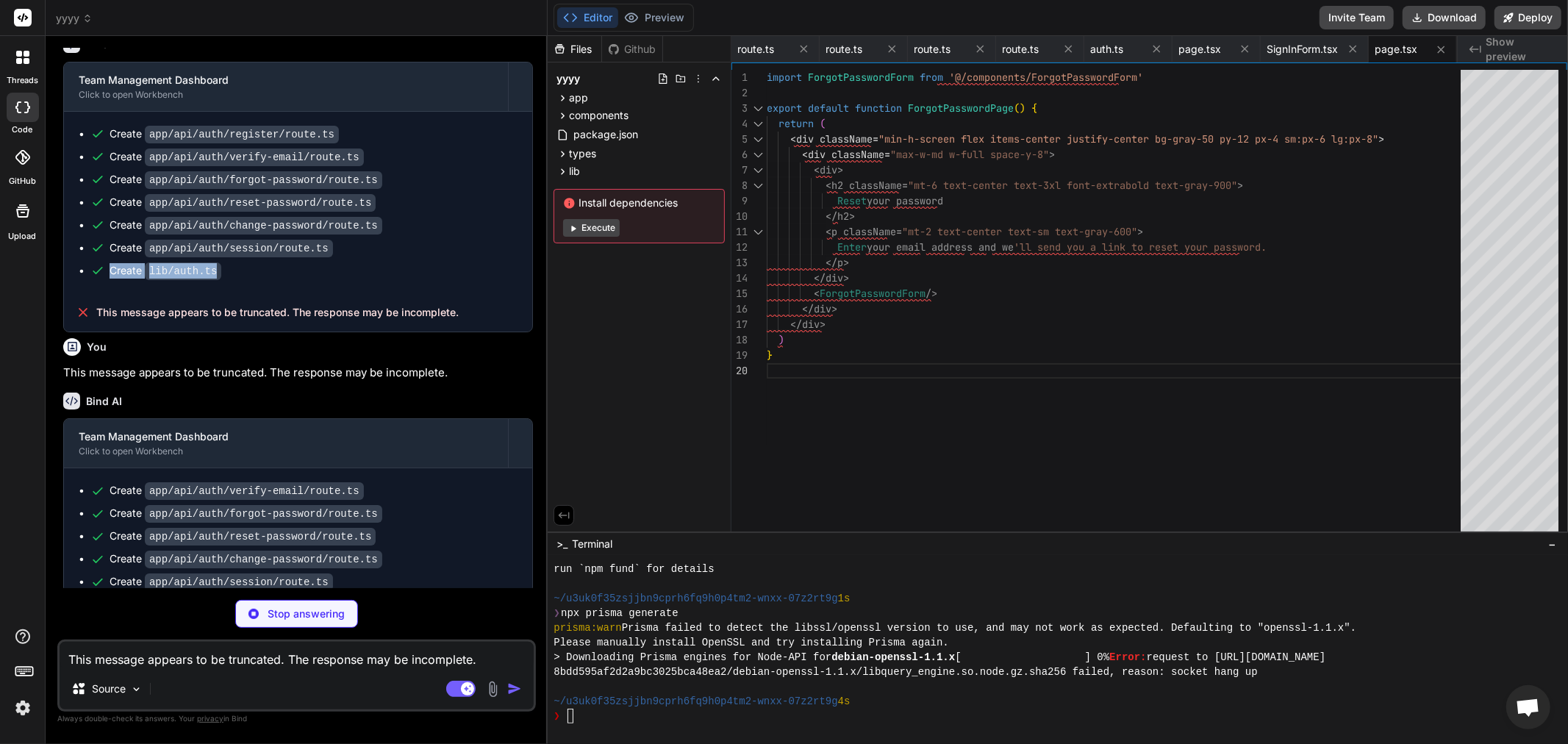
scroll to position [4180, 0]
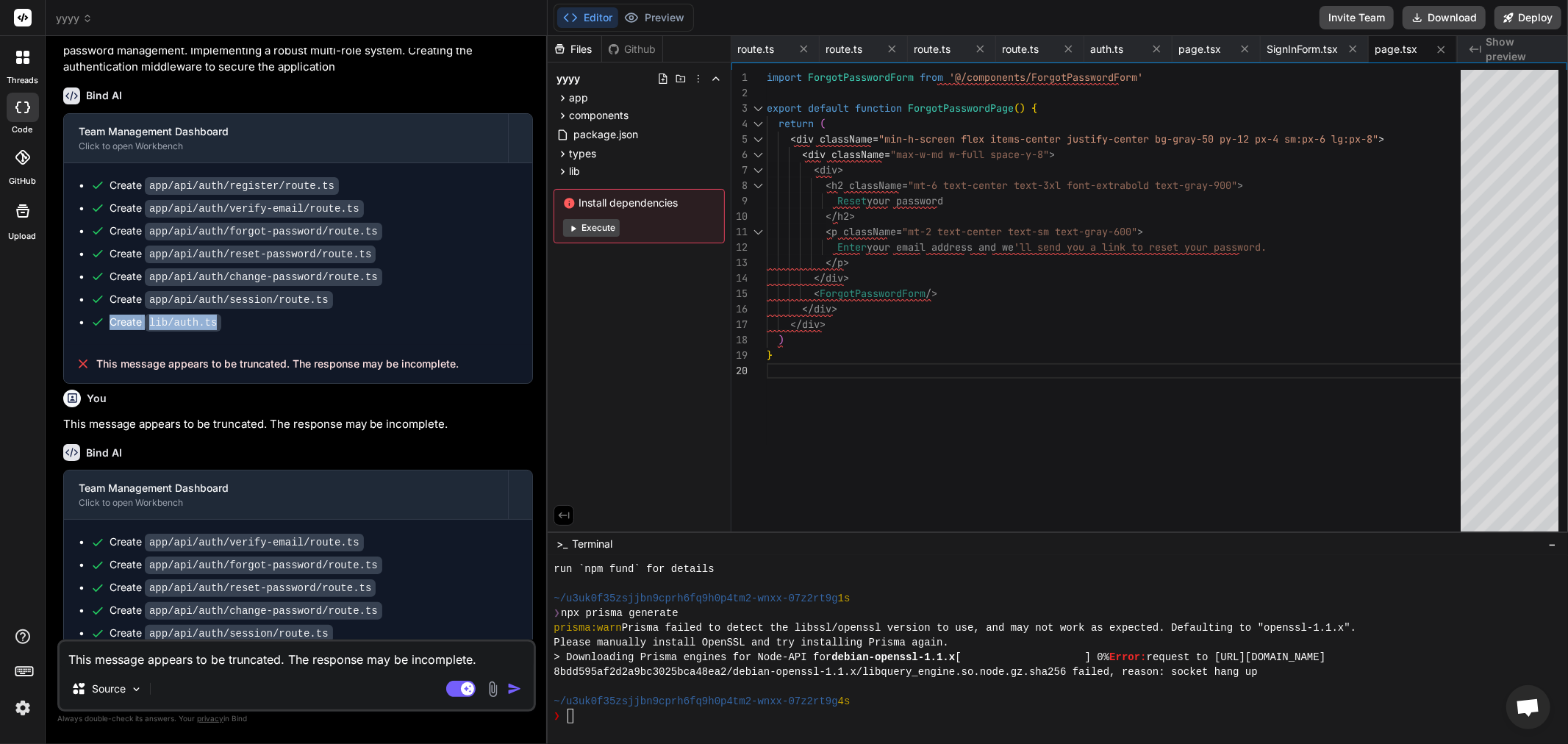
type textarea "x"
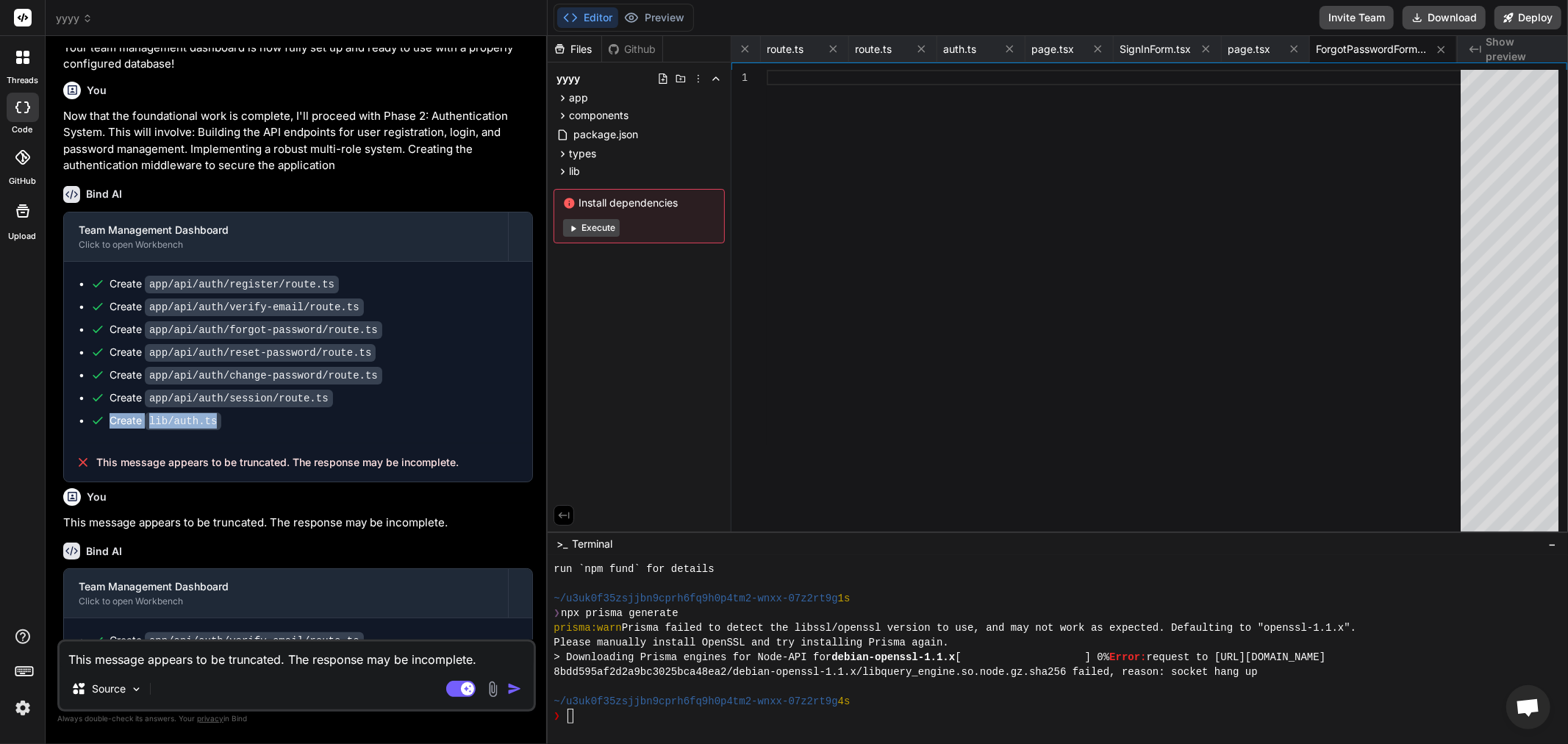
scroll to position [4218, 0]
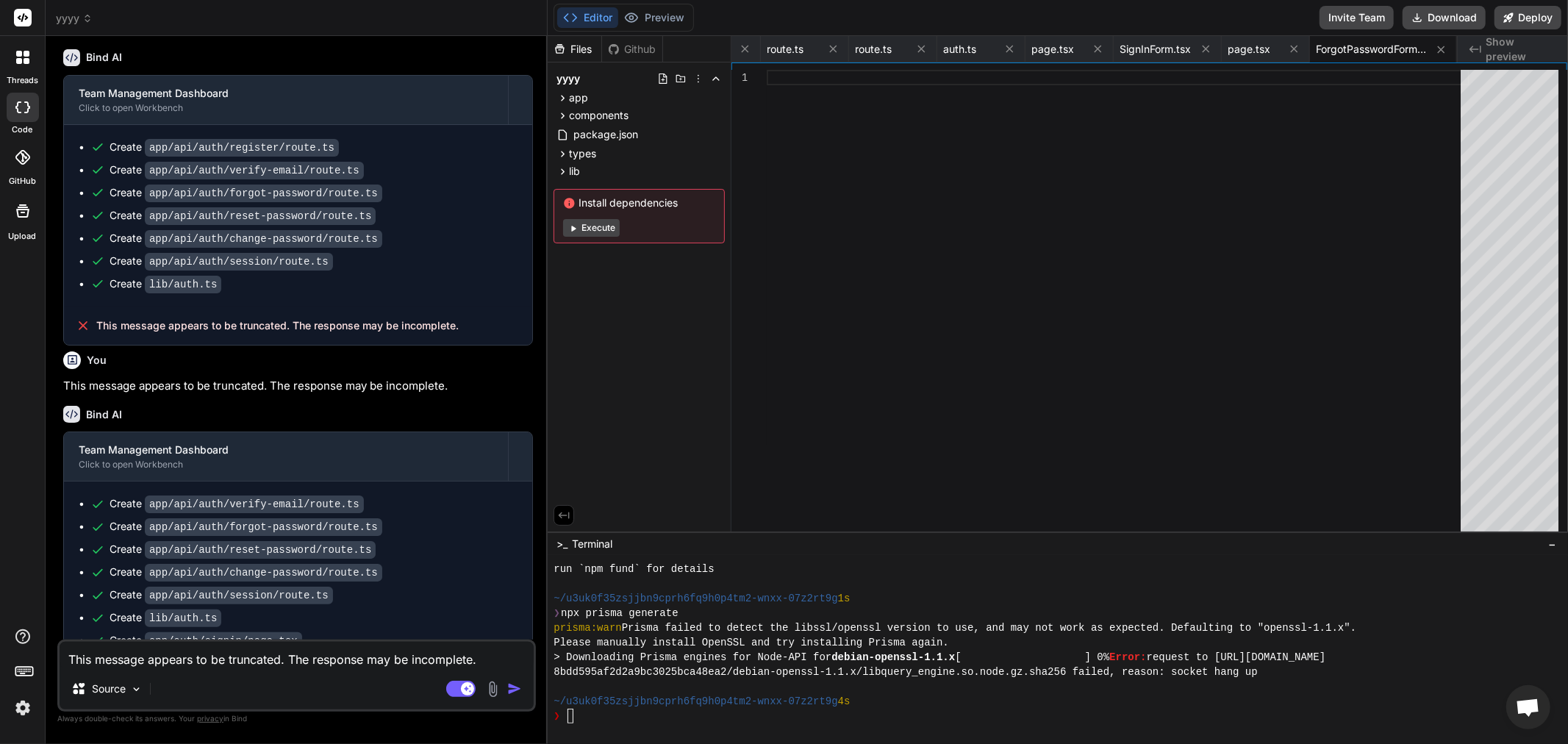
paste textarea
type textarea "x"
type textarea "This message appears to be truncated. The response may be incomplete."
click at [524, 692] on button "button" at bounding box center [518, 689] width 20 height 15
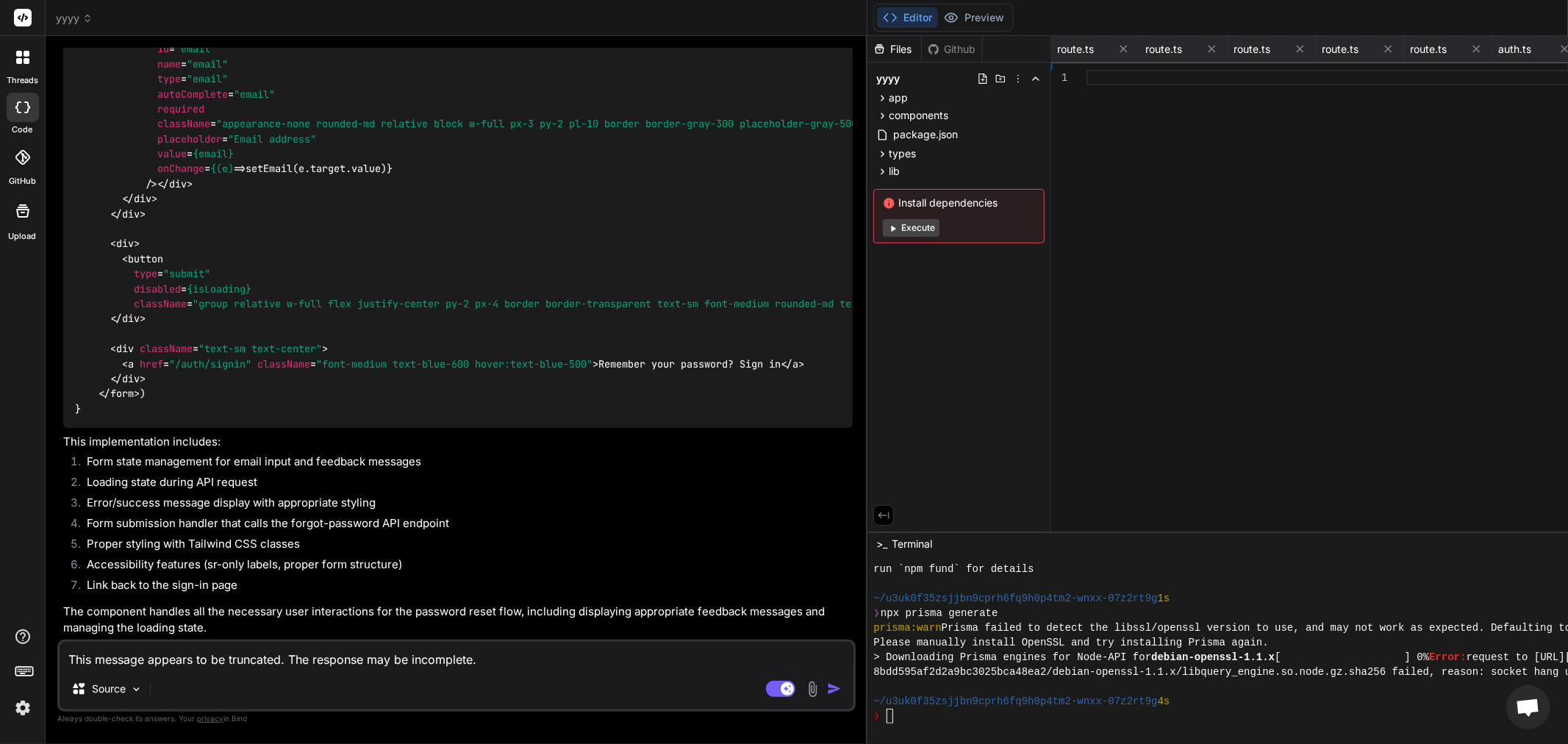
scroll to position [5421, 0]
type textarea "x"
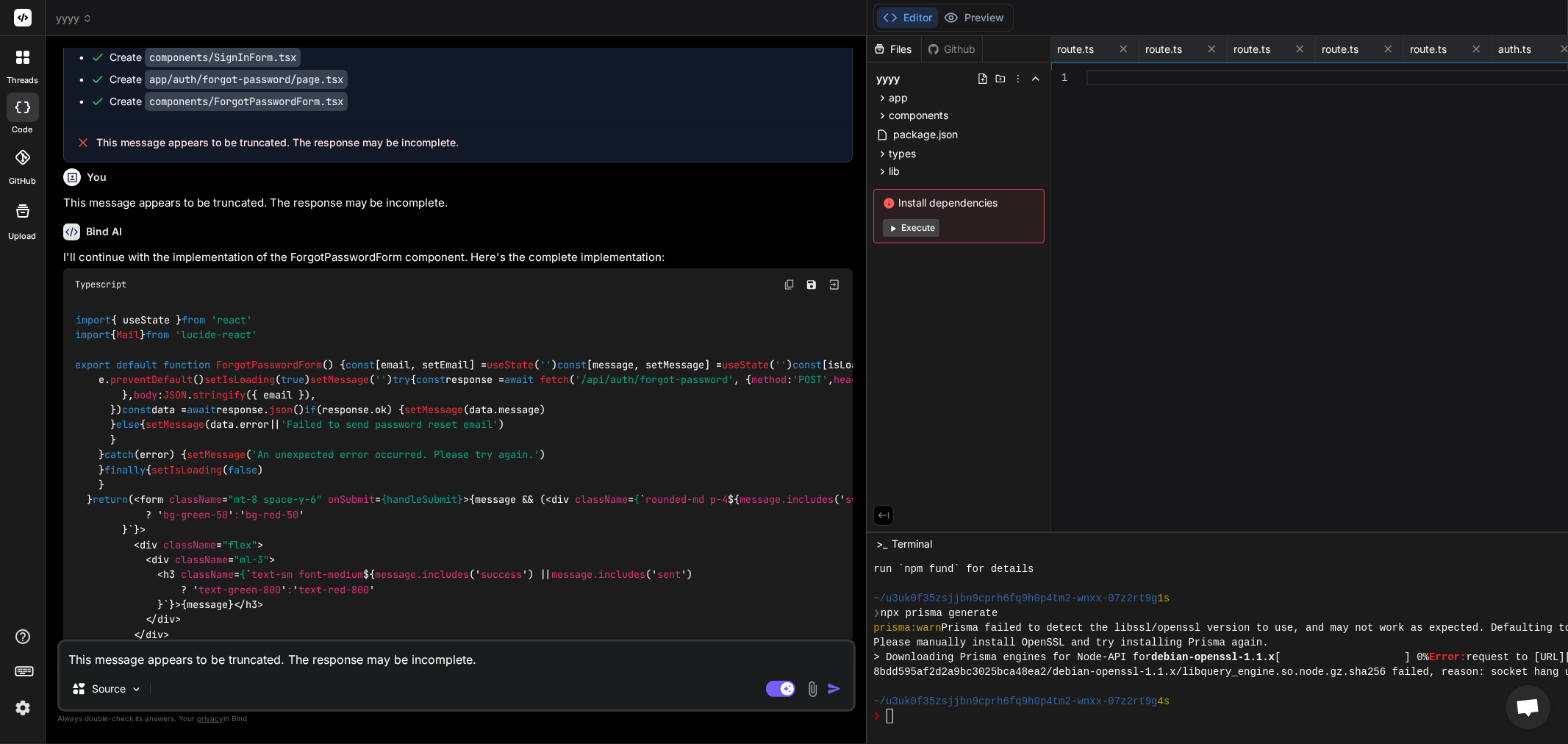
scroll to position [3869, 0]
drag, startPoint x: 708, startPoint y: 428, endPoint x: 733, endPoint y: 436, distance: 26.2
click at [733, 299] on div "Typescript" at bounding box center [458, 283] width 789 height 32
click at [828, 290] on img at bounding box center [834, 283] width 13 height 13
click at [807, 287] on icon "Save file" at bounding box center [811, 283] width 9 height 9
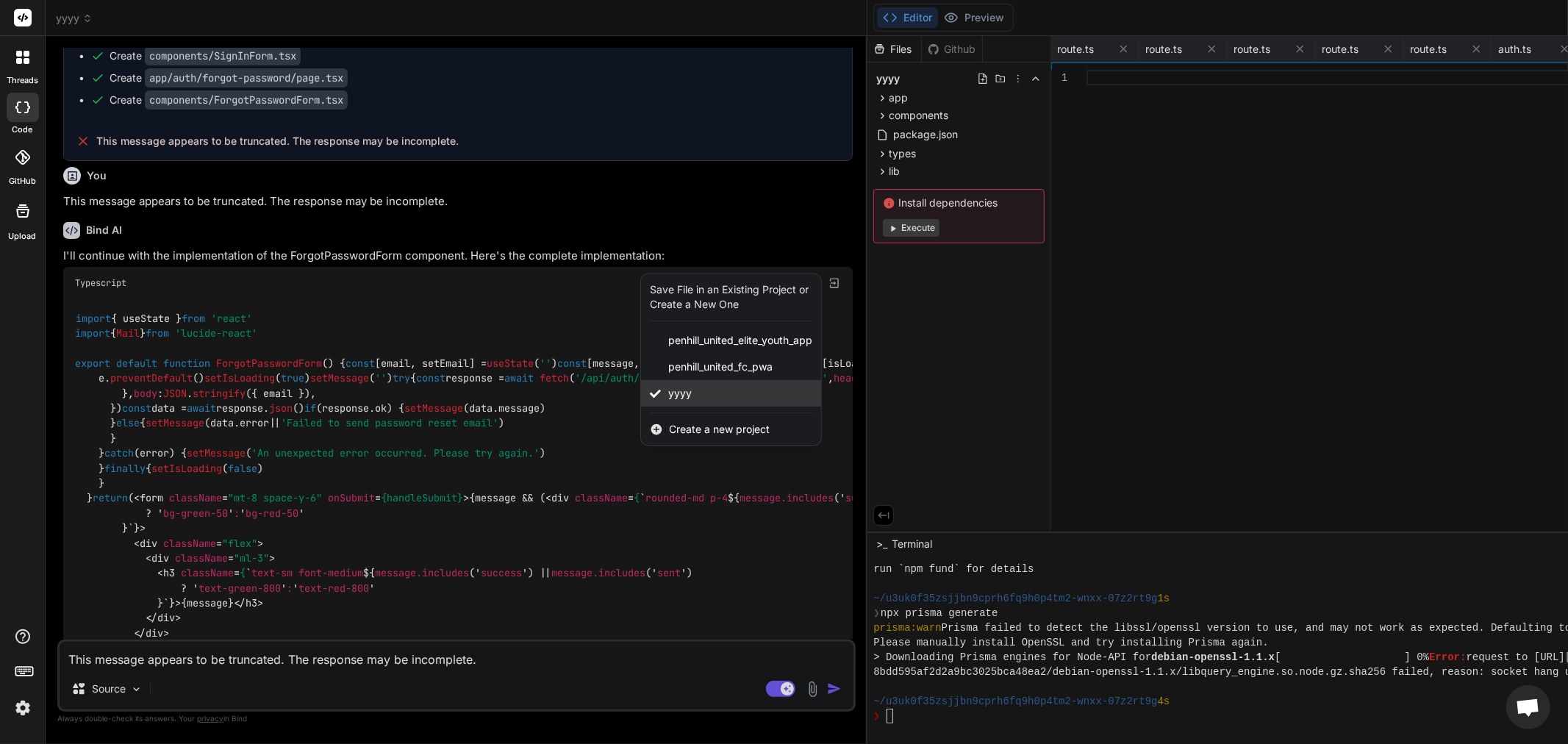
click at [668, 401] on span "yyyy" at bounding box center [680, 393] width 24 height 15
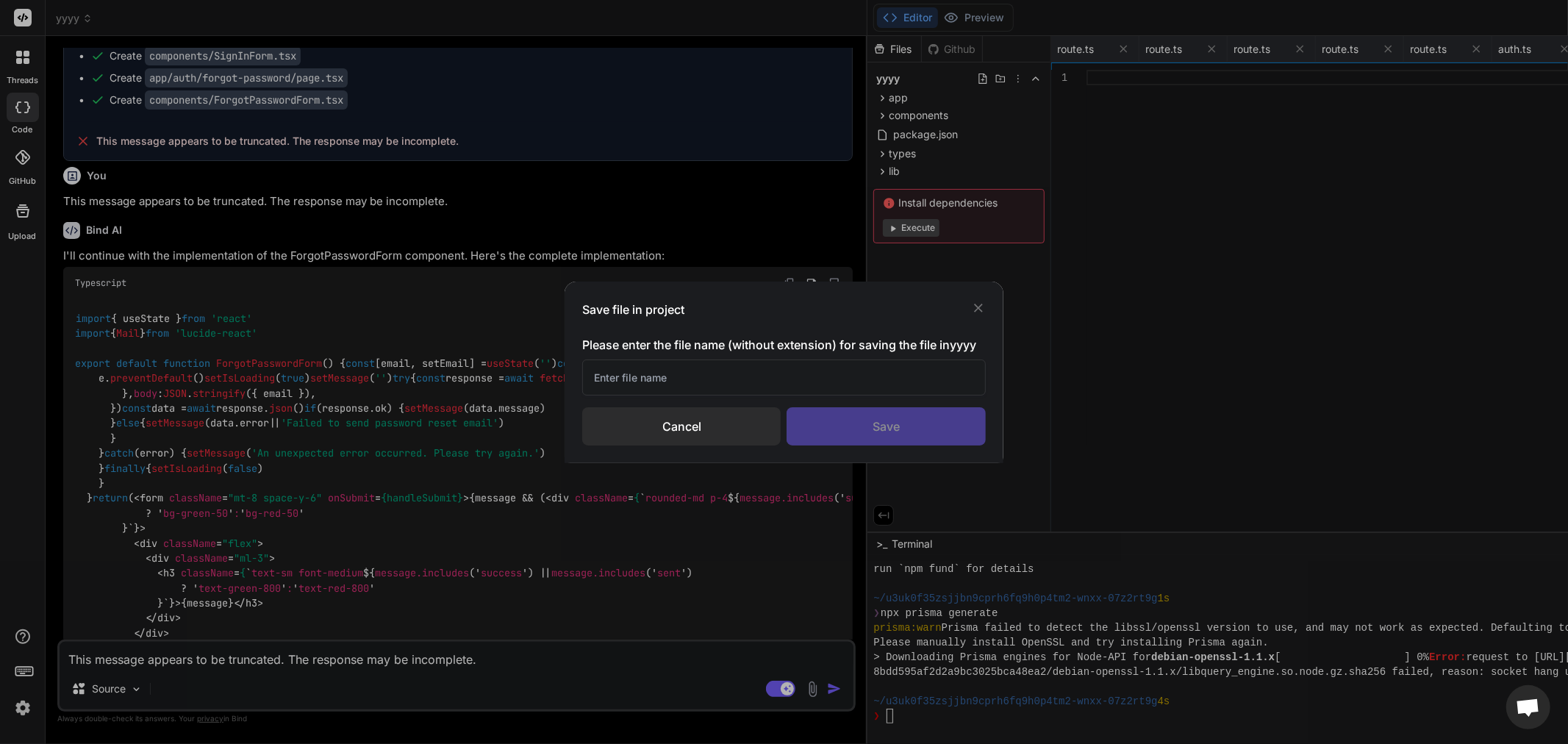
click at [875, 441] on div "Save" at bounding box center [886, 426] width 199 height 38
click at [702, 377] on input "text" at bounding box center [784, 377] width 403 height 36
type input "/"
drag, startPoint x: 846, startPoint y: 410, endPoint x: 846, endPoint y: 421, distance: 11.0
click at [846, 414] on div "Save" at bounding box center [886, 426] width 199 height 38
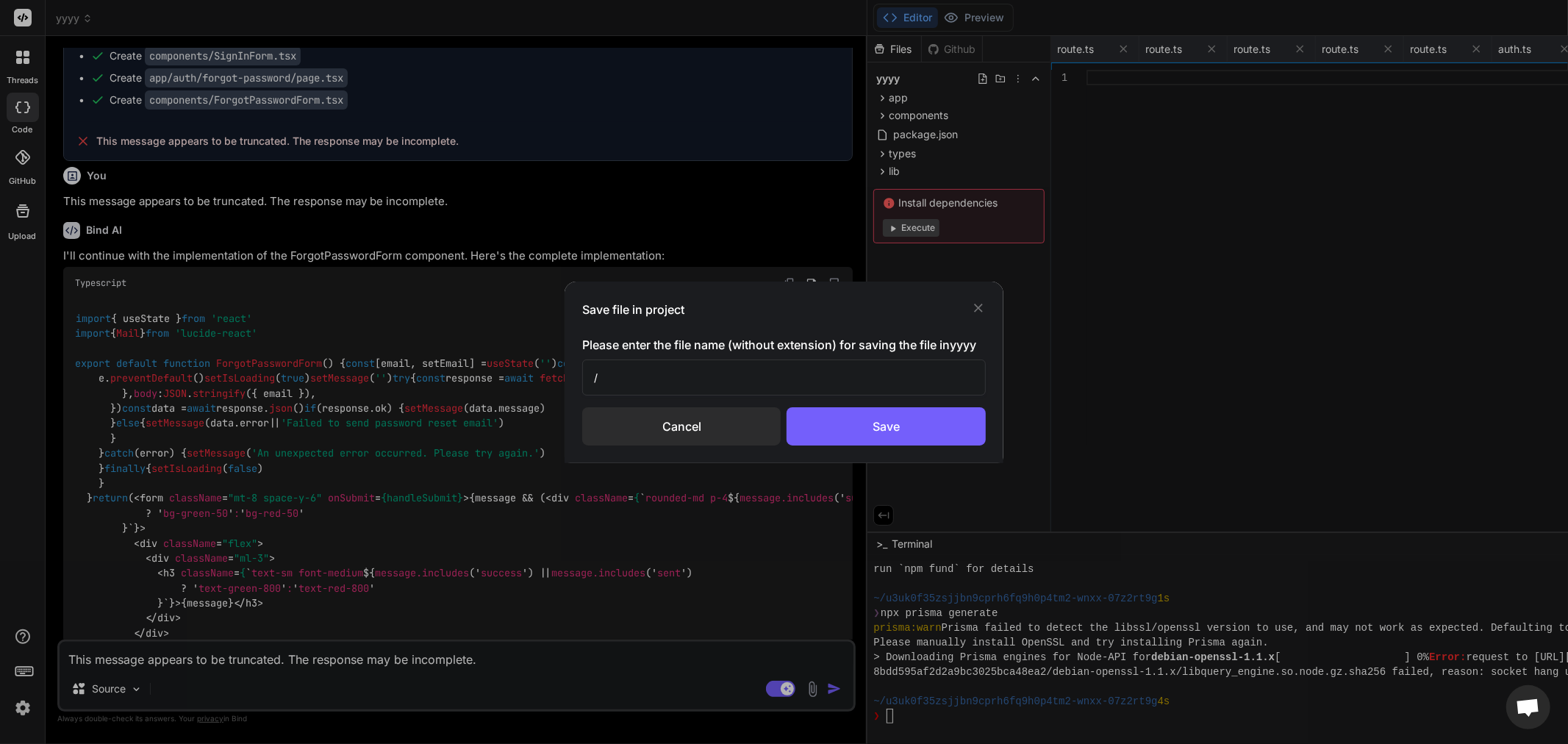
type textarea ") }"
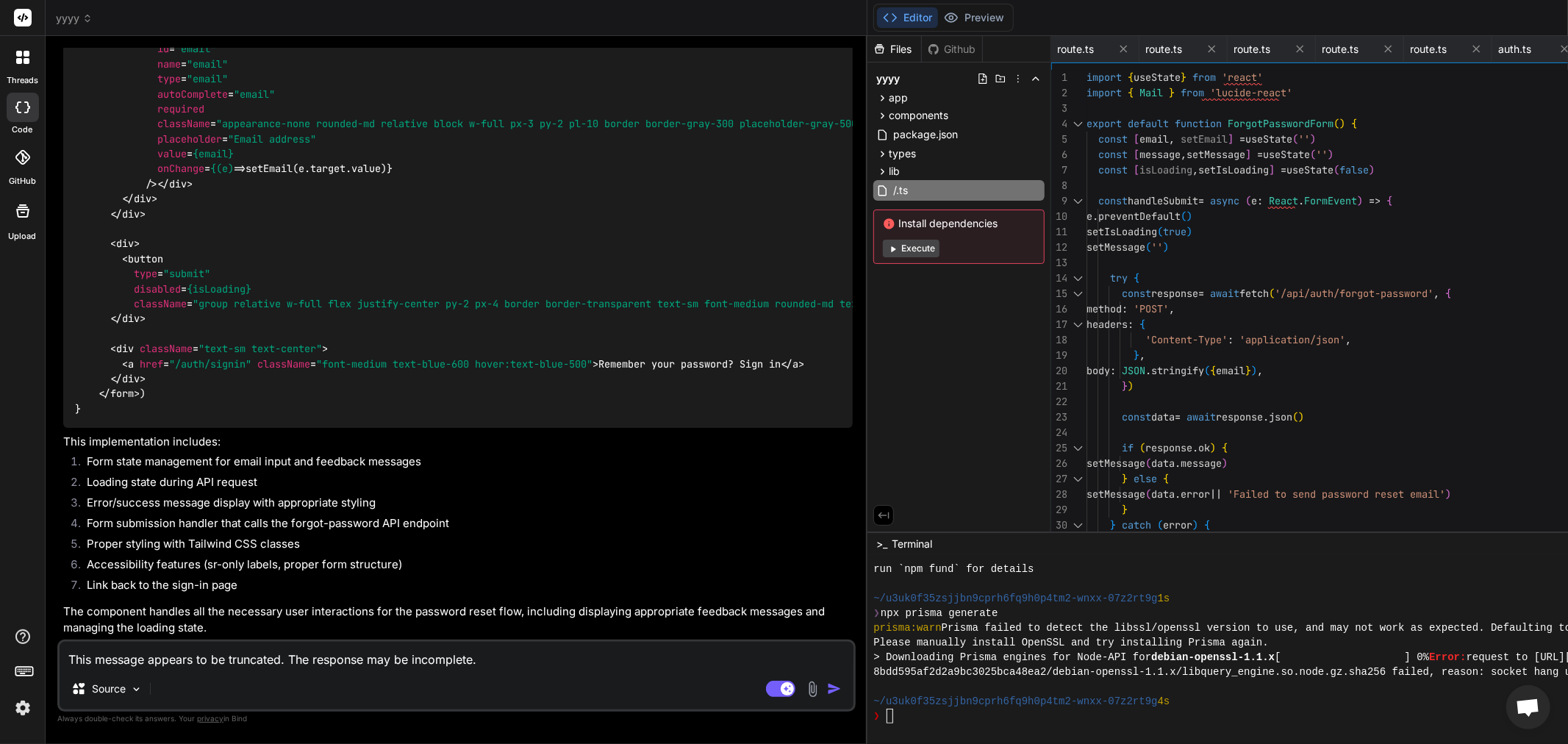
scroll to position [5421, 0]
click at [887, 243] on icon at bounding box center [893, 249] width 11 height 11
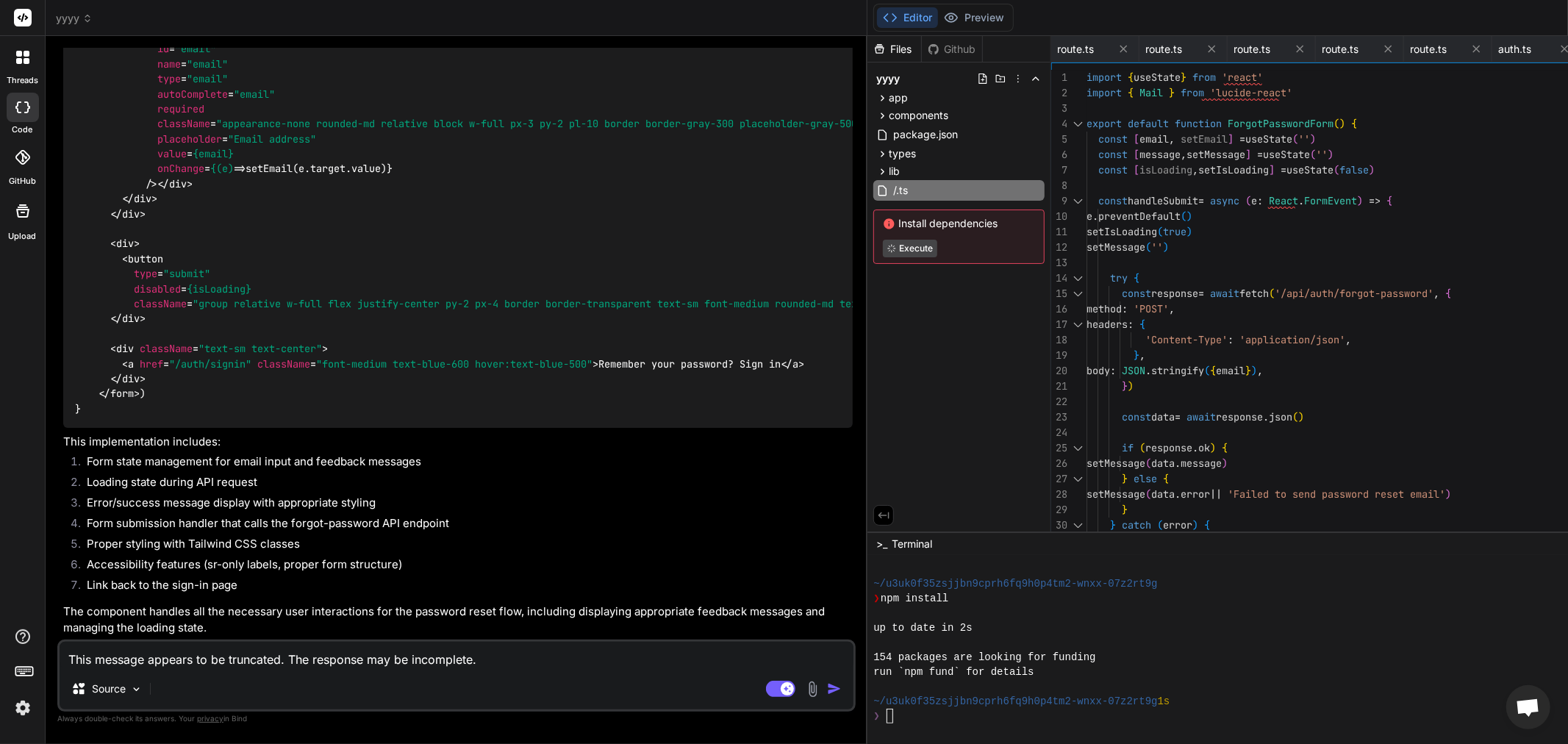
scroll to position [1089, 0]
type textarea "x"
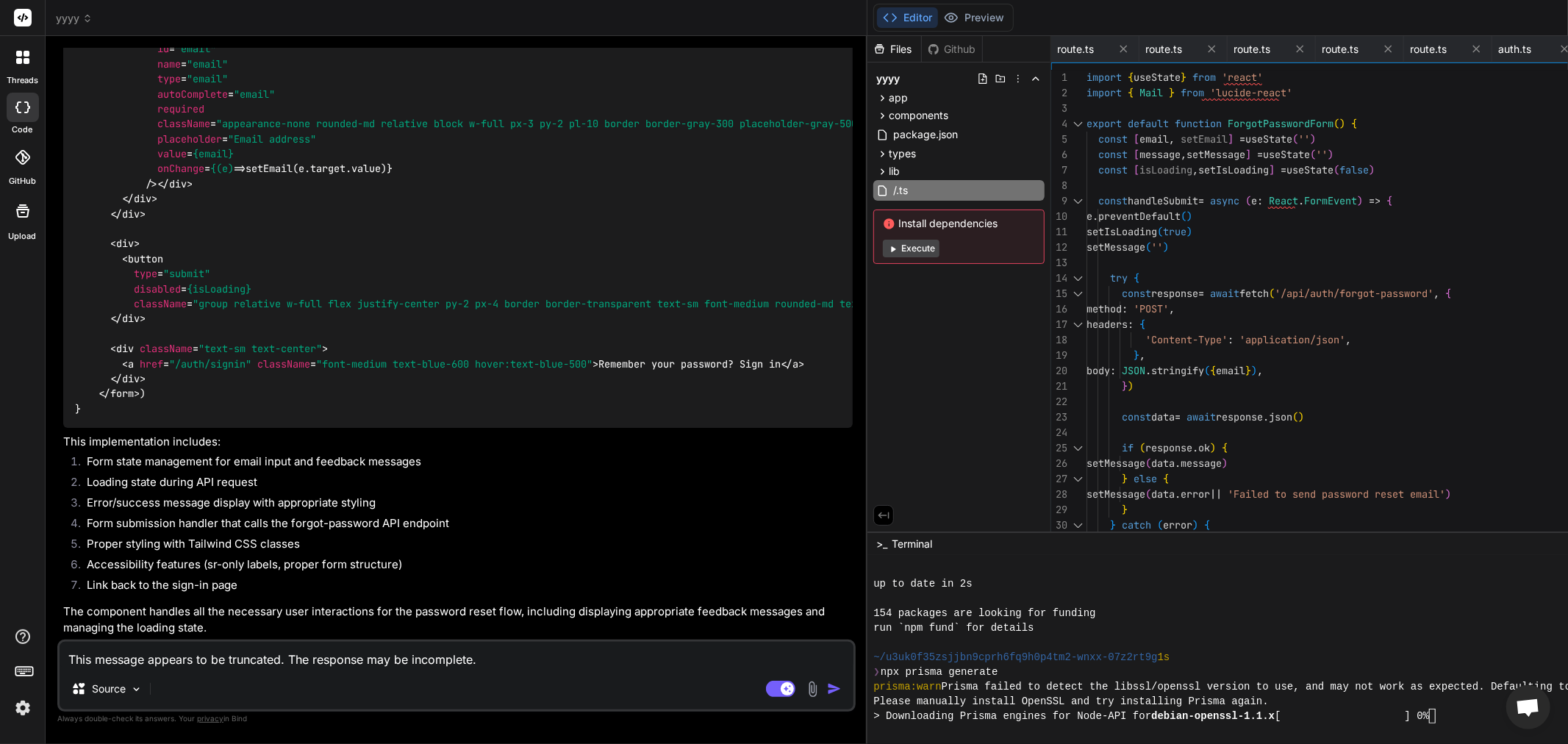
scroll to position [1191, 0]
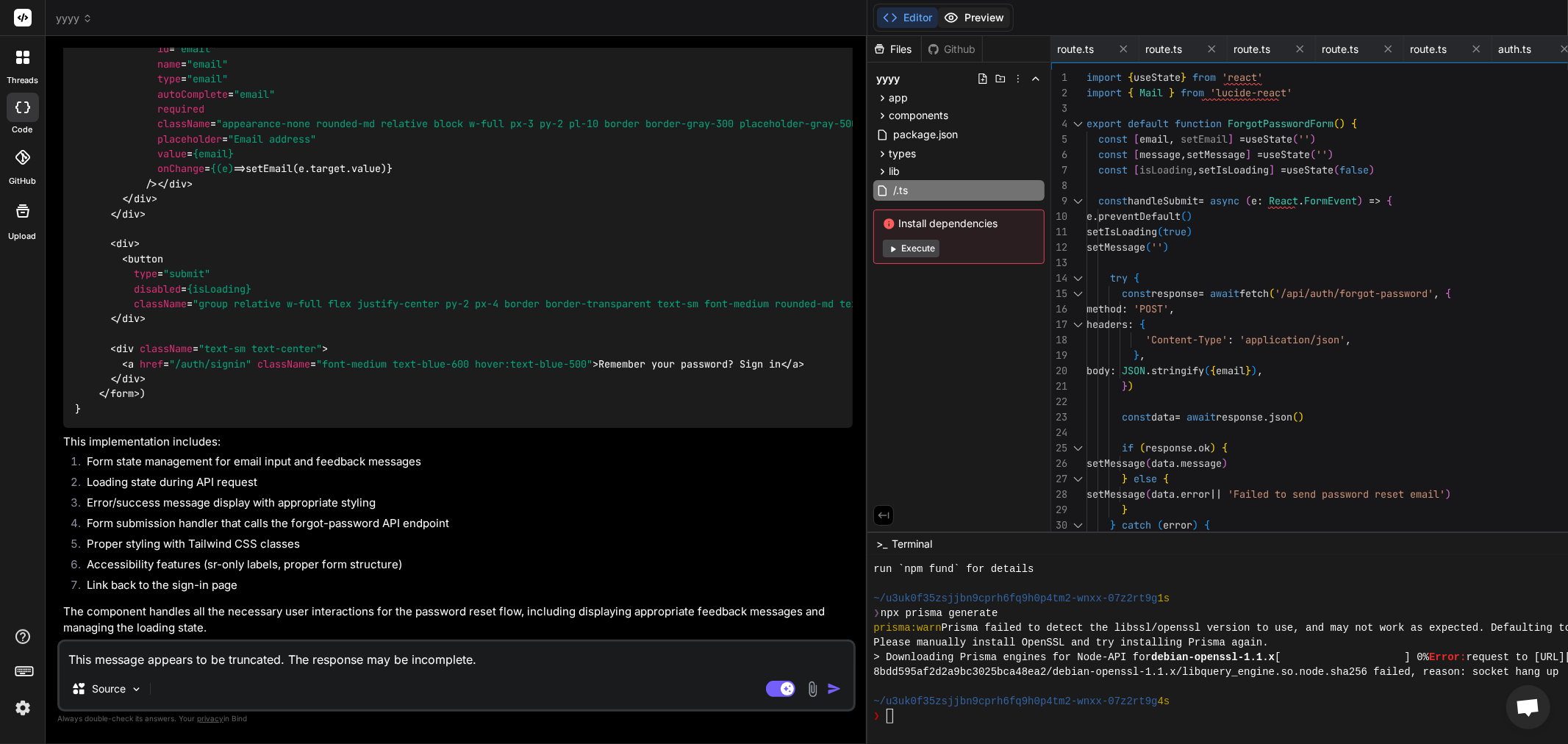
click at [938, 20] on button "Preview" at bounding box center [974, 17] width 72 height 20
click at [288, 647] on textarea "This message appears to be truncated. The response may be incomplete." at bounding box center [457, 655] width 794 height 27
type textarea "x"
type textarea "r"
type textarea "x"
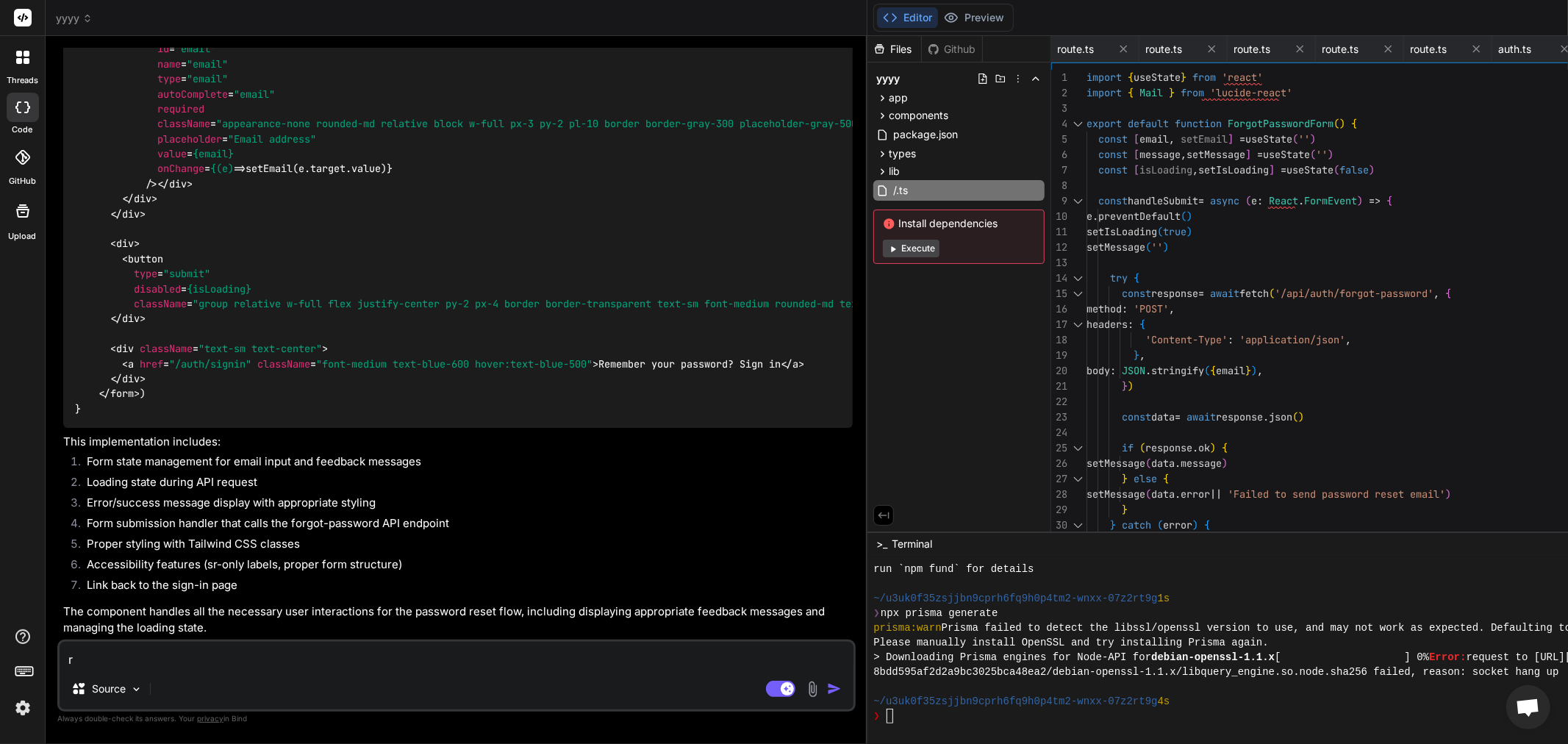
type textarea "ru"
type textarea "x"
type textarea "run"
type textarea "x"
type textarea "run"
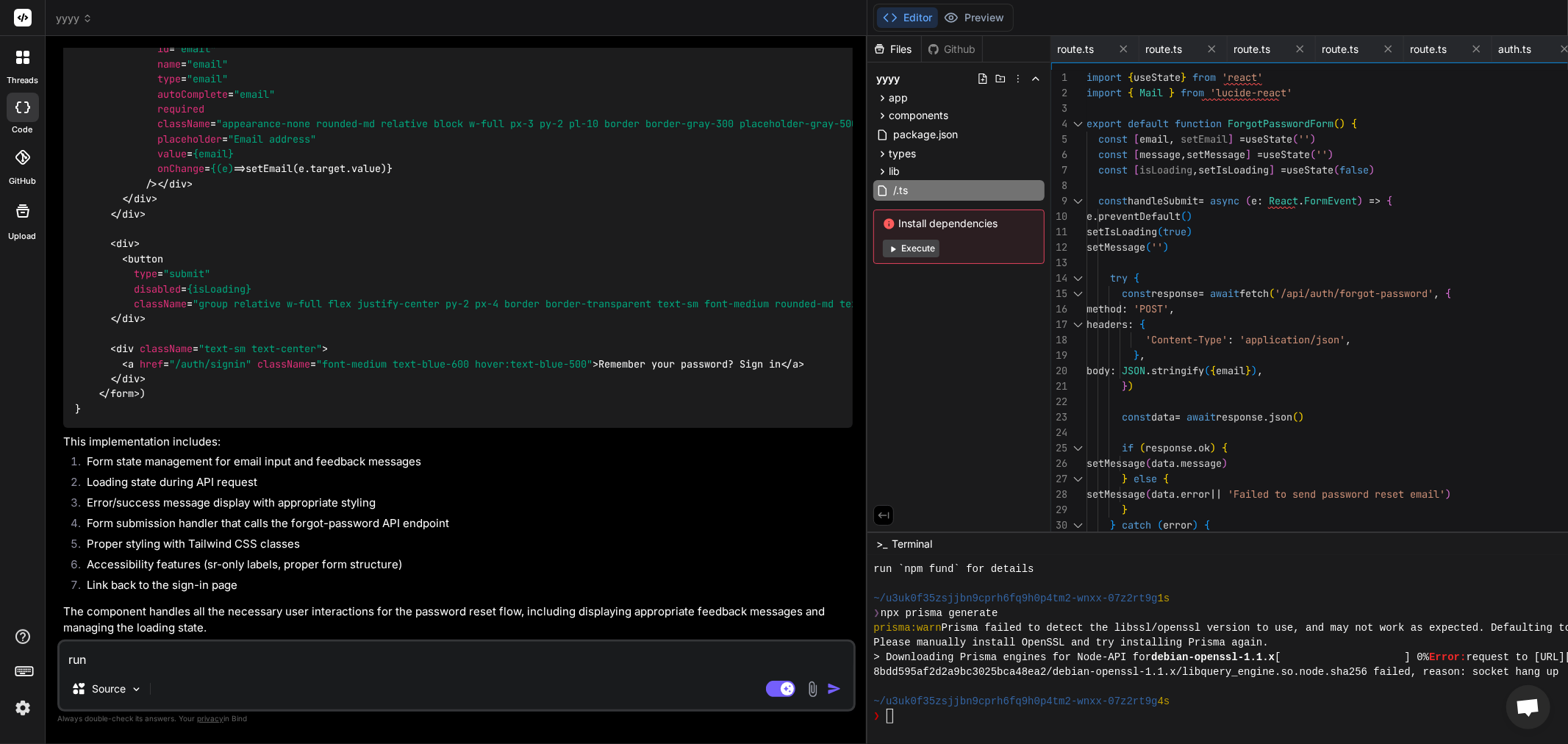
type textarea "x"
type textarea "run"
type textarea "x"
type textarea "run"
type textarea "x"
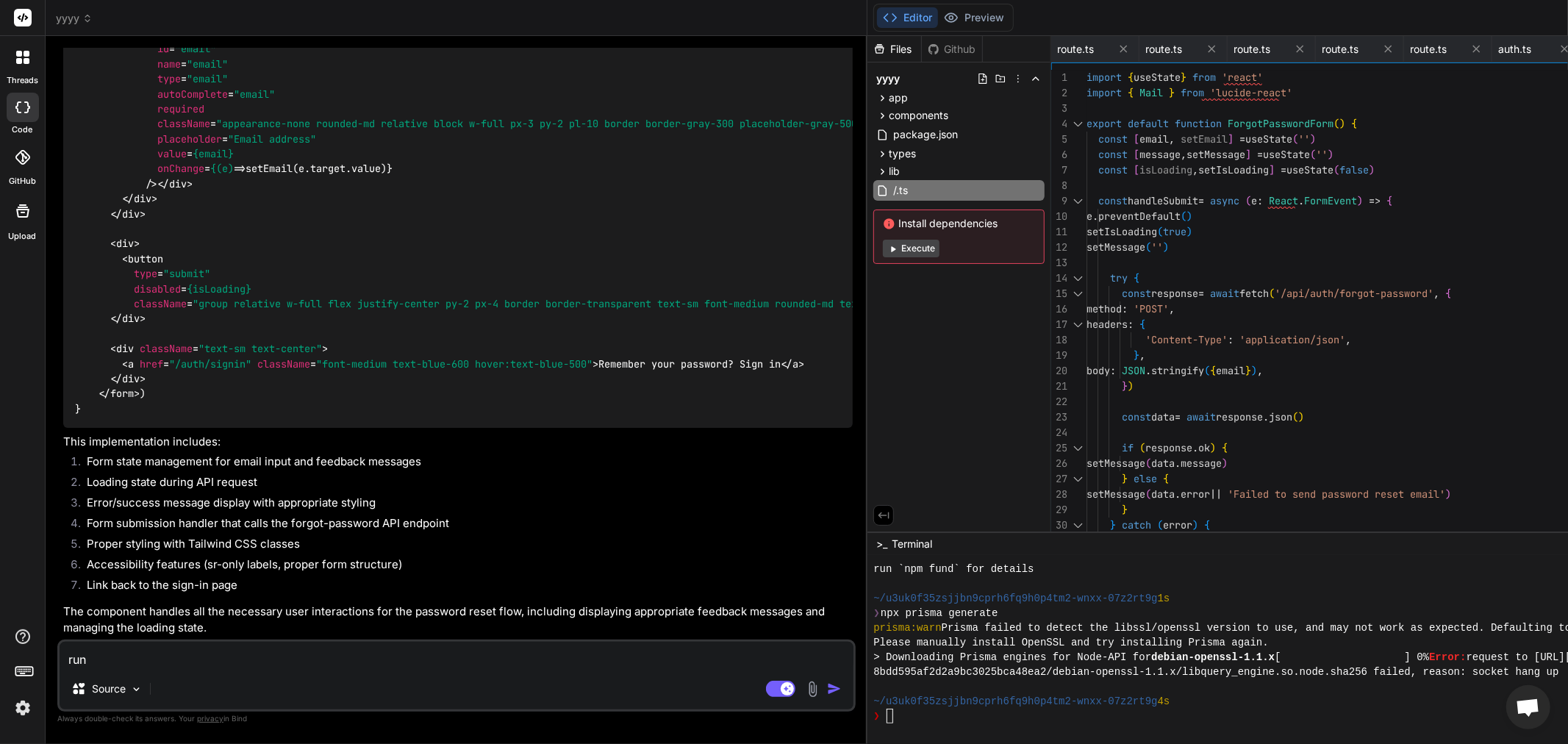
type textarea "run"
type textarea "x"
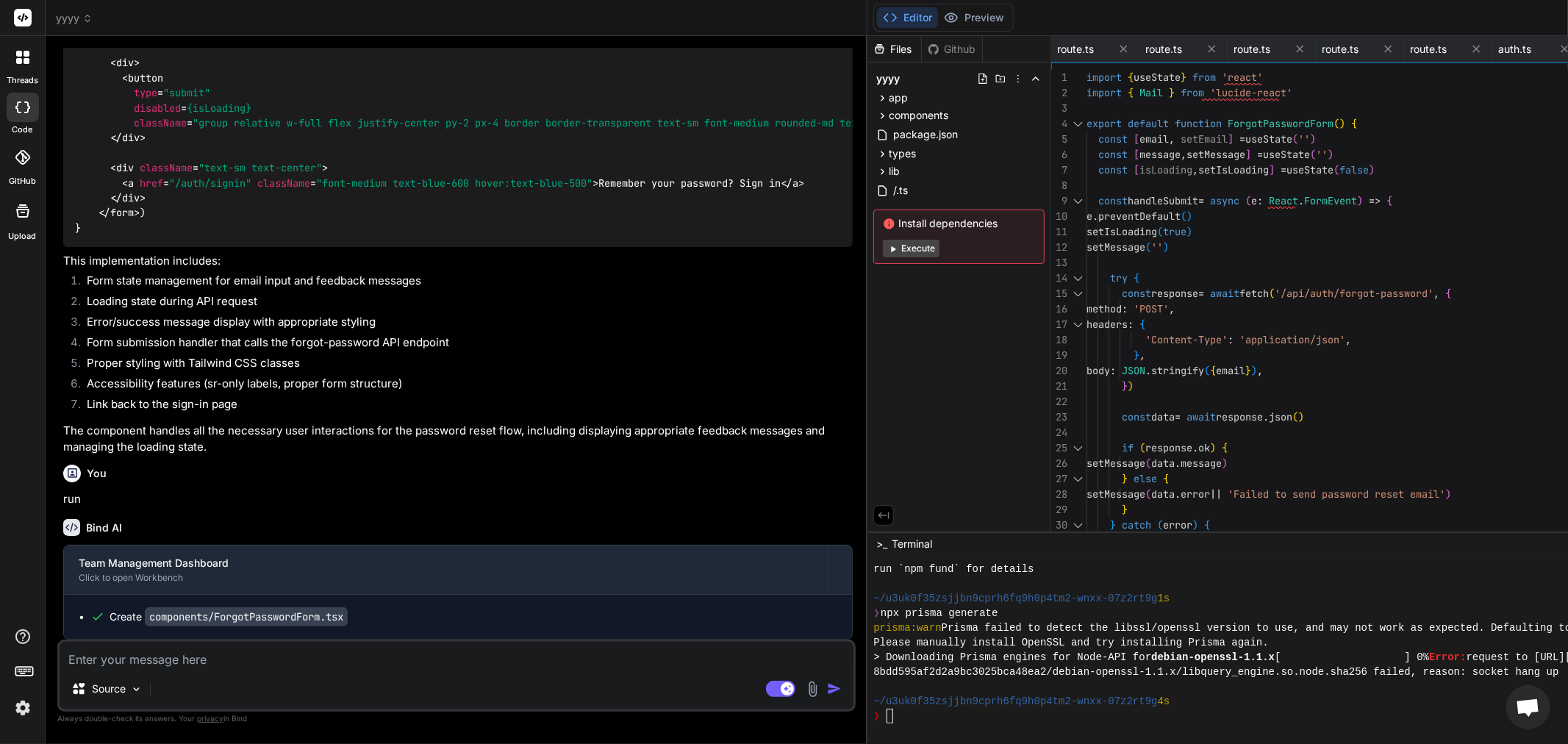
scroll to position [5604, 0]
click at [426, 653] on textarea at bounding box center [457, 655] width 794 height 27
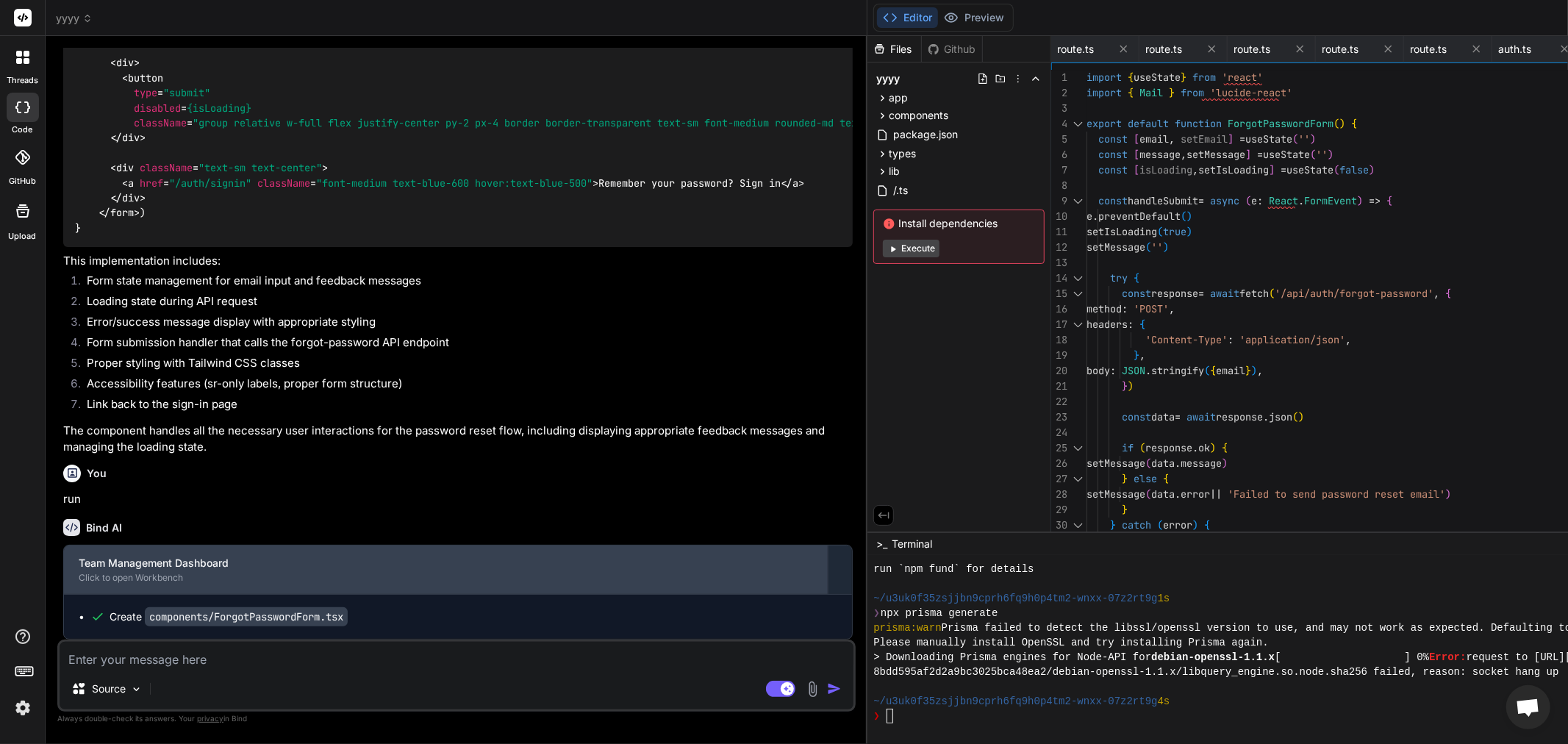
type textarea "x"
type textarea "n"
type textarea "x"
type textarea "ne"
type textarea "x"
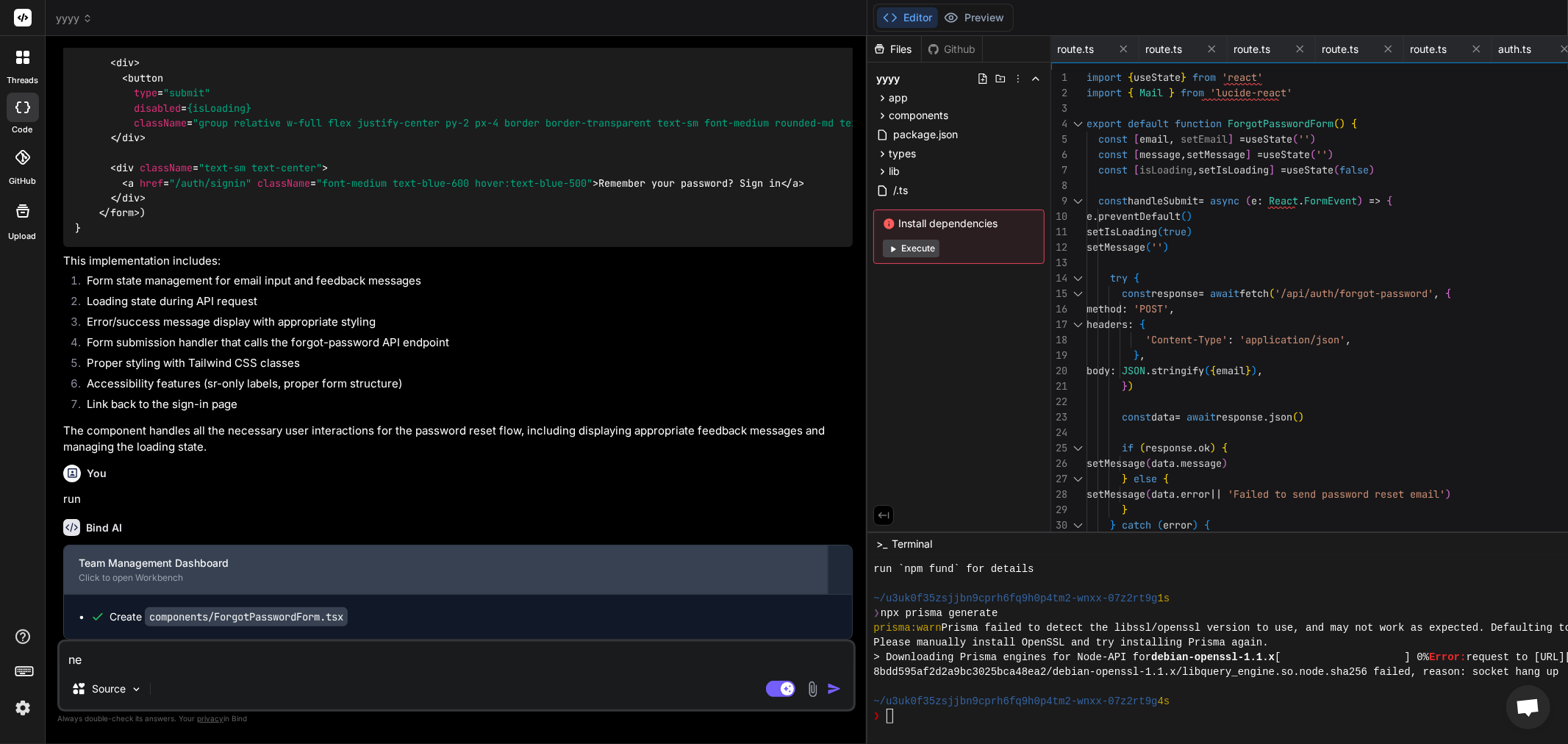
type textarea "nex"
type textarea "x"
type textarea "next"
type textarea "x"
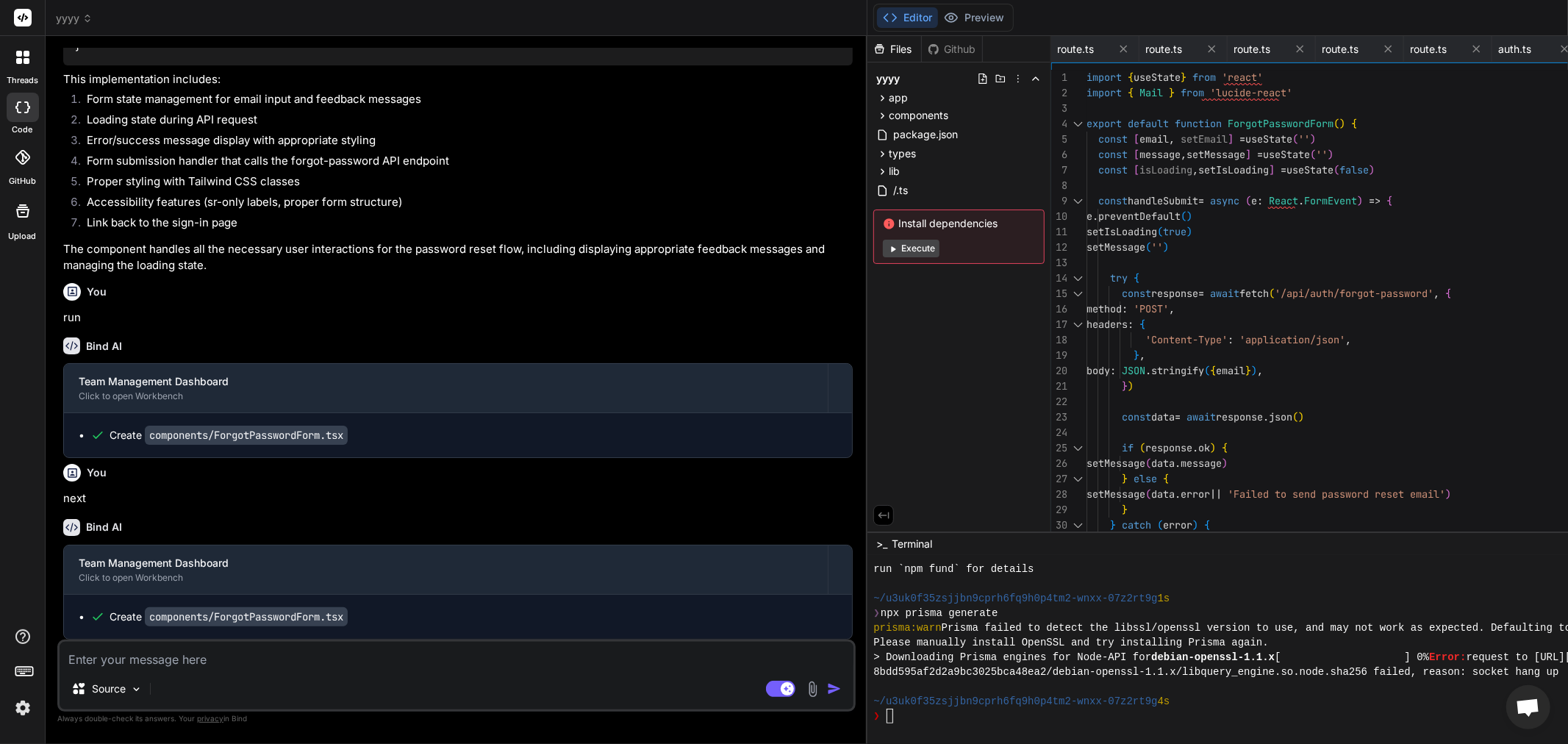
scroll to position [5784, 0]
click at [882, 246] on button "Execute" at bounding box center [911, 248] width 56 height 17
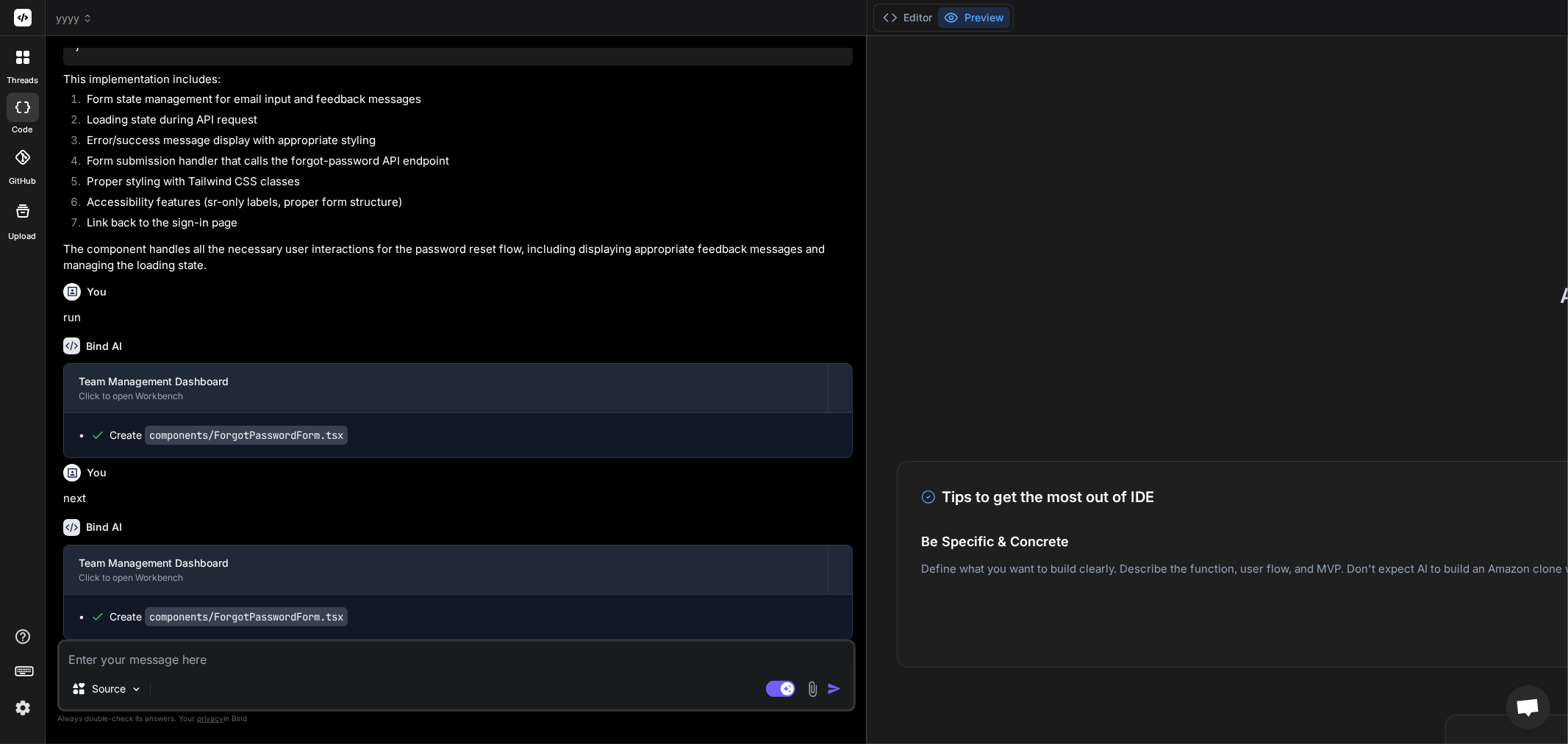
scroll to position [1368, 0]
type textarea "x"
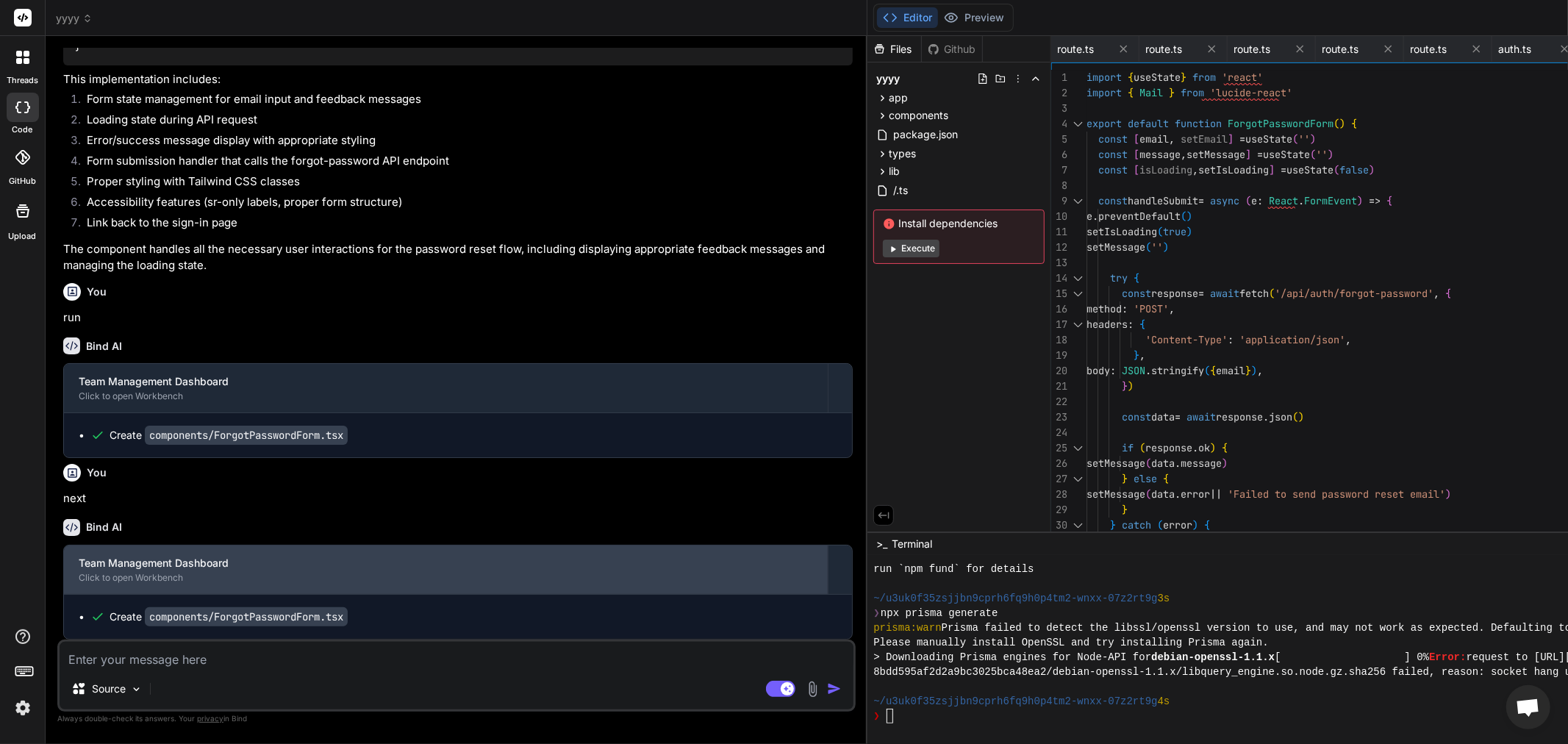
scroll to position [1471, 0]
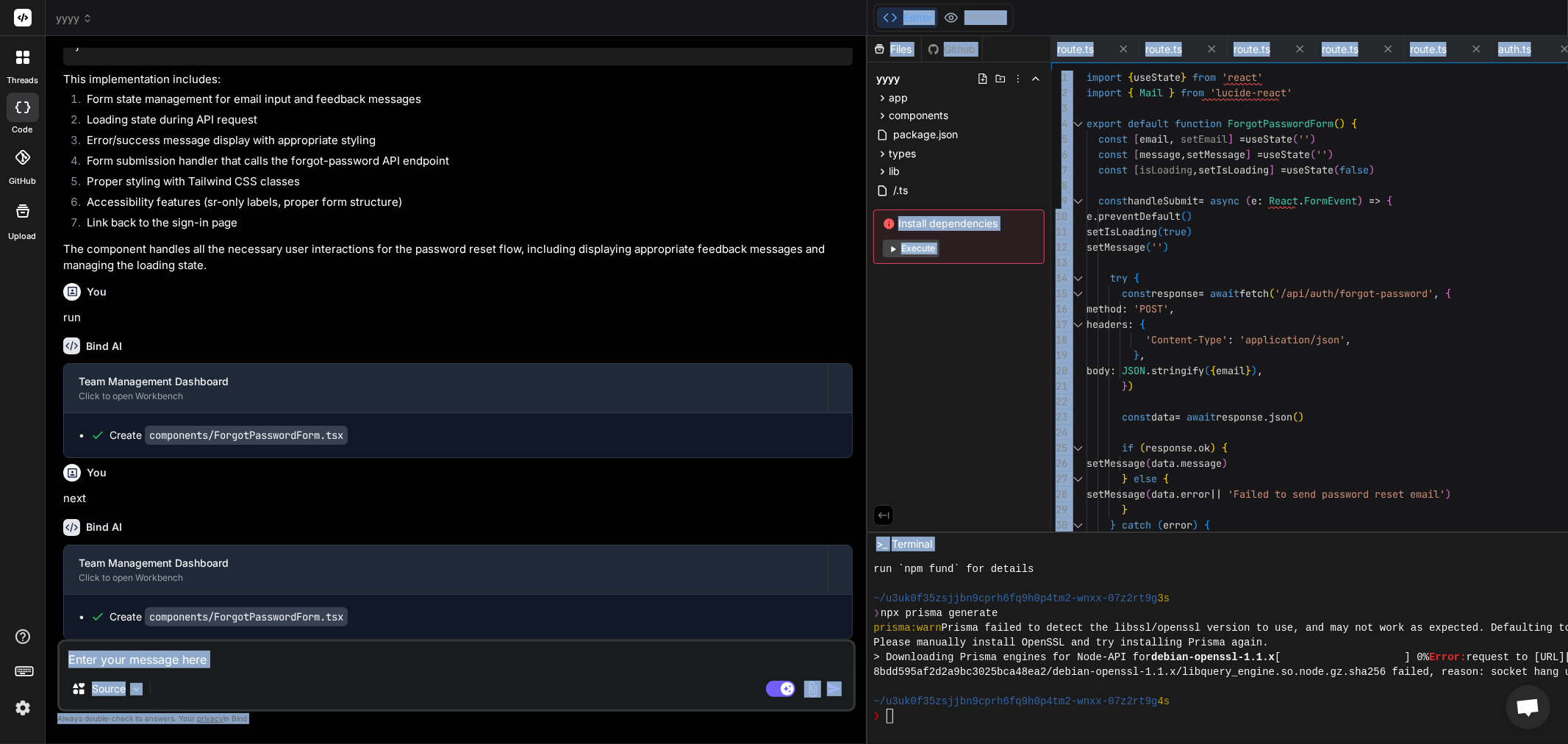
drag, startPoint x: 757, startPoint y: 615, endPoint x: 763, endPoint y: 620, distance: 7.8
click at [763, 620] on div "yyyy Created with Pixso. Bind AI Web Search Created with Pixso. Code Generator …" at bounding box center [1290, 372] width 2490 height 744
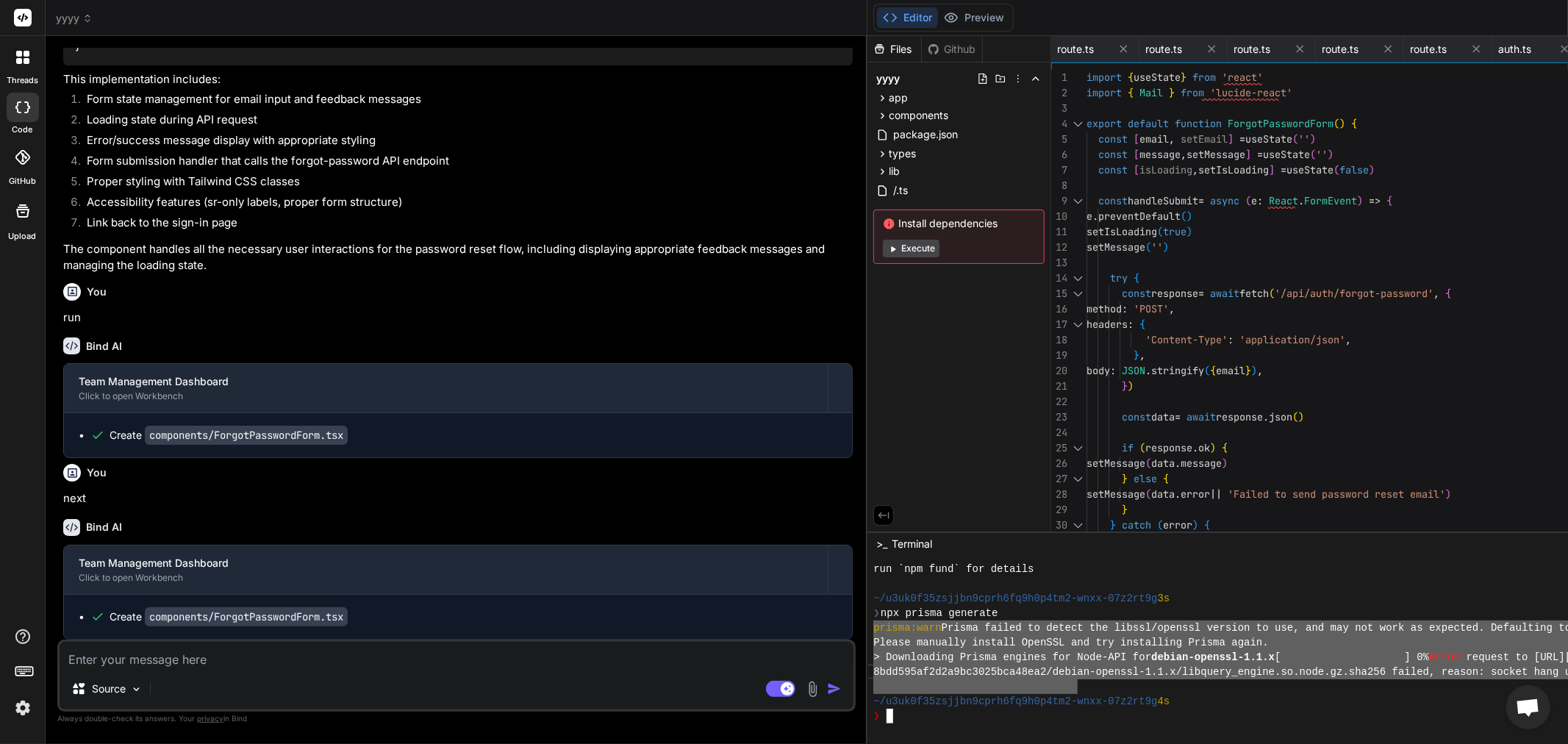
drag, startPoint x: 769, startPoint y: 625, endPoint x: 970, endPoint y: 689, distance: 210.9
drag, startPoint x: 956, startPoint y: 669, endPoint x: 948, endPoint y: 669, distance: 8.0
type textarea "prisma:warn [PERSON_NAME] failed to detect the libssl/openssl version to use, a…"
paste textarea "prisma:warn [PERSON_NAME] failed to detect the libssl/openssl version to use, a…"
type textarea "x"
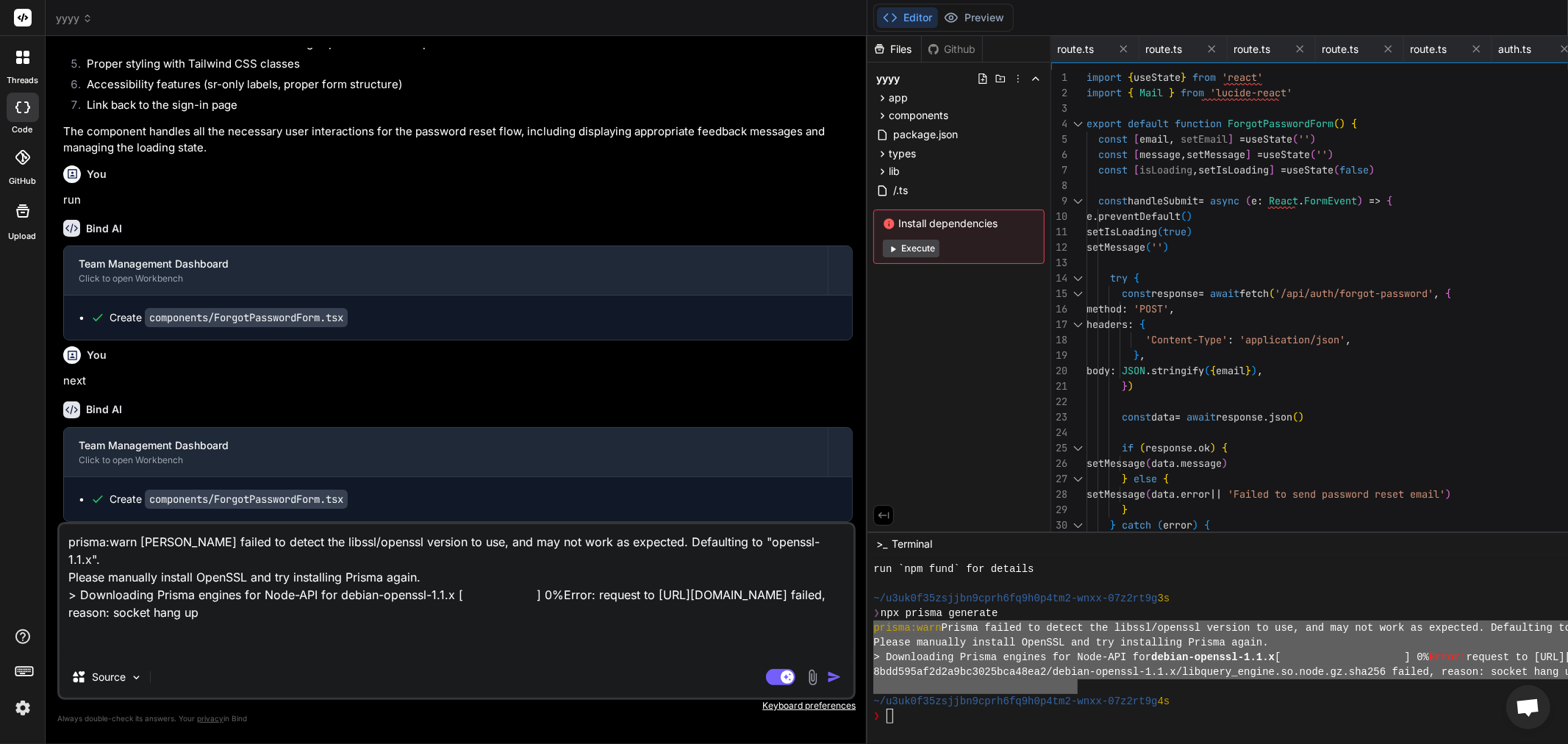
type textarea "prisma:warn [PERSON_NAME] failed to detect the libssl/openssl version to use, a…"
click at [827, 675] on img "button" at bounding box center [834, 677] width 15 height 15
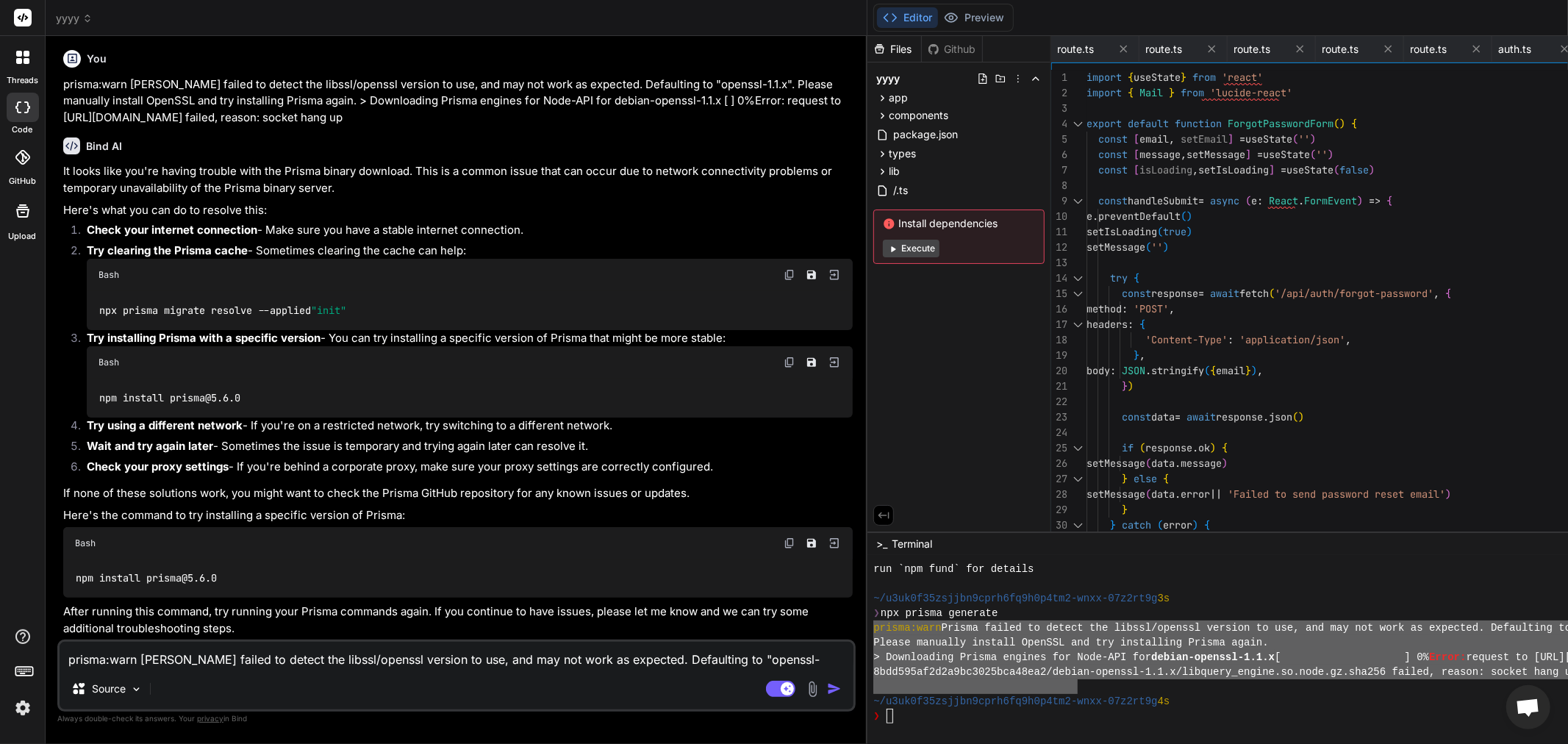
click at [882, 246] on button "Execute" at bounding box center [911, 248] width 56 height 17
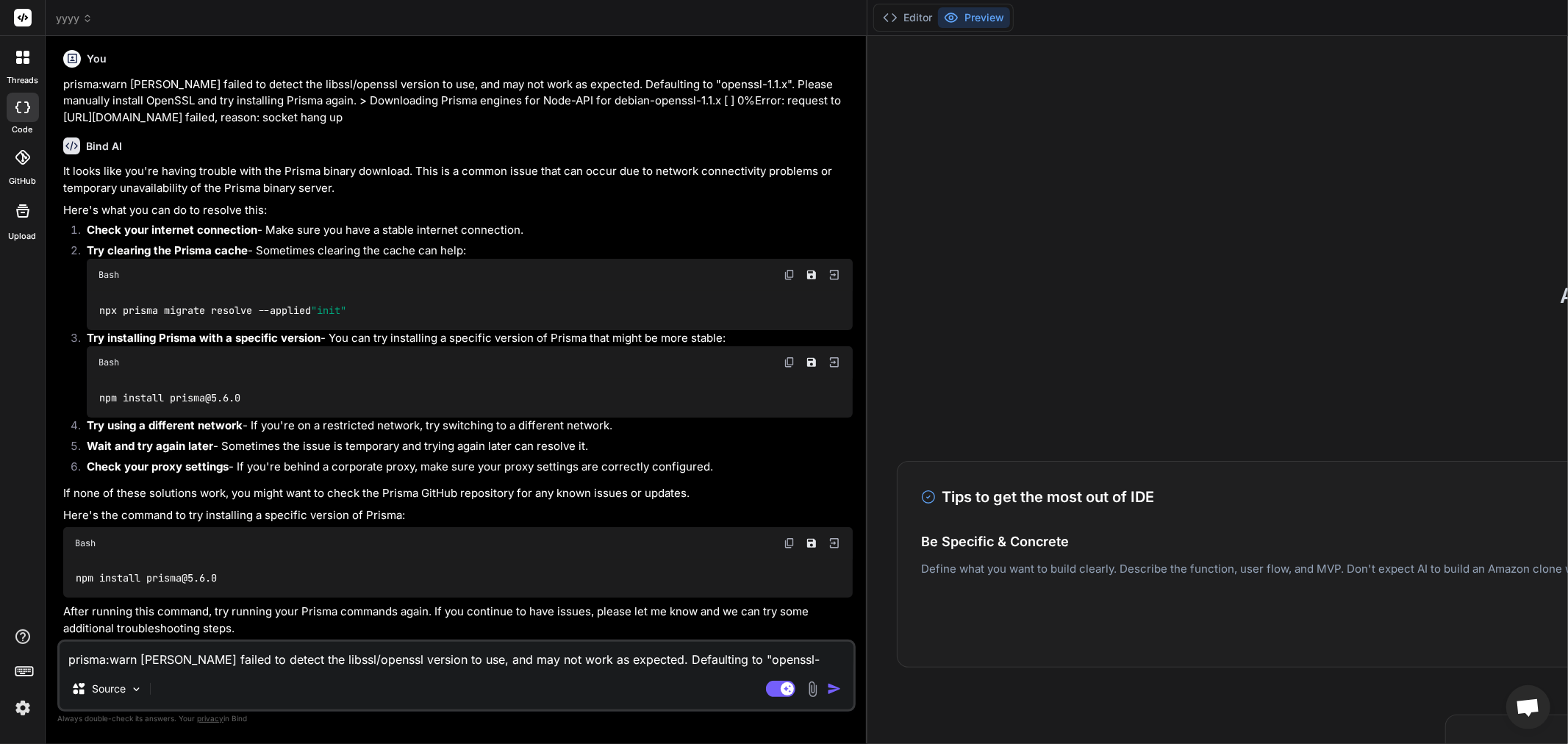
scroll to position [1545, 0]
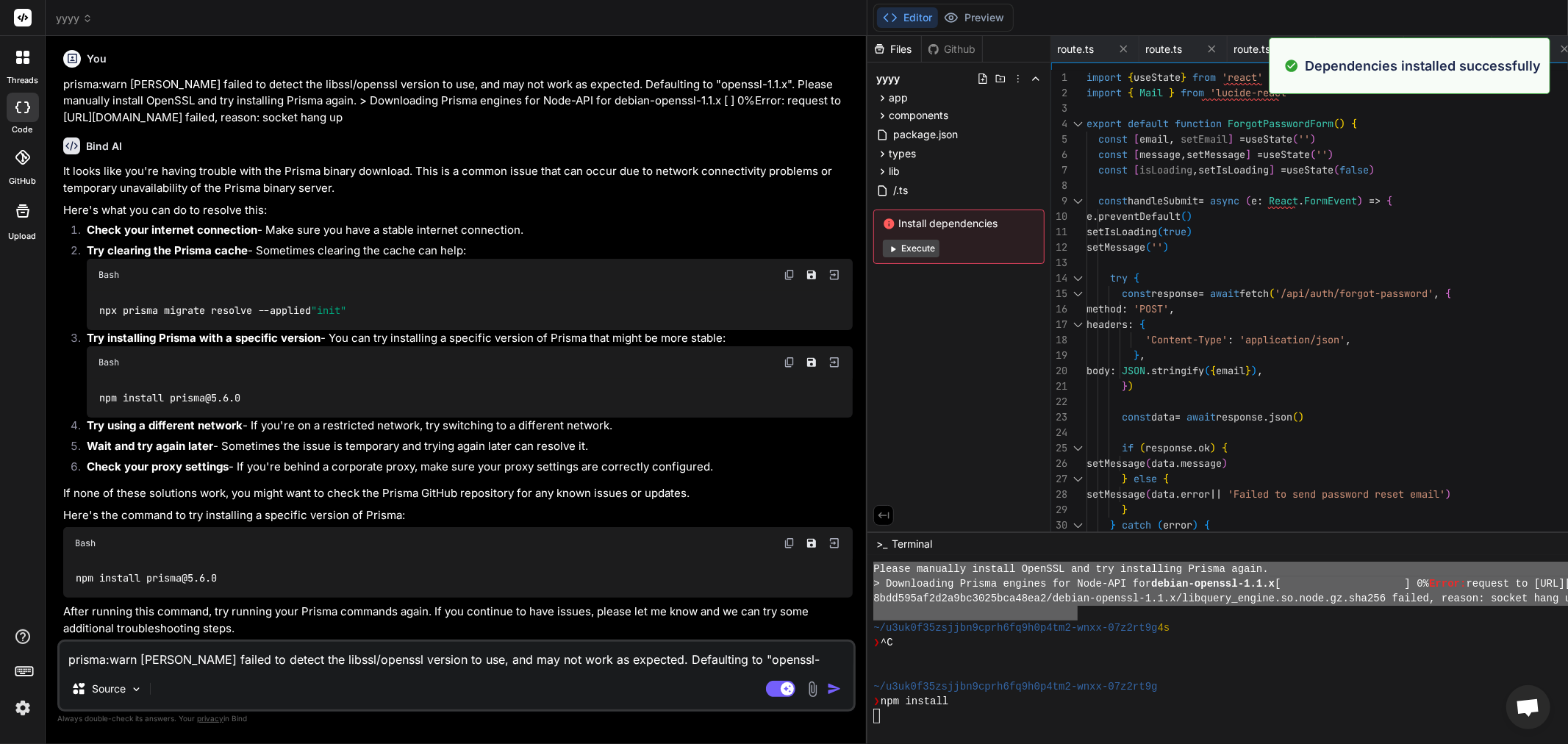
type textarea "x"
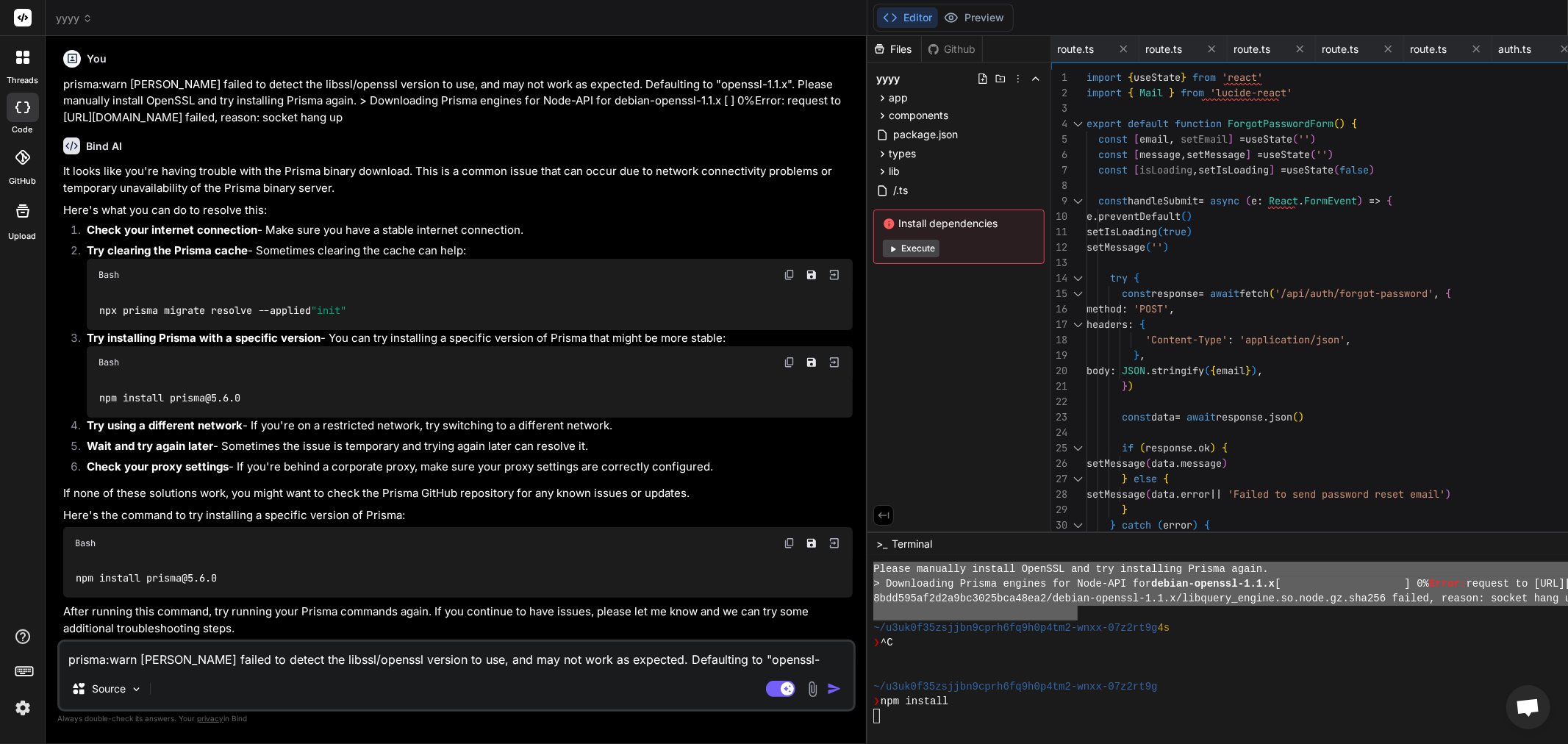
scroll to position [1750, 0]
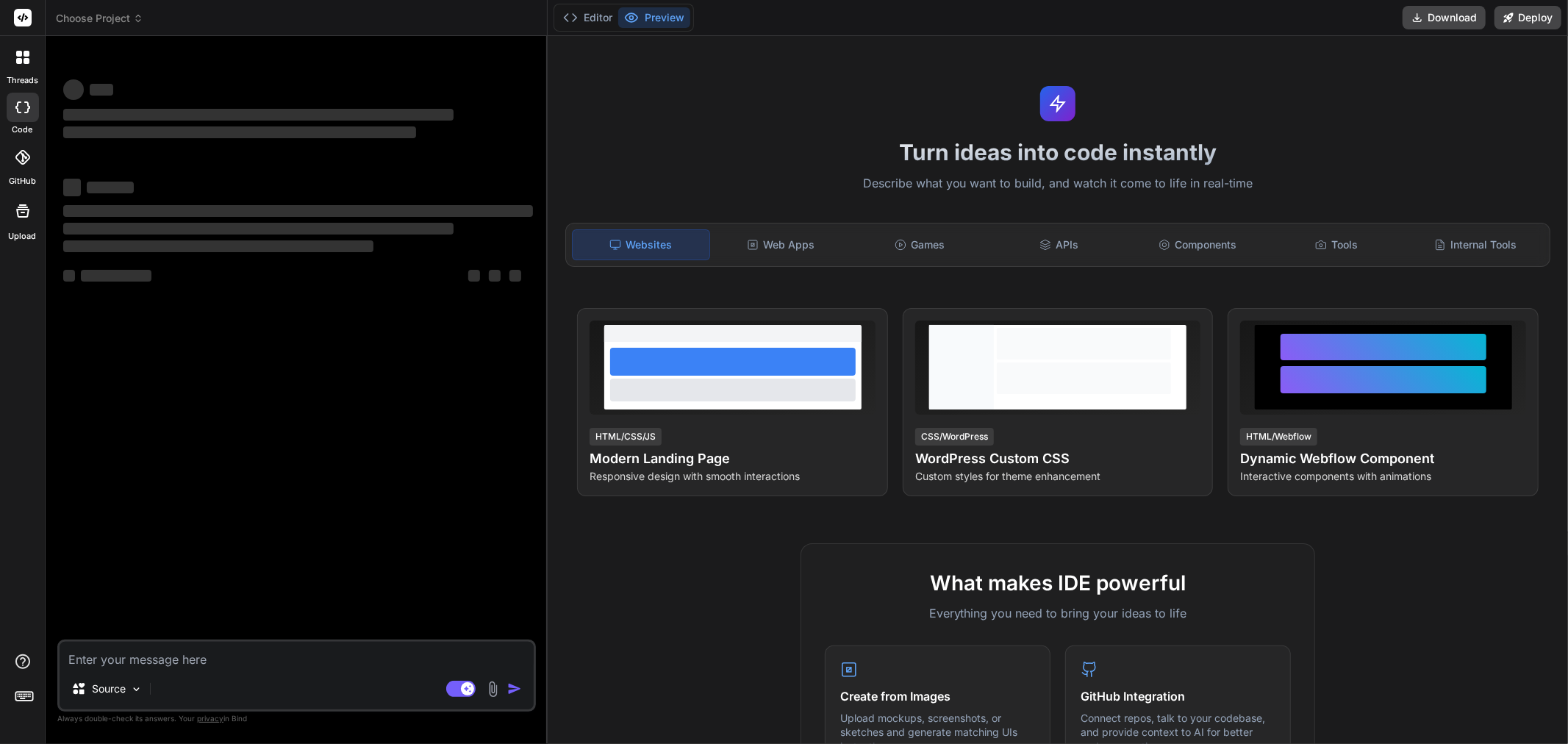
type textarea "x"
